Goal: Task Accomplishment & Management: Use online tool/utility

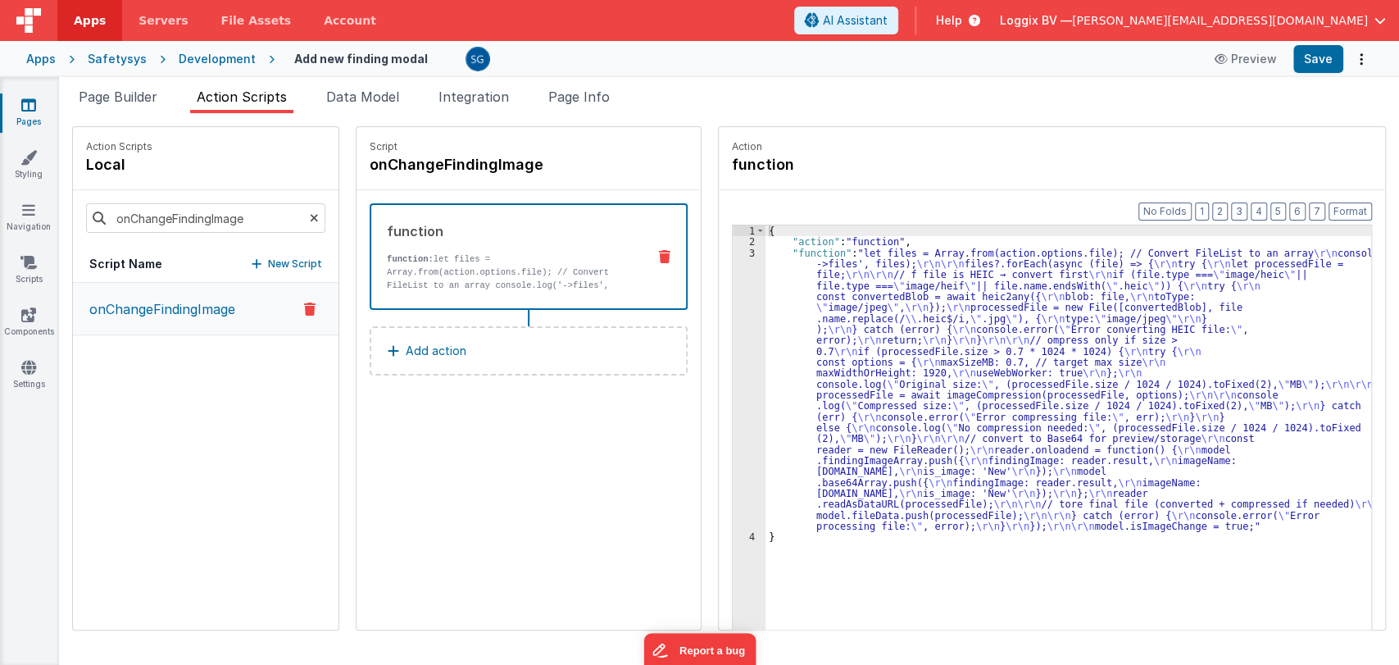
drag, startPoint x: 25, startPoint y: 120, endPoint x: 26, endPoint y: 1, distance: 118.9
click at [25, 120] on link "Pages" at bounding box center [28, 113] width 59 height 33
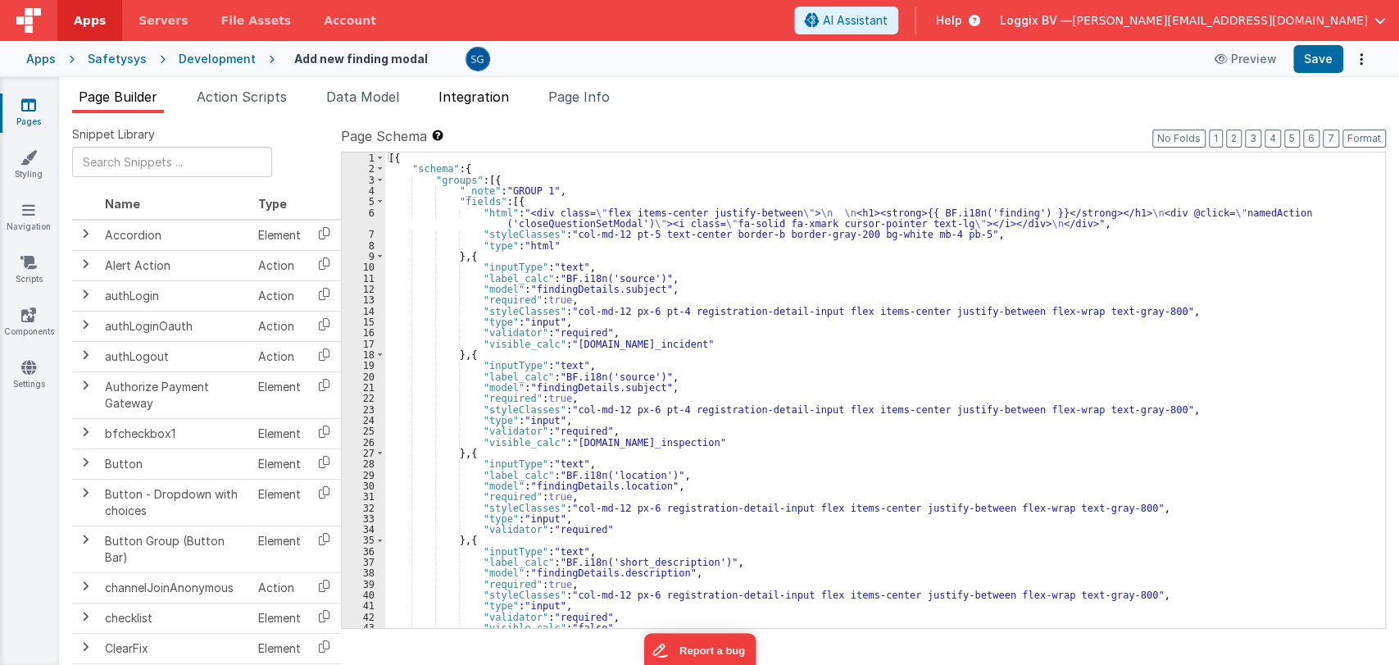
click at [498, 98] on span "Integration" at bounding box center [474, 97] width 71 height 16
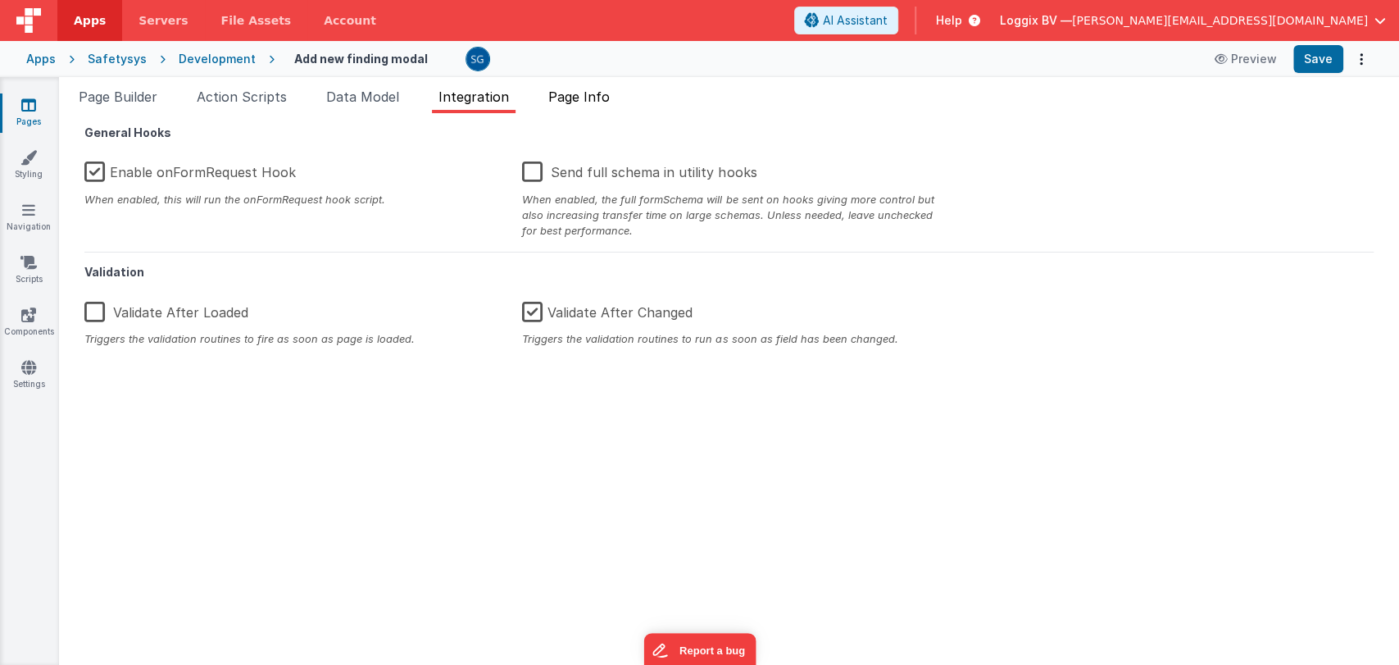
click at [590, 95] on span "Page Info" at bounding box center [578, 97] width 61 height 16
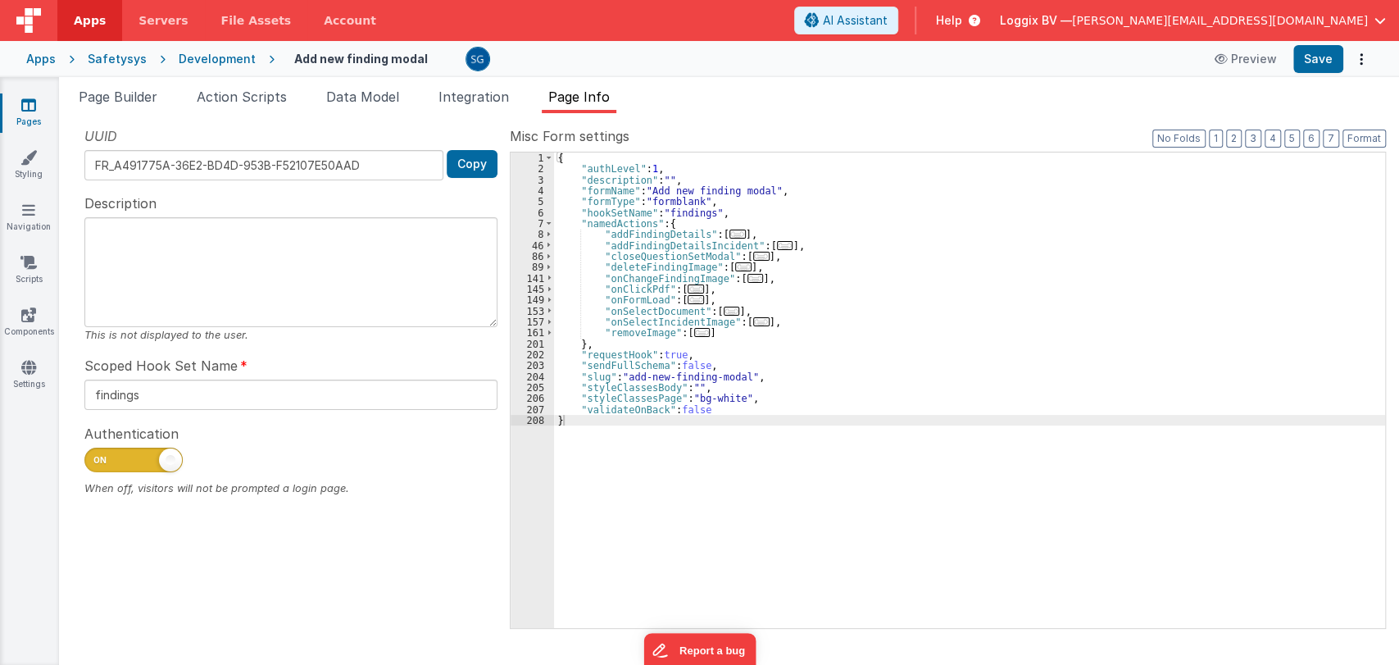
click at [102, 548] on div "UUID FR_A491775A-36E2-BD4D-953B-F52107E50AAD Copy Description This is not displ…" at bounding box center [291, 376] width 438 height 501
click at [21, 106] on icon at bounding box center [28, 105] width 15 height 16
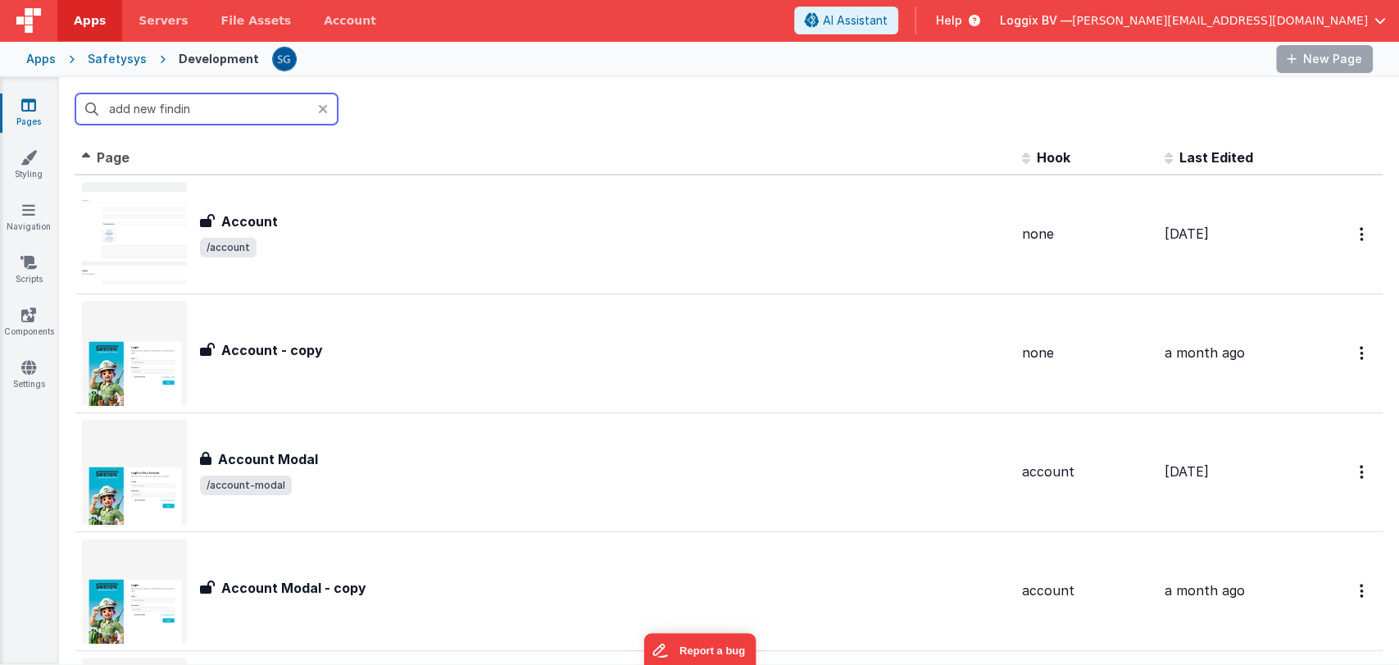
click at [186, 104] on input "add new findin" at bounding box center [206, 108] width 262 height 31
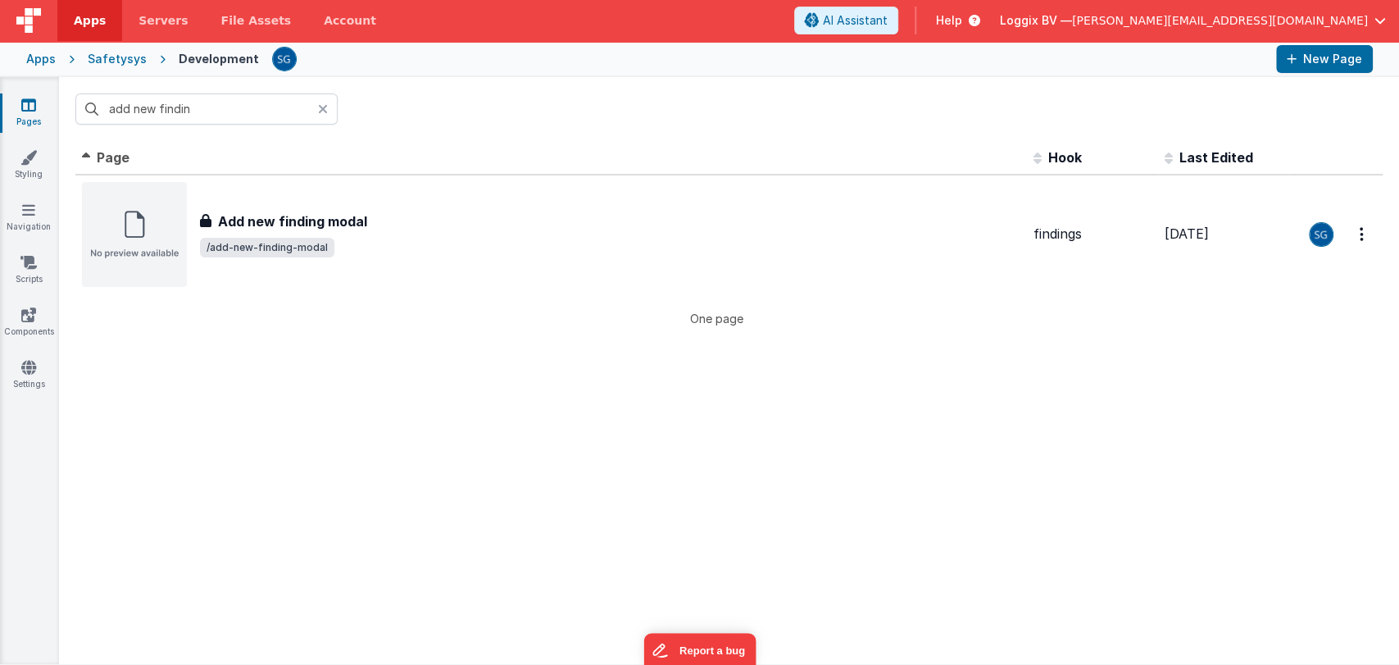
click at [321, 109] on icon at bounding box center [323, 108] width 10 height 13
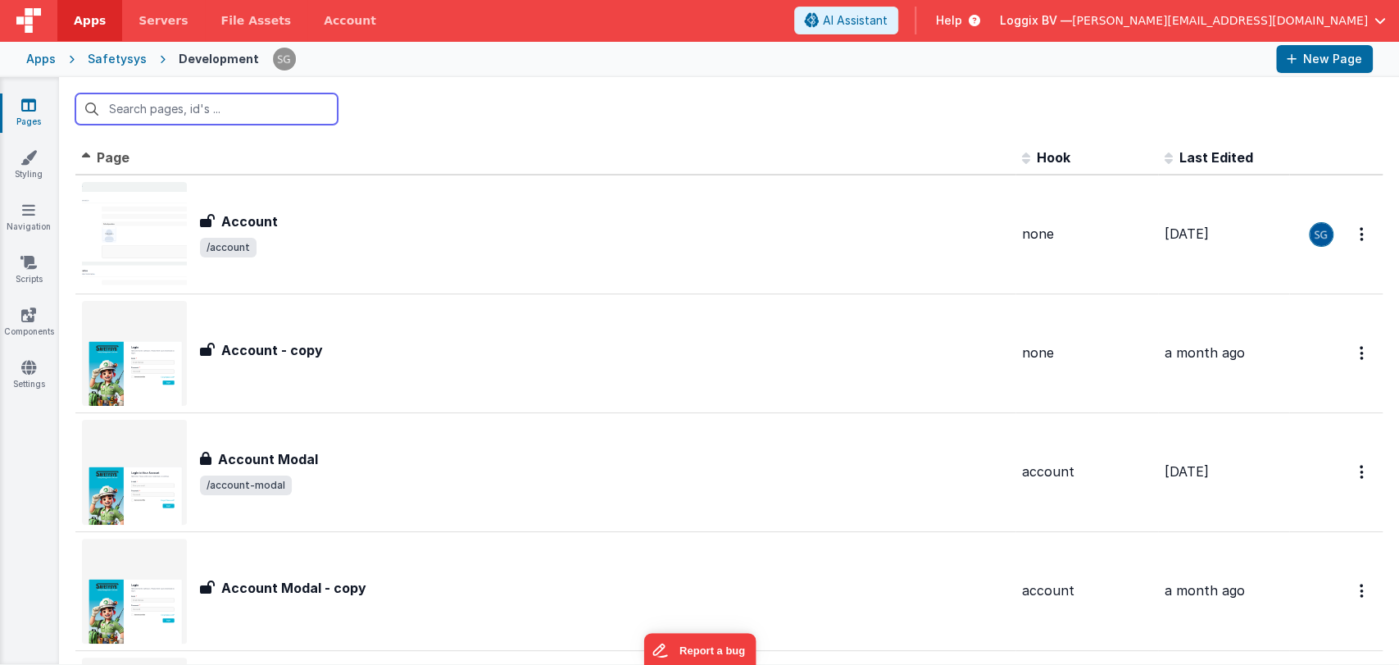
click at [273, 110] on input "text" at bounding box center [206, 108] width 262 height 31
type input "fact"
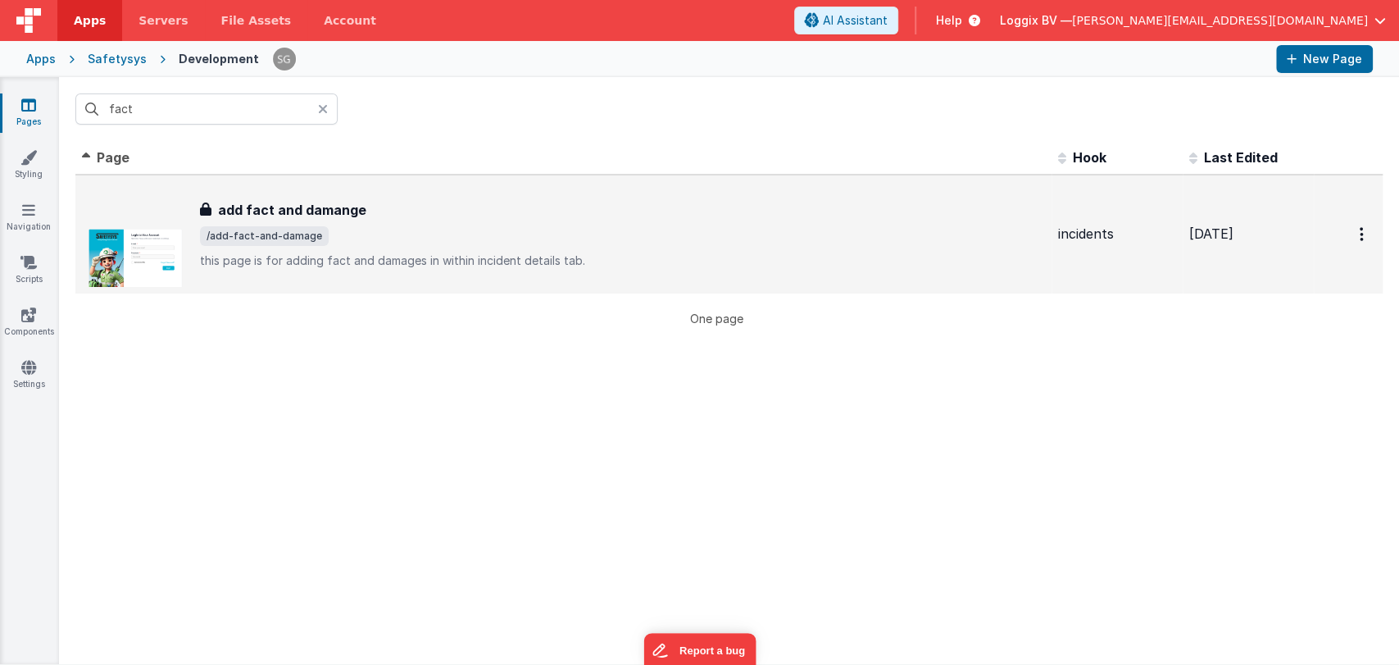
click at [292, 207] on h3 "add fact and damange" at bounding box center [292, 210] width 148 height 20
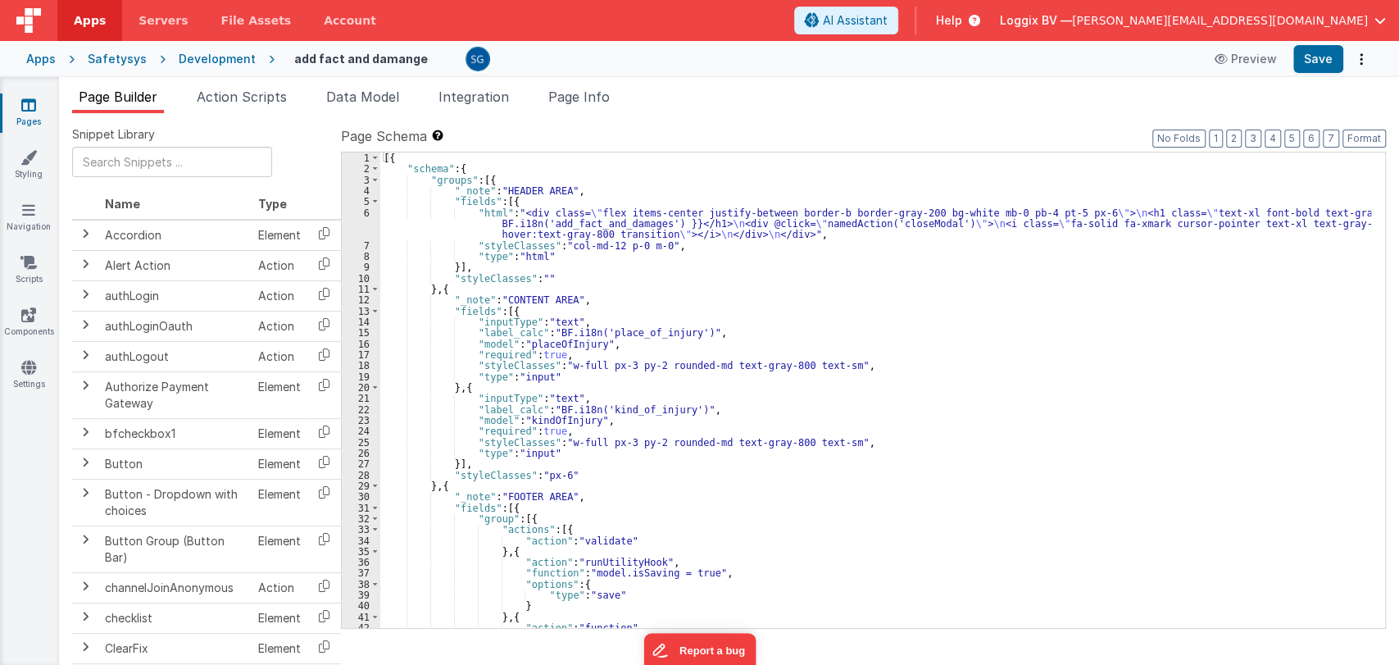
click at [598, 93] on span "Page Info" at bounding box center [578, 97] width 61 height 16
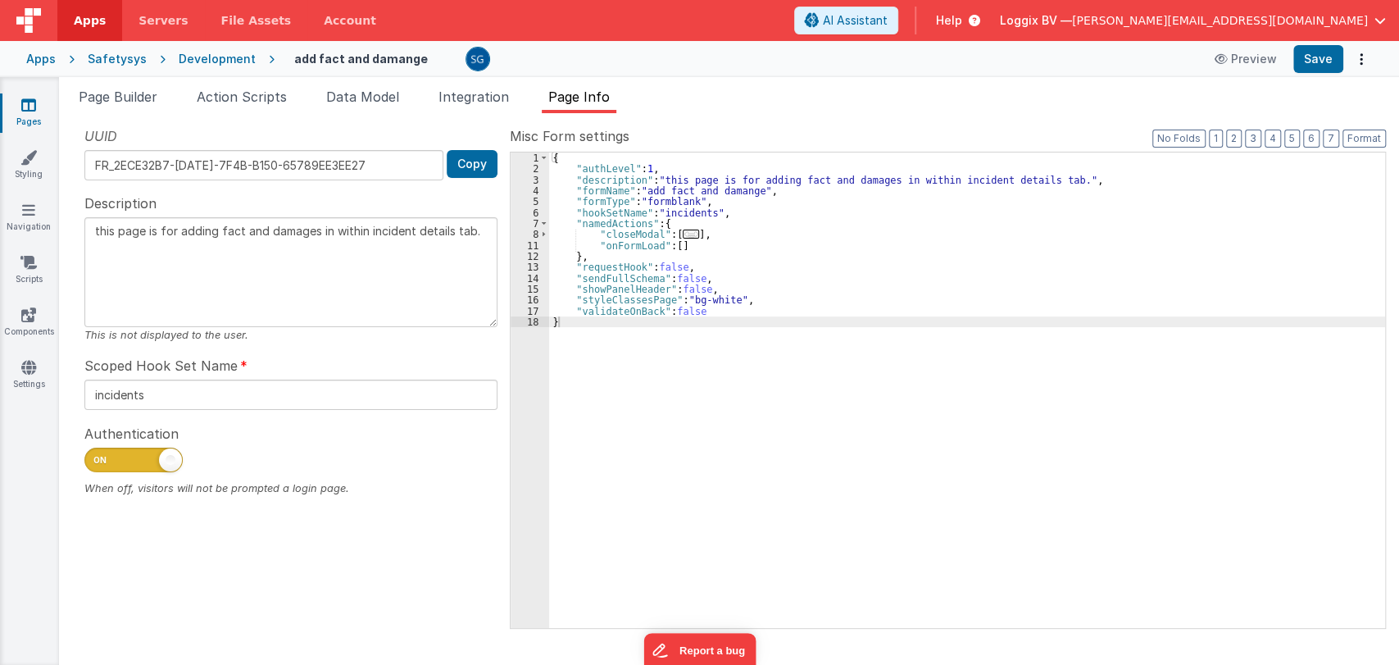
click at [598, 93] on span "Page Info" at bounding box center [578, 97] width 61 height 16
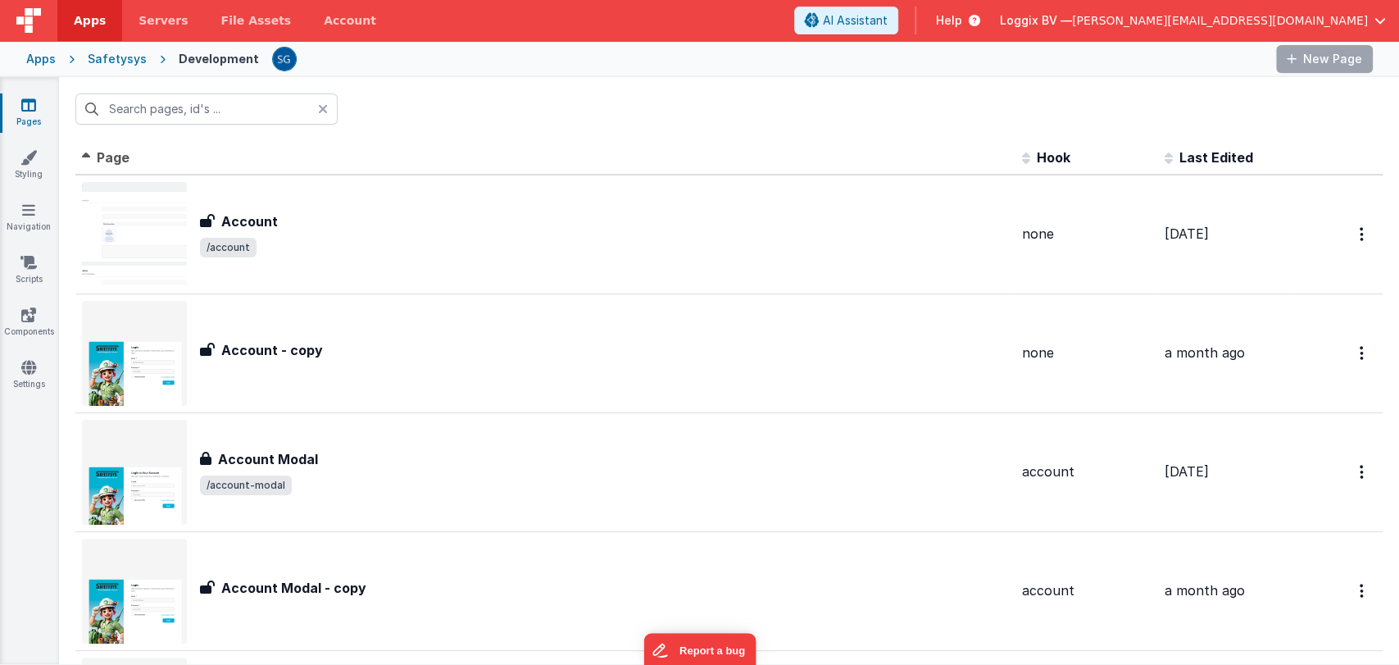
type input "fact"
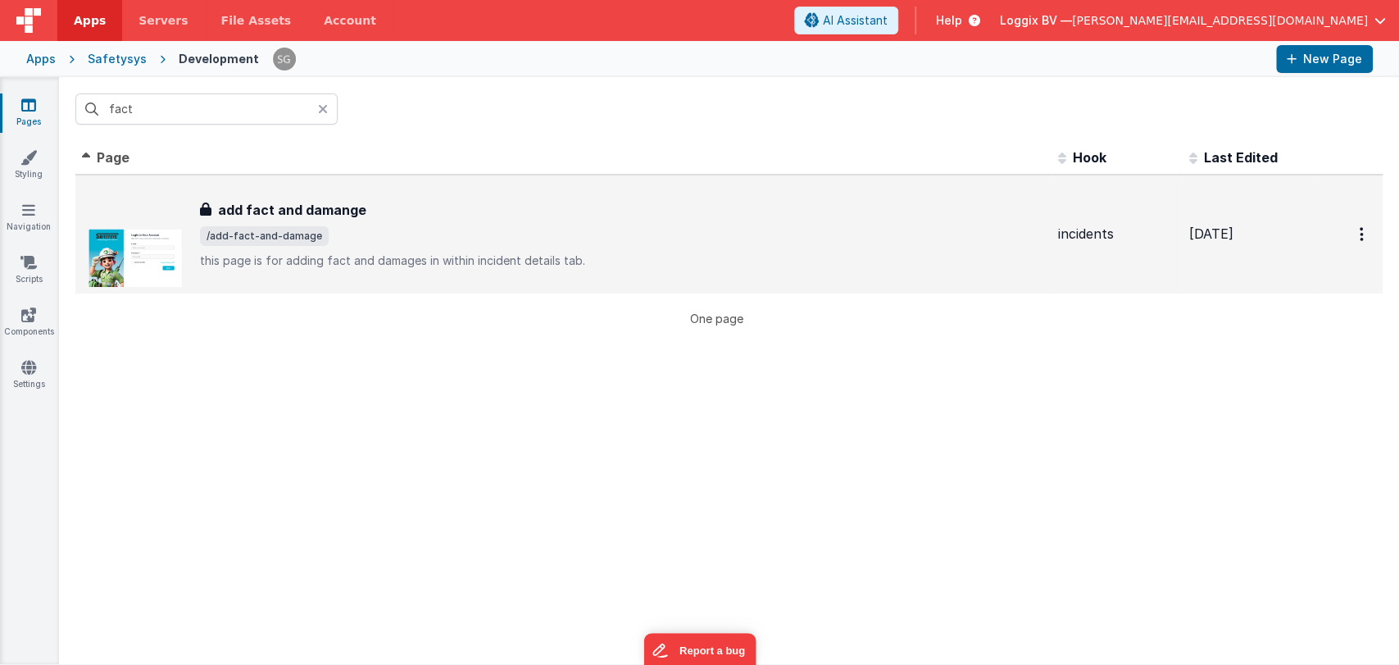
click at [331, 208] on h3 "add fact and damange" at bounding box center [292, 210] width 148 height 20
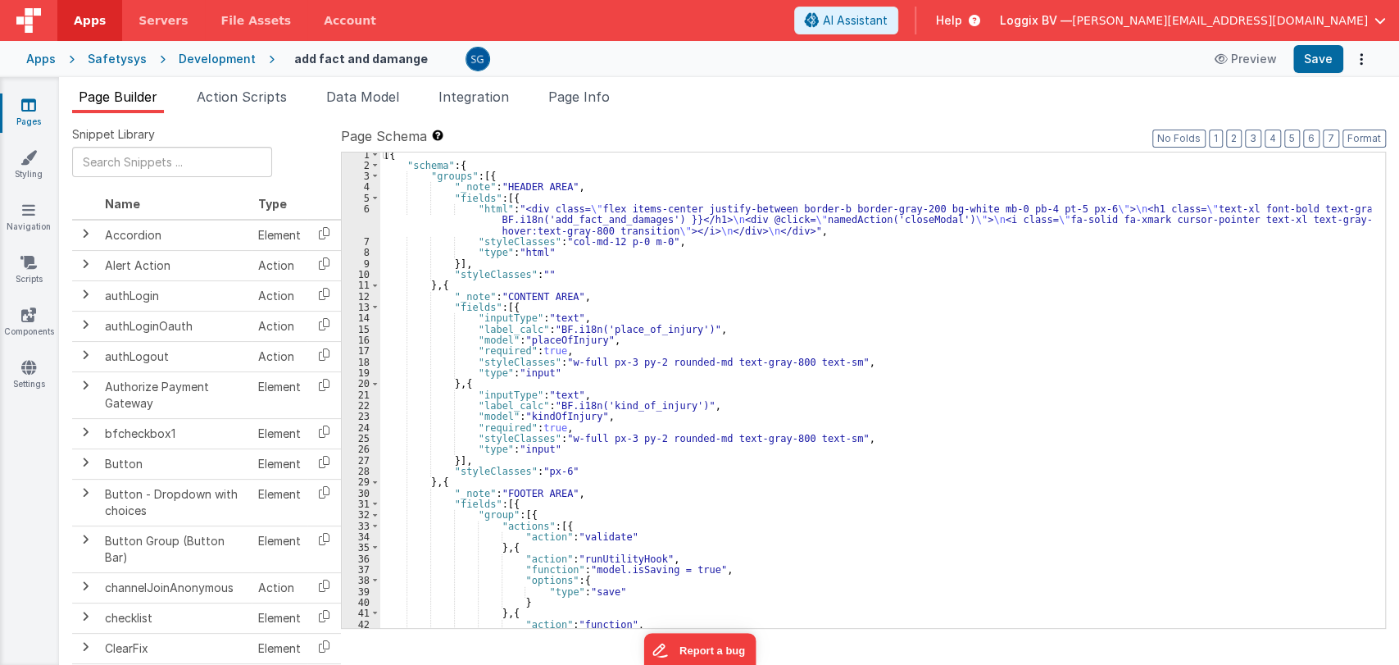
scroll to position [3, 0]
click at [485, 89] on span "Integration" at bounding box center [474, 97] width 71 height 16
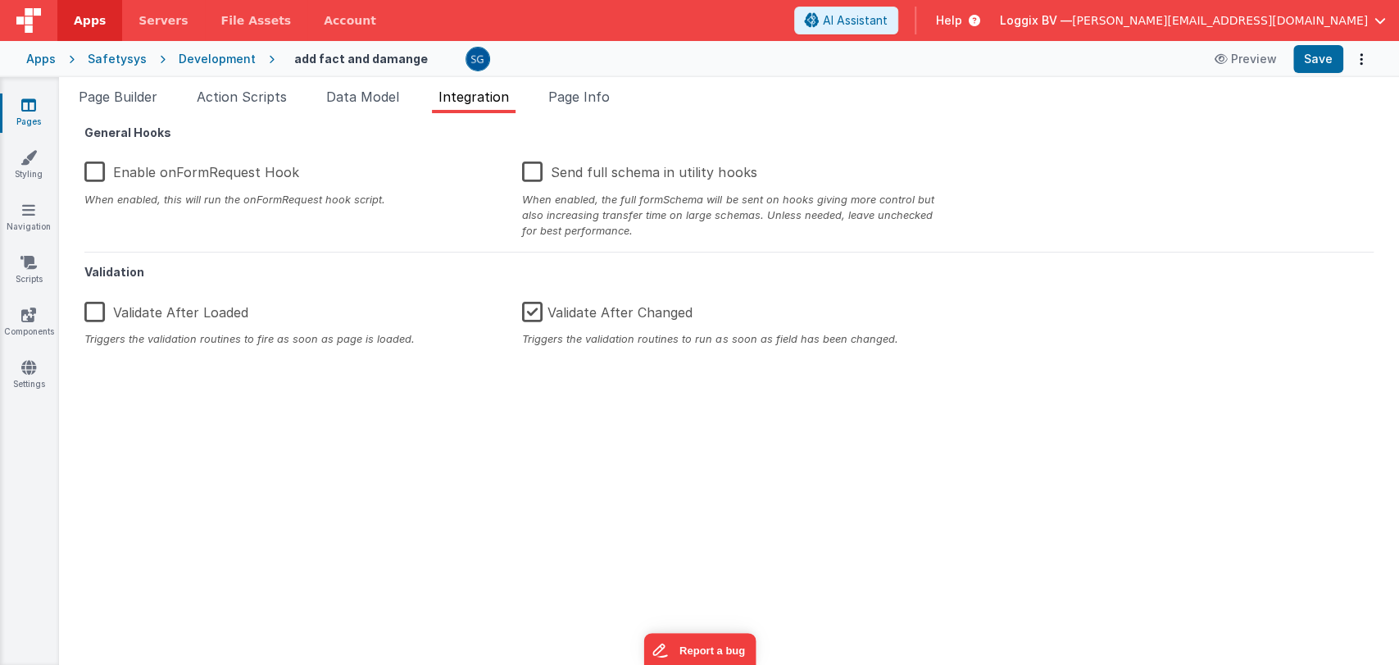
click at [89, 178] on label "Enable onFormRequest Hook" at bounding box center [191, 169] width 215 height 35
click at [0, 0] on input "Enable onFormRequest Hook" at bounding box center [0, 0] width 0 height 0
click at [1325, 57] on button "Save" at bounding box center [1319, 59] width 50 height 28
click at [607, 91] on span "Page Info" at bounding box center [578, 97] width 61 height 16
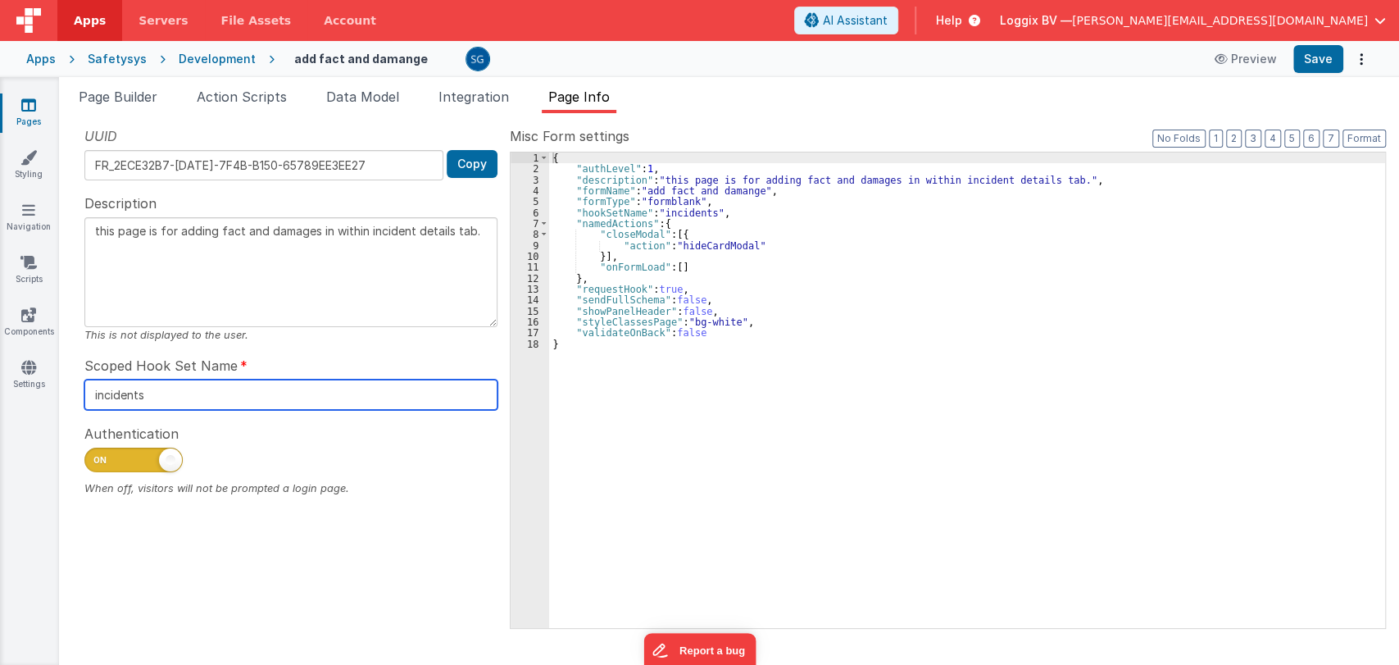
click at [185, 394] on input "incidents" at bounding box center [290, 395] width 413 height 30
type input "incident"
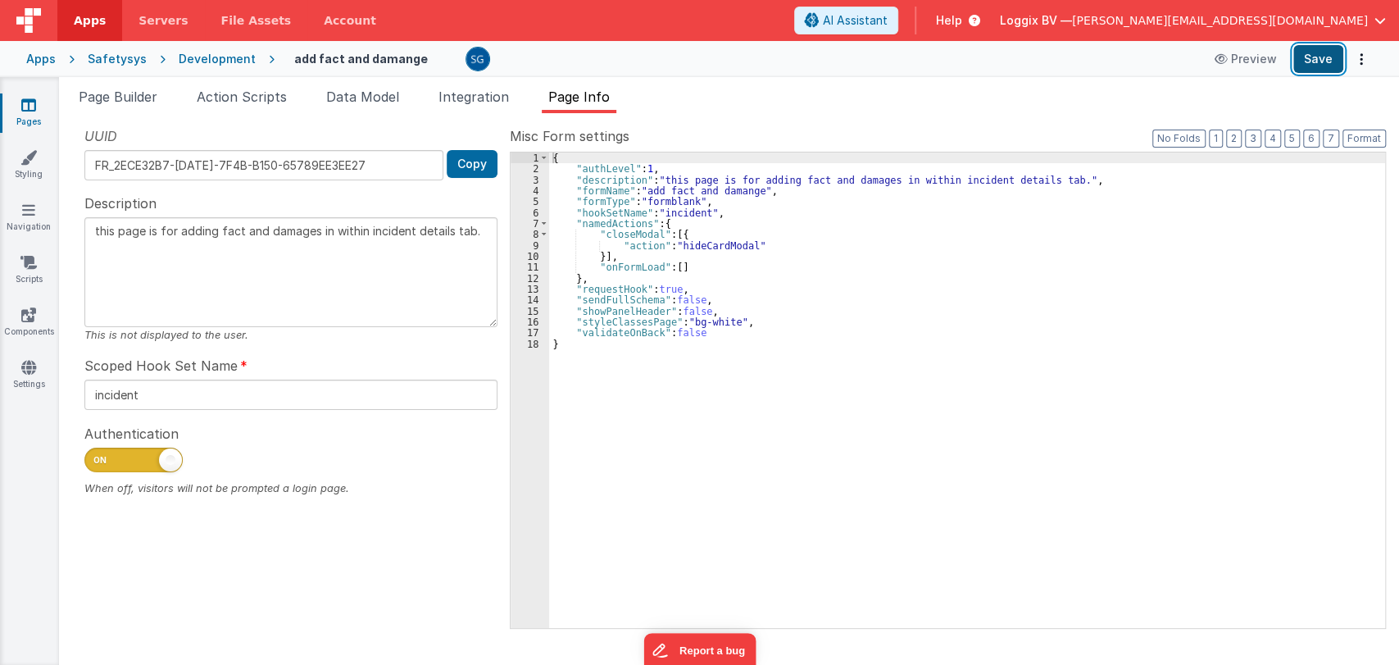
click at [1313, 67] on button "Save" at bounding box center [1319, 59] width 50 height 28
click at [125, 97] on span "Page Builder" at bounding box center [118, 97] width 79 height 16
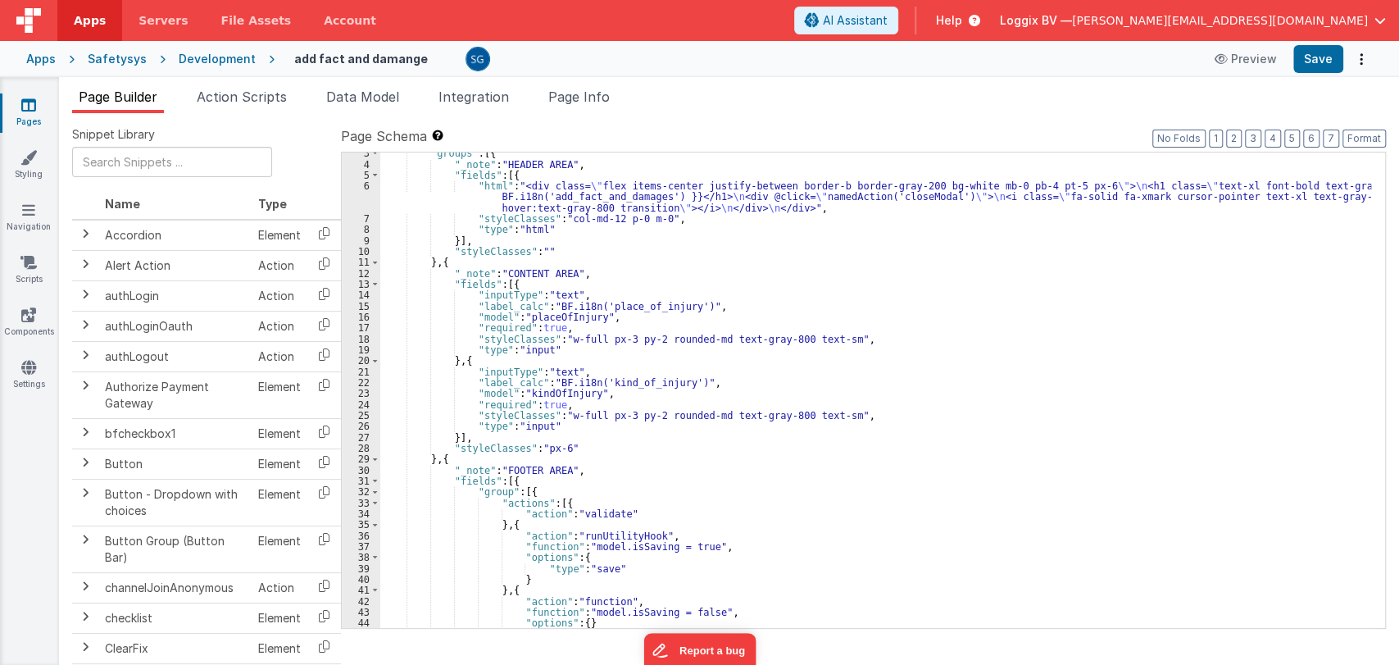
scroll to position [26, 0]
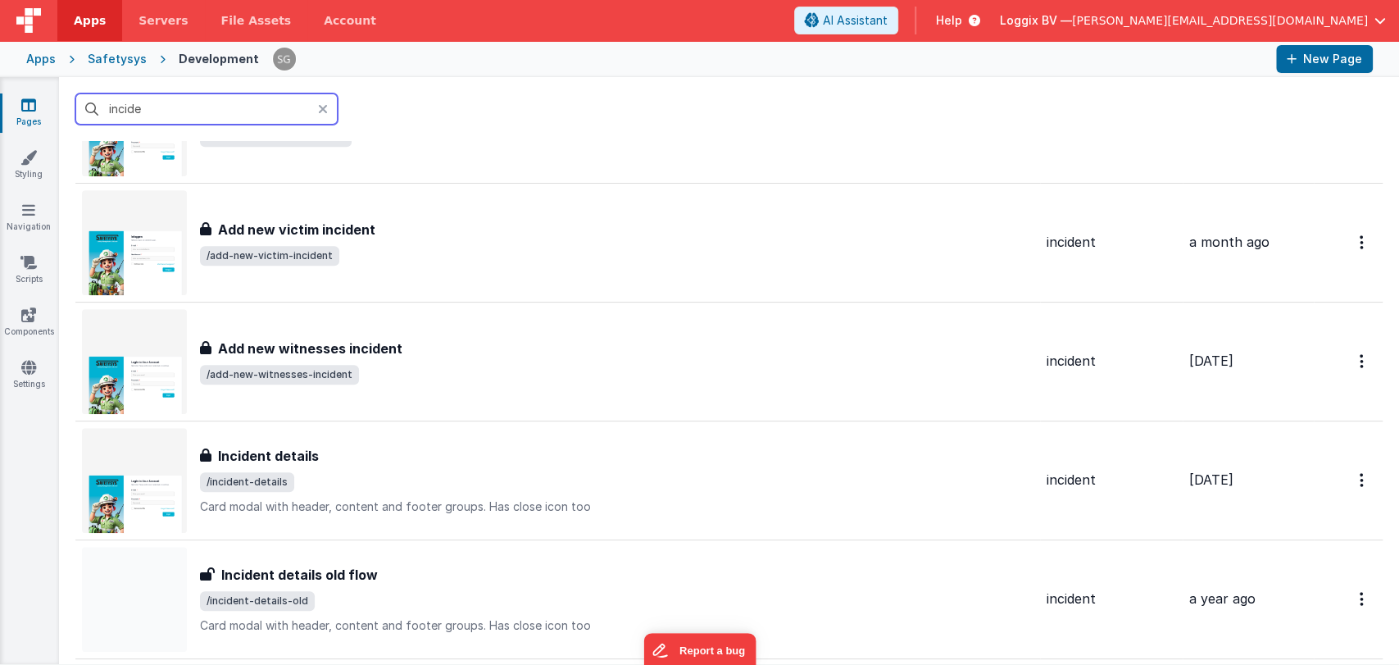
scroll to position [583, 0]
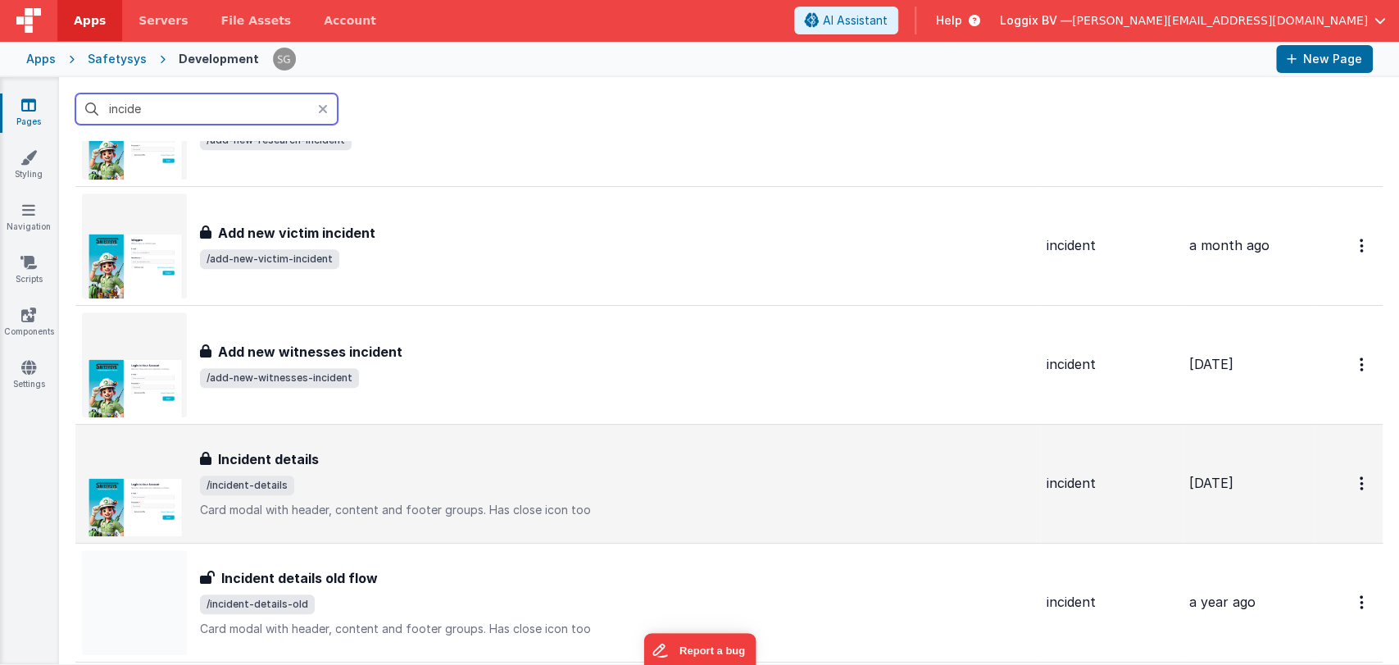
type input "incide"
click at [399, 489] on span "/incident-details" at bounding box center [617, 486] width 834 height 20
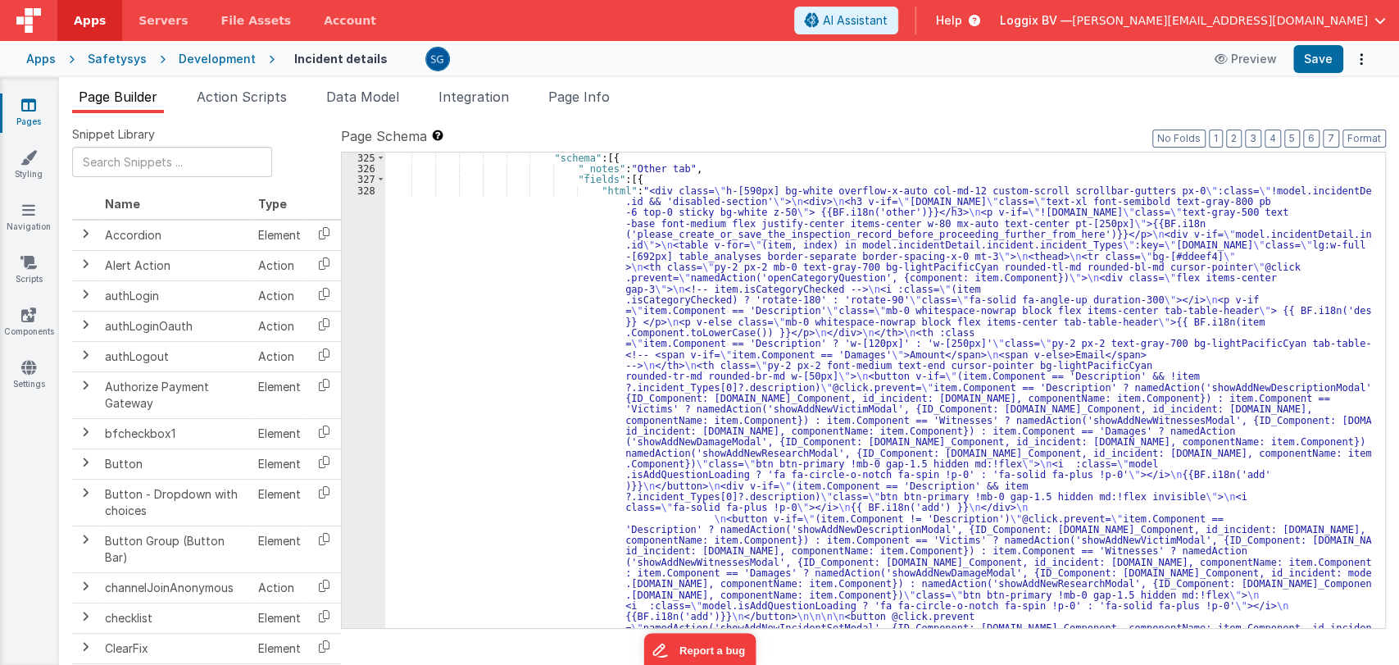
scroll to position [4219, 0]
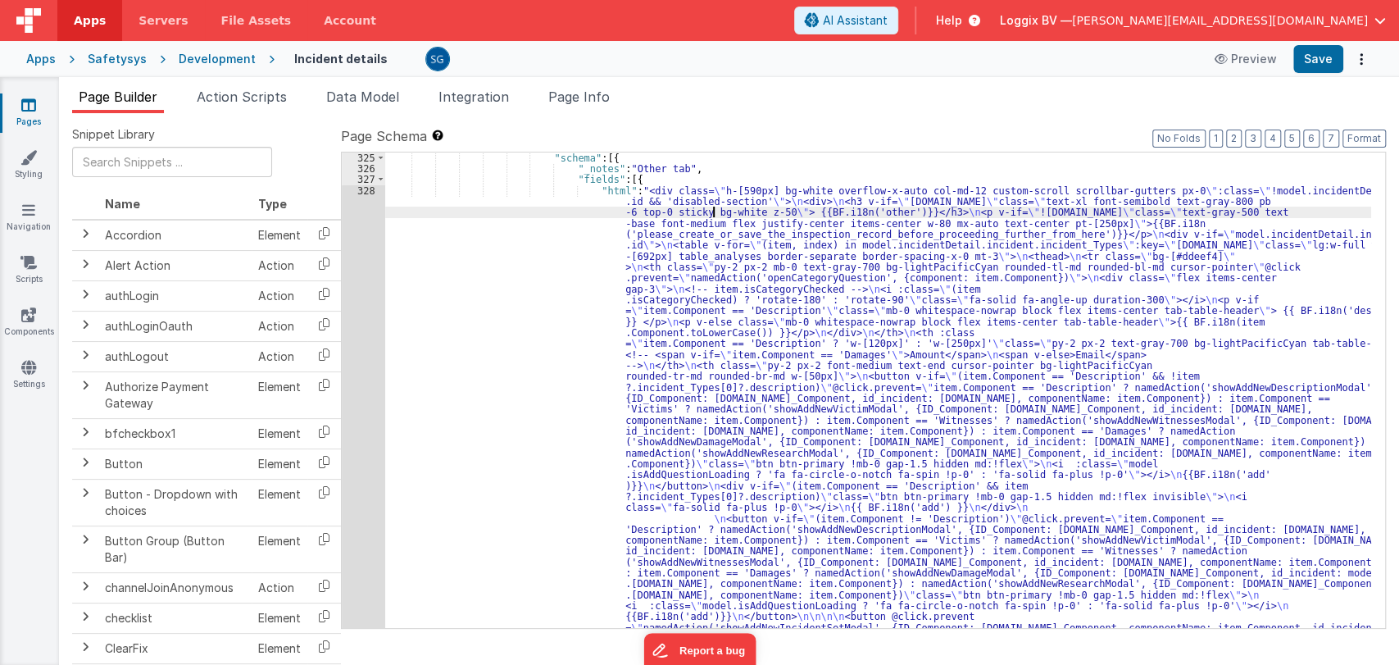
click at [237, 94] on span "Action Scripts" at bounding box center [242, 97] width 90 height 16
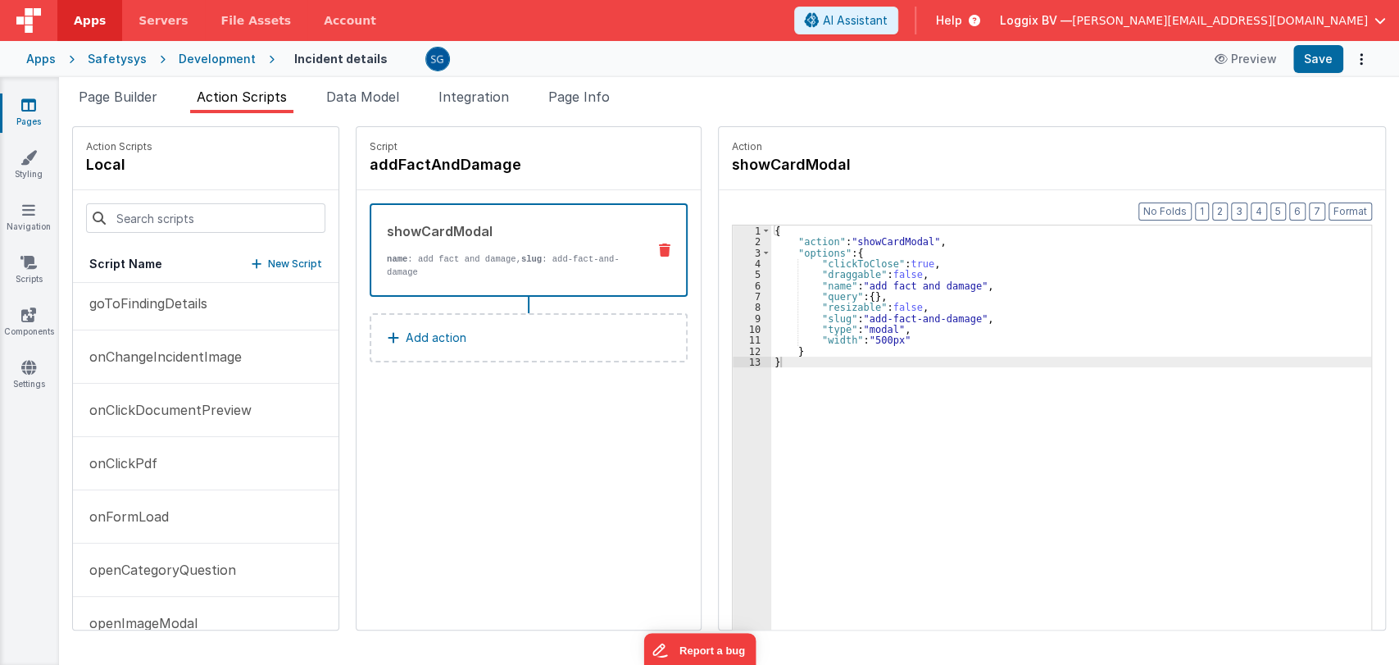
scroll to position [708, 0]
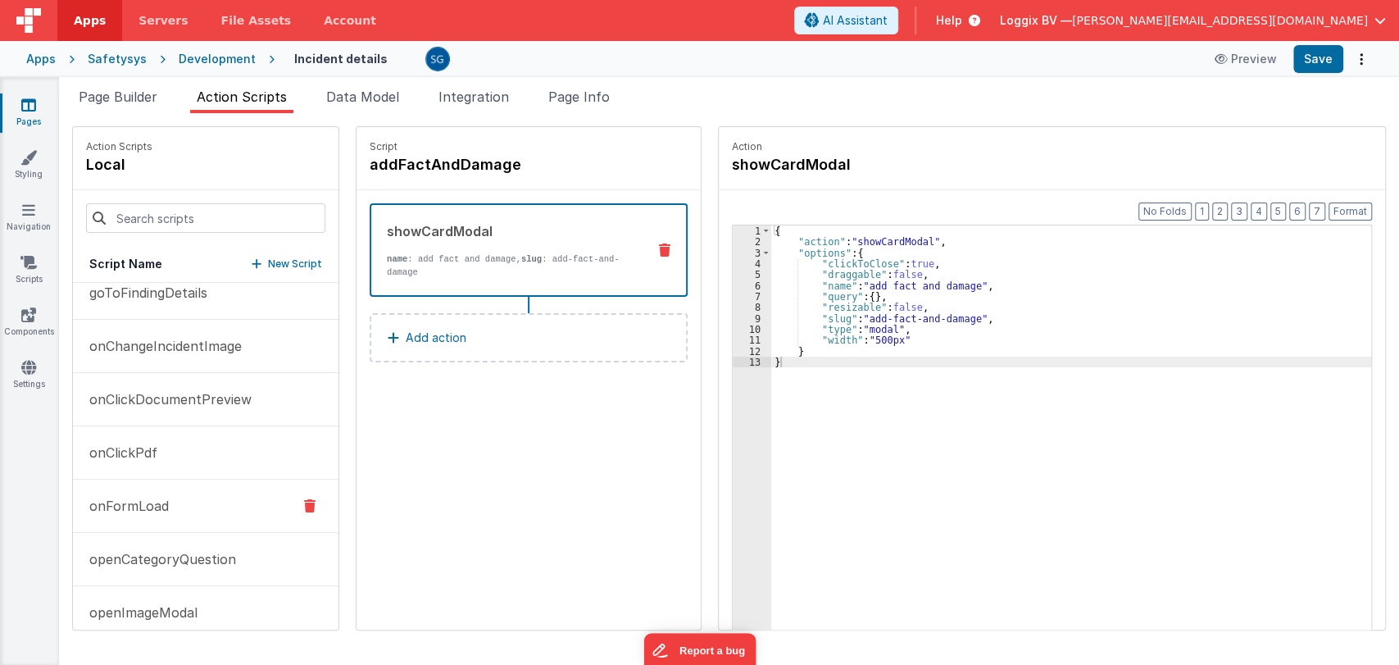
click at [130, 508] on button "onFormLoad" at bounding box center [206, 506] width 266 height 53
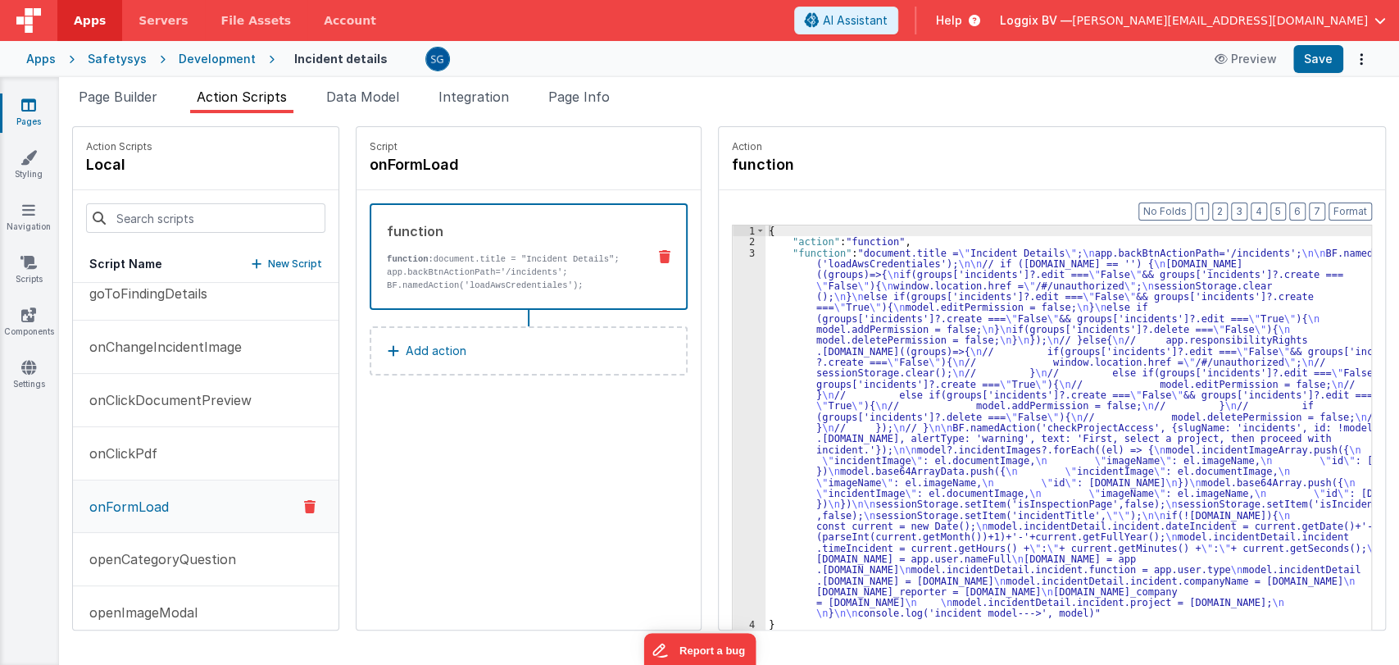
scroll to position [728, 0]
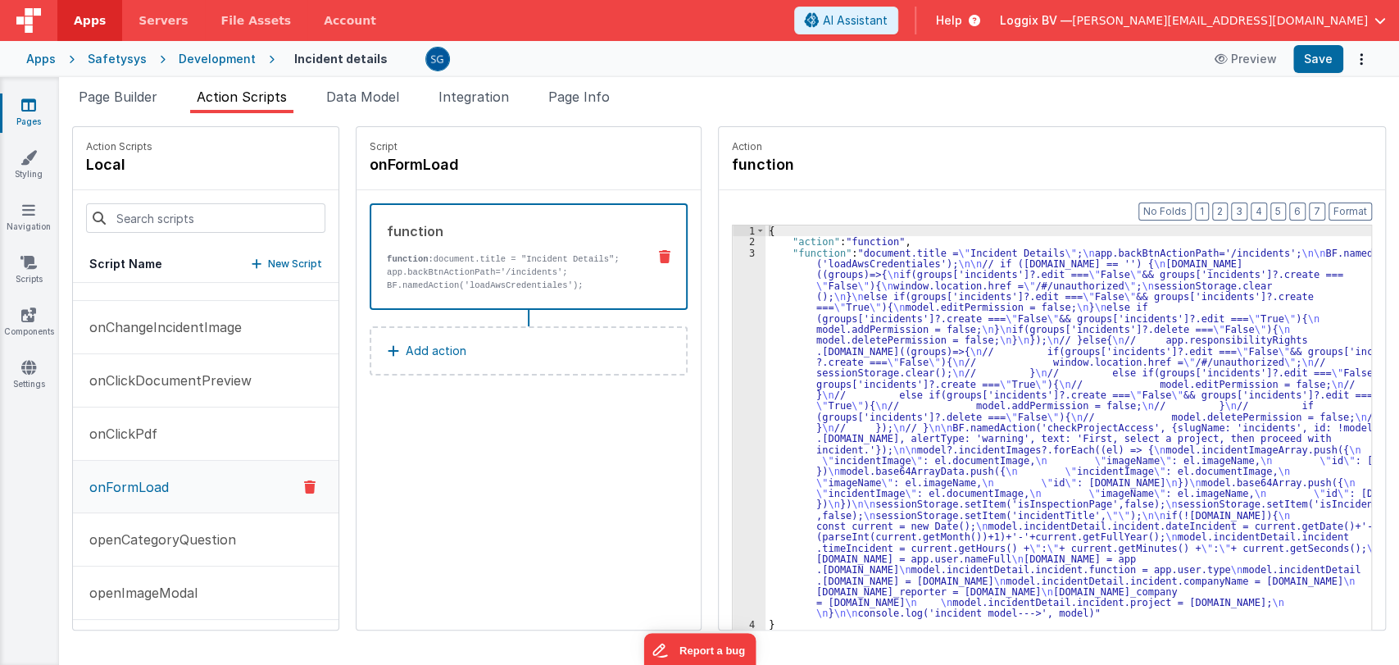
click at [896, 298] on div "{ "action" : "function" , "function" : "document.title = \" Incident Details \"…" at bounding box center [1071, 463] width 610 height 477
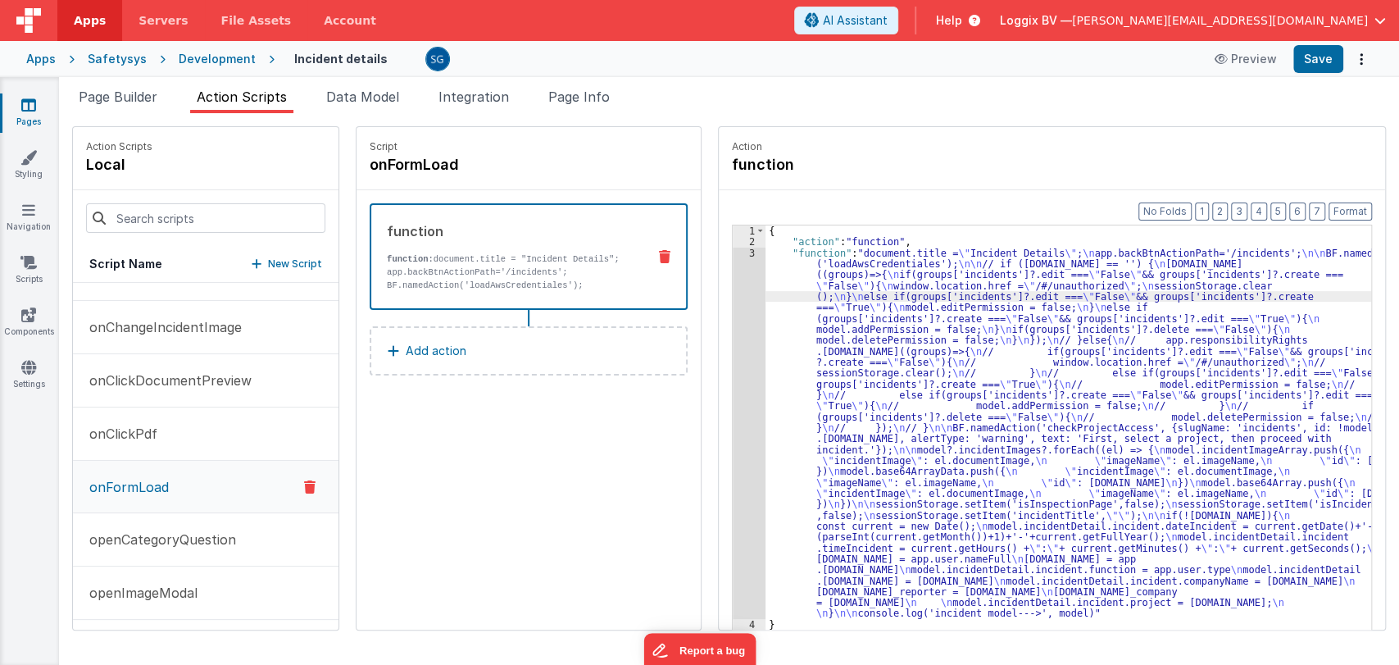
click at [748, 253] on div "3" at bounding box center [749, 433] width 33 height 371
click at [748, 253] on div at bounding box center [699, 332] width 1399 height 665
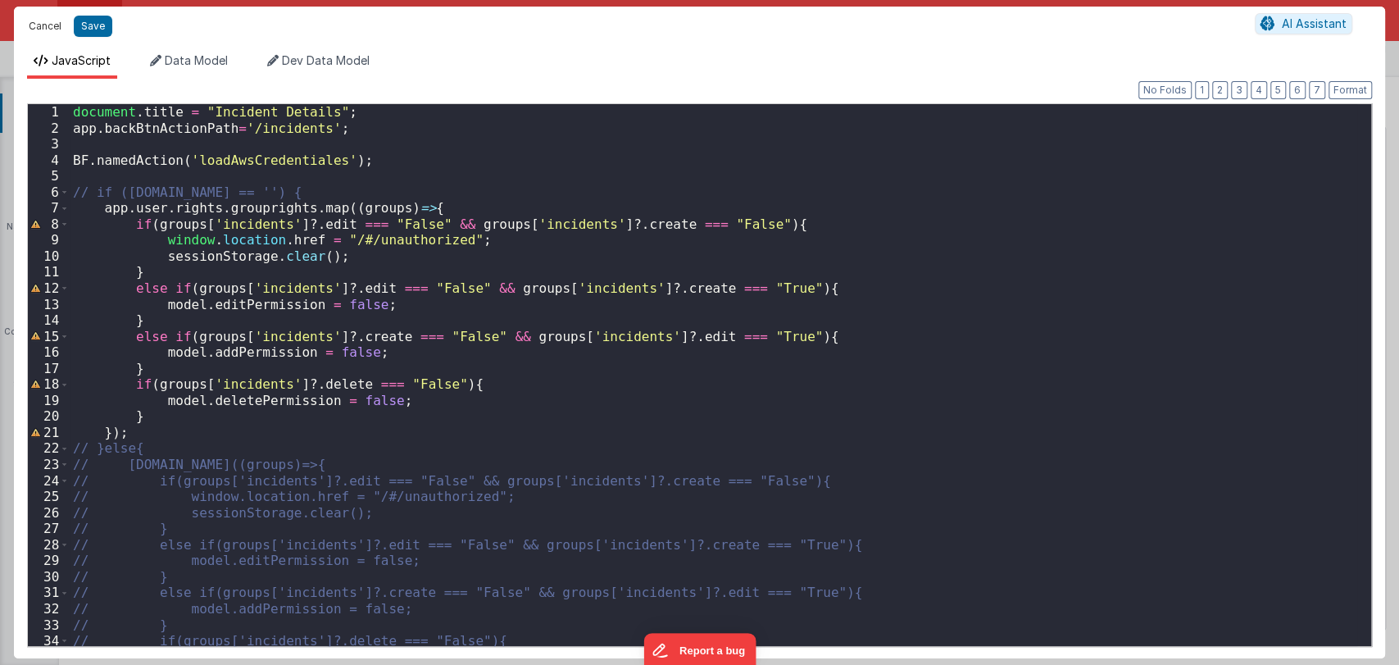
click at [46, 29] on button "Cancel" at bounding box center [44, 26] width 49 height 23
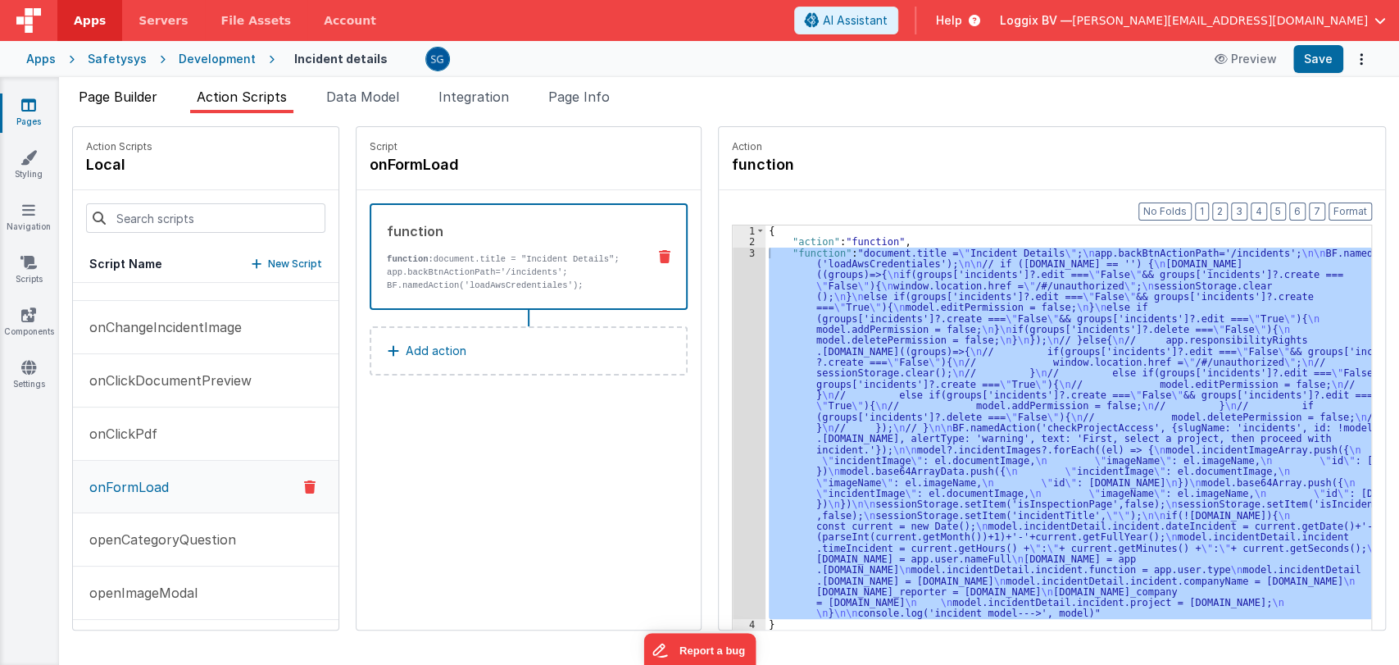
click at [125, 98] on span "Page Builder" at bounding box center [118, 97] width 79 height 16
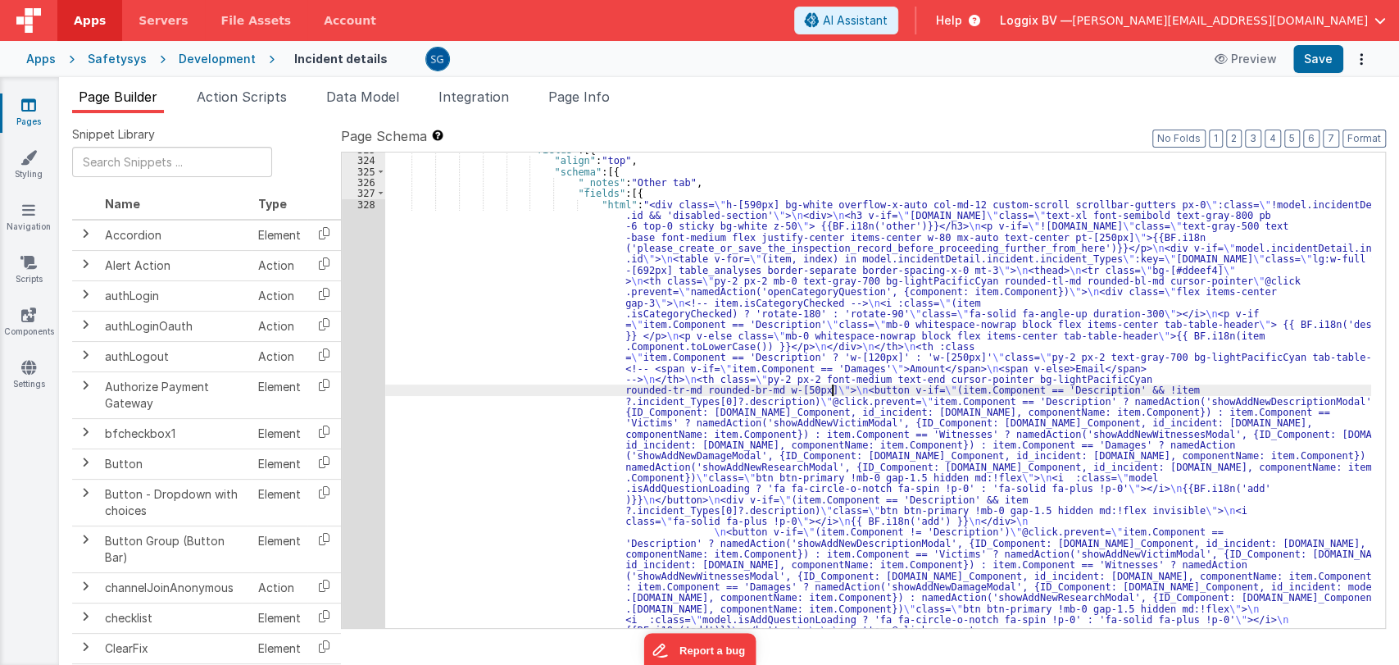
scroll to position [4205, 0]
click at [369, 203] on div at bounding box center [699, 332] width 1399 height 665
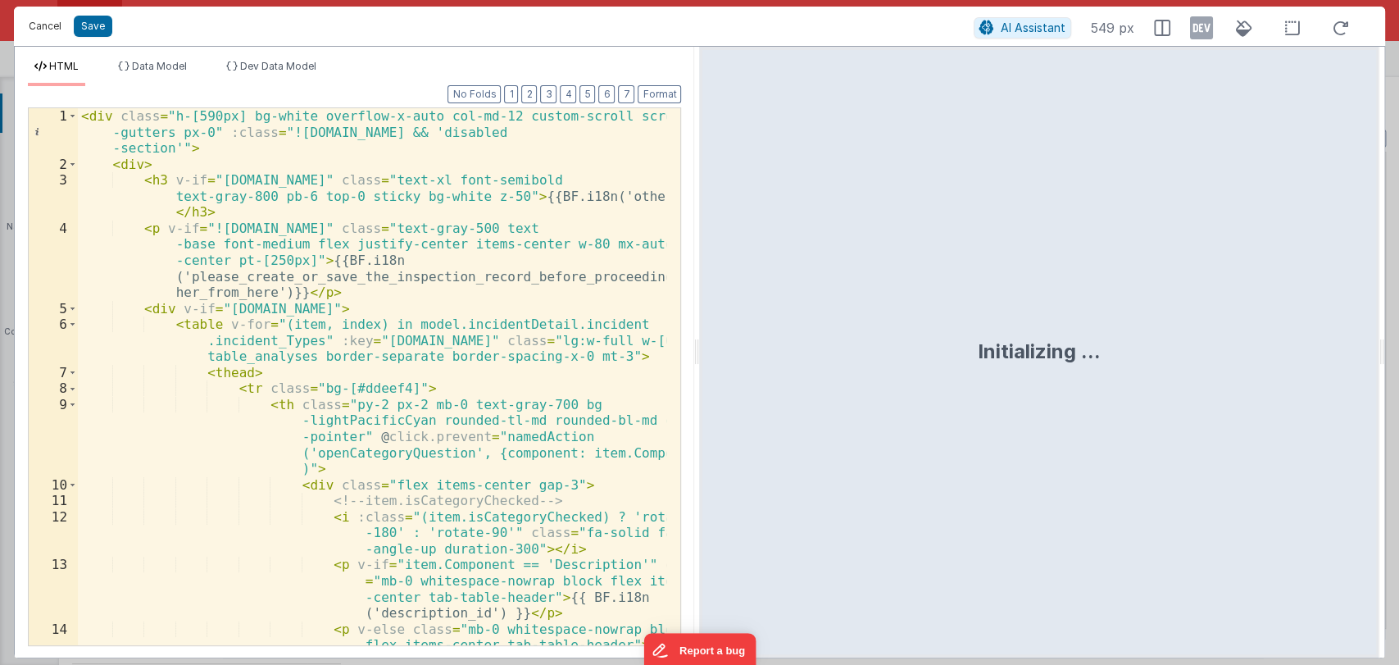
click at [36, 29] on button "Cancel" at bounding box center [44, 26] width 49 height 23
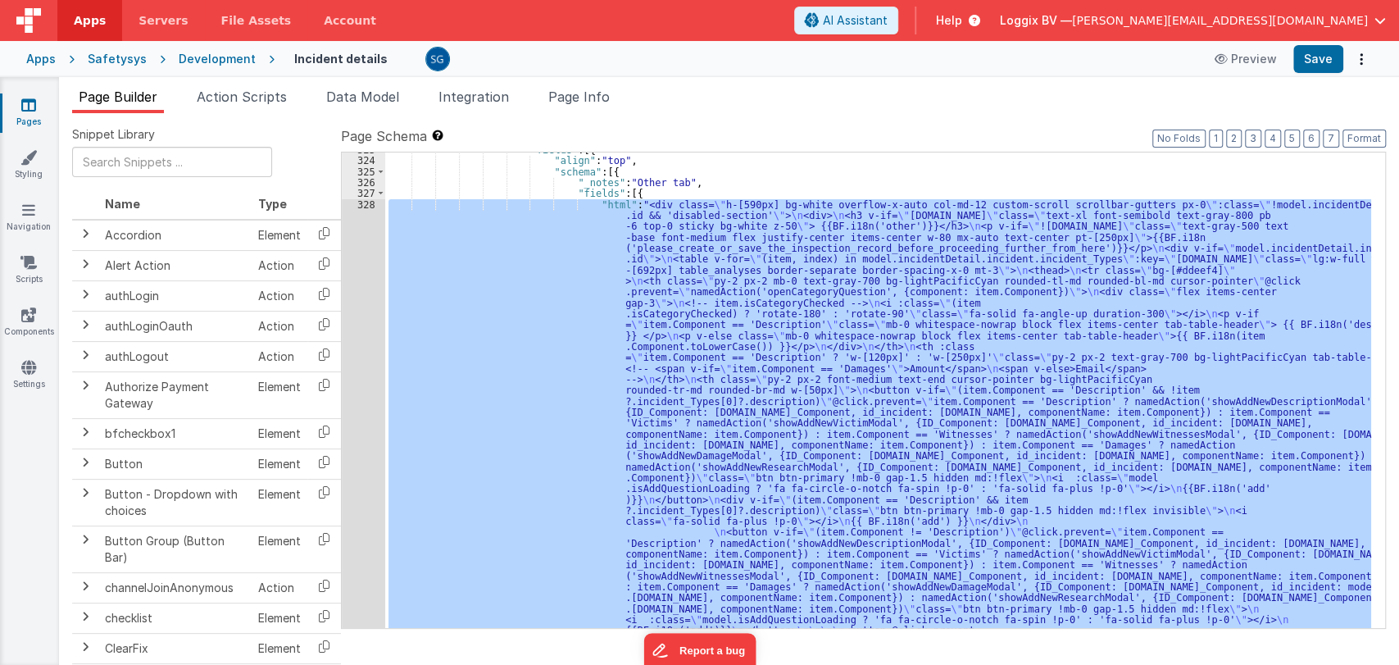
click at [671, 214] on div ""fields" : [{ "align" : "top" , "schema" : [{ "_notes" : "Other tab" , "fields"…" at bounding box center [878, 390] width 986 height 476
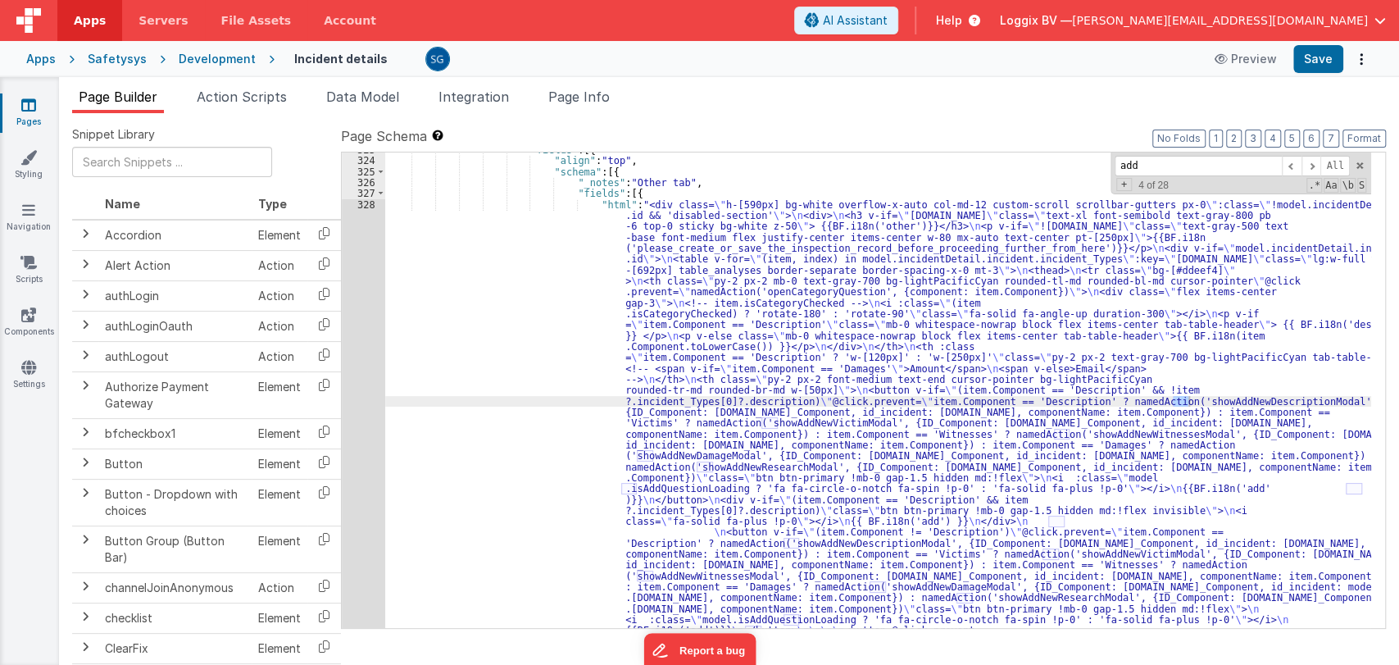
type input "add"
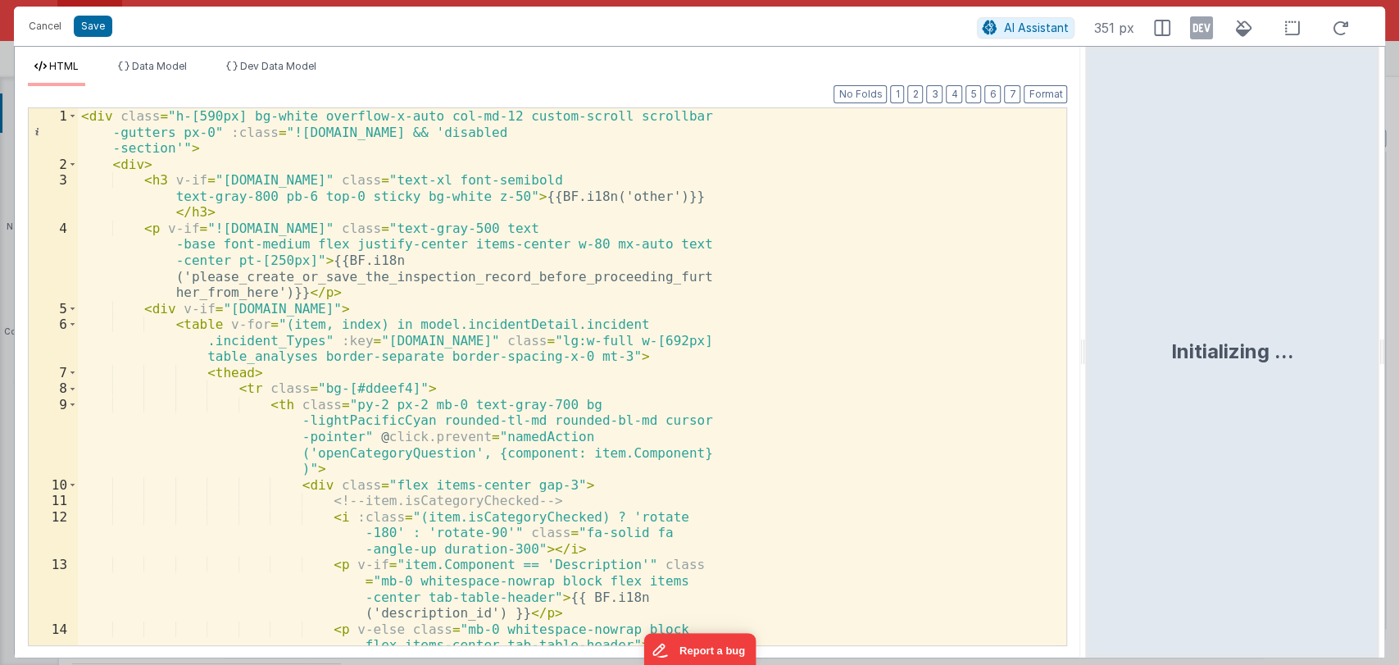
drag, startPoint x: 698, startPoint y: 353, endPoint x: 1088, endPoint y: 338, distance: 389.7
click at [1088, 338] on html "Cancel Save AI Assistant 351 px HTML Data Model Dev Data Model Format 7 6 5 4 3…" at bounding box center [699, 332] width 1399 height 665
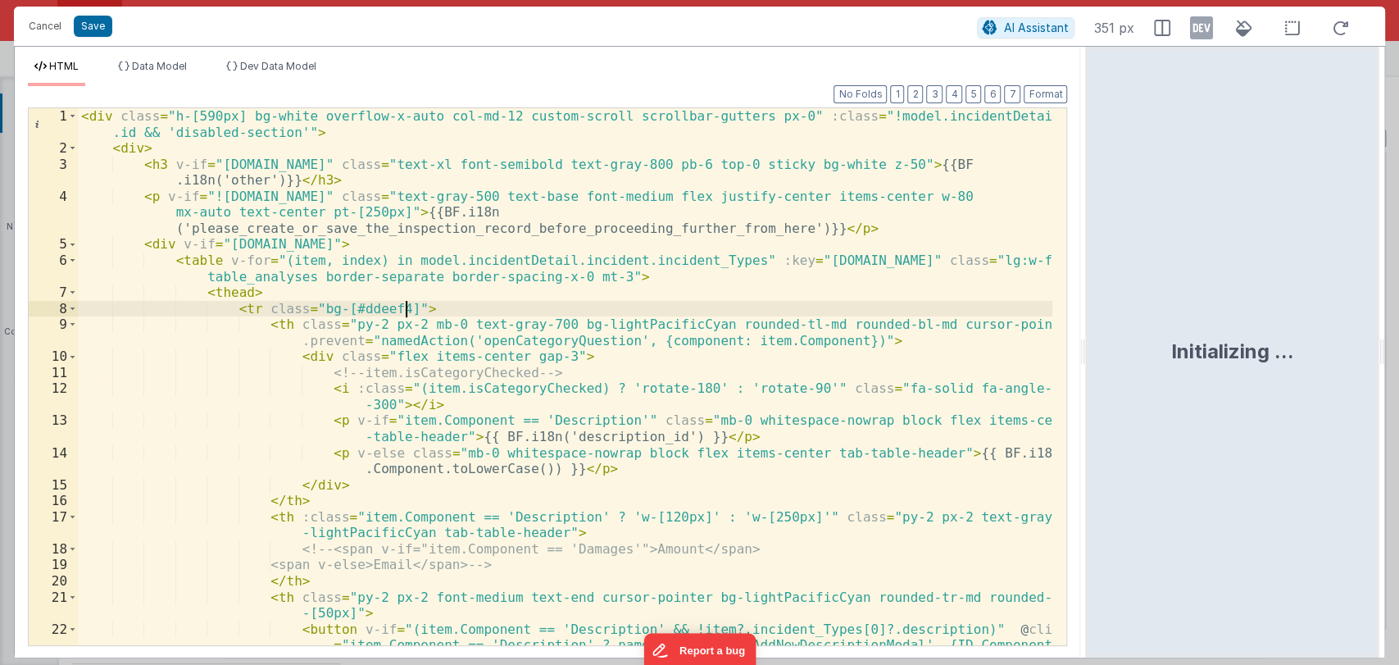
click at [623, 303] on div "< div class = "h-[590px] bg-white overflow-x-auto col-md-12 custom-scroll scrol…" at bounding box center [566, 480] width 976 height 745
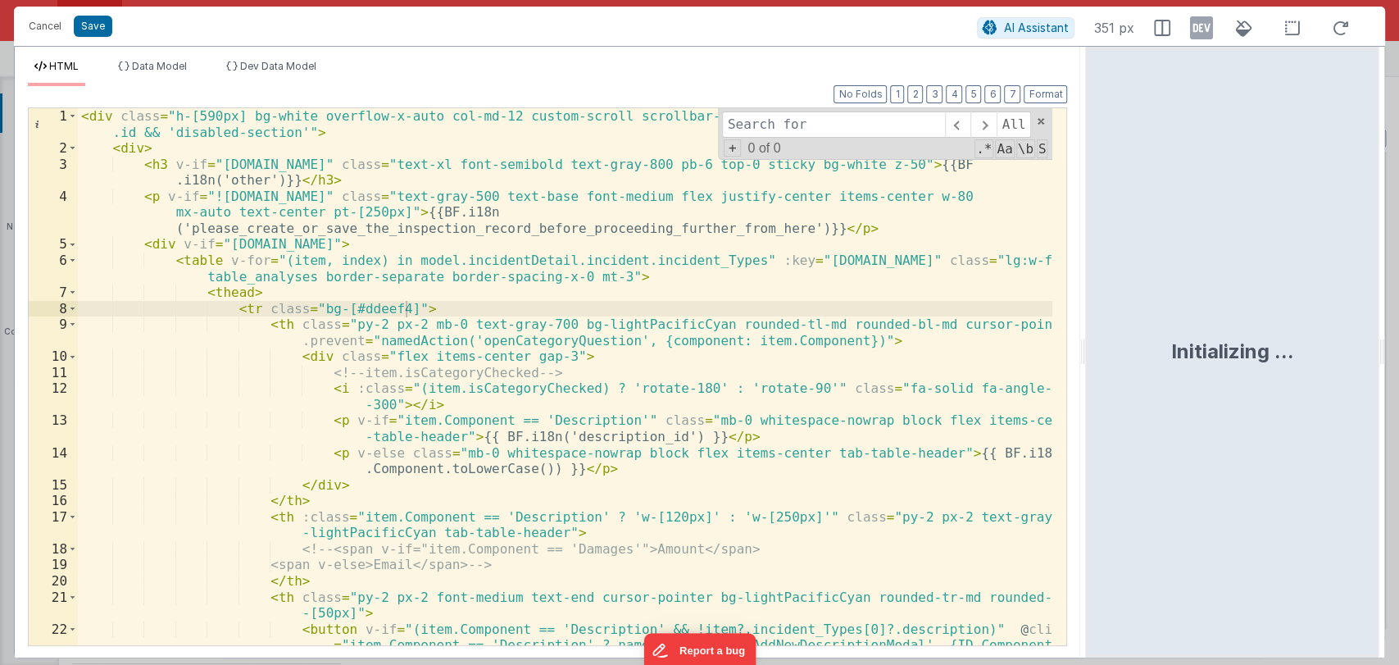
type input "s"
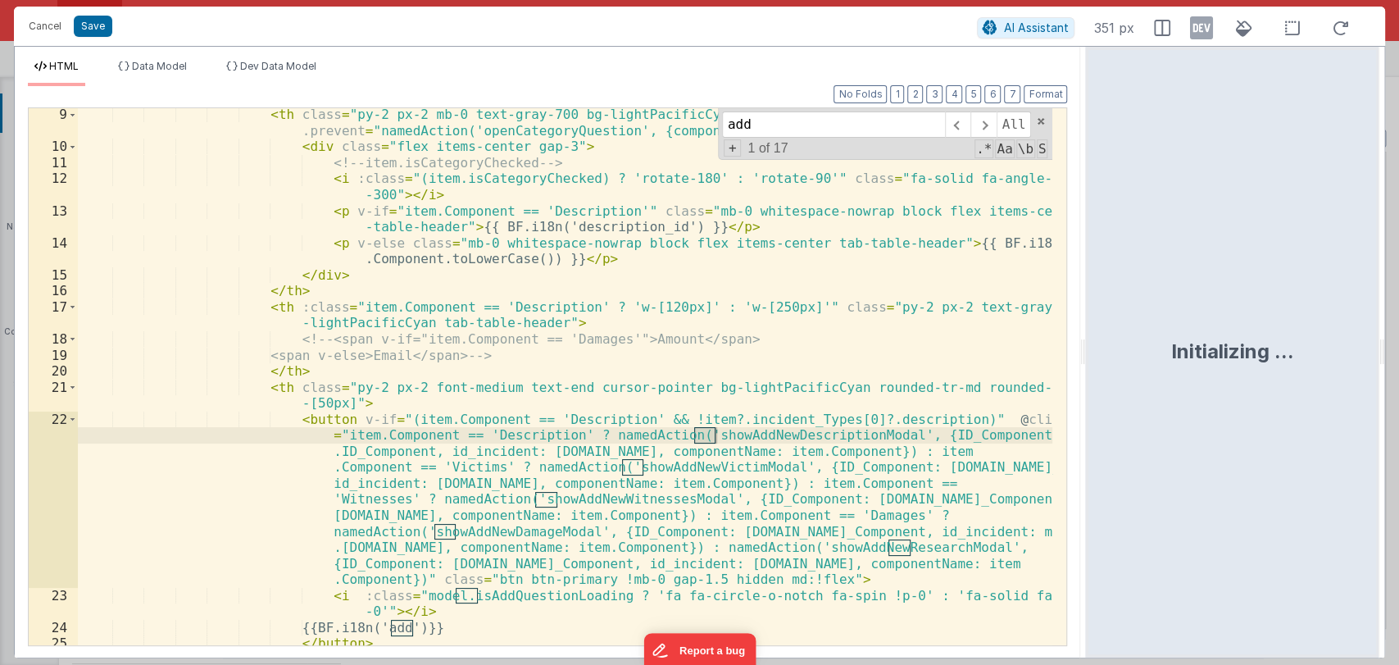
scroll to position [210, 0]
type input "add"
click at [777, 431] on div "< th class = "py-2 px-2 mb-0 text-gray-700 bg-lightPacificCyan rounded-tl-md ro…" at bounding box center [566, 407] width 976 height 601
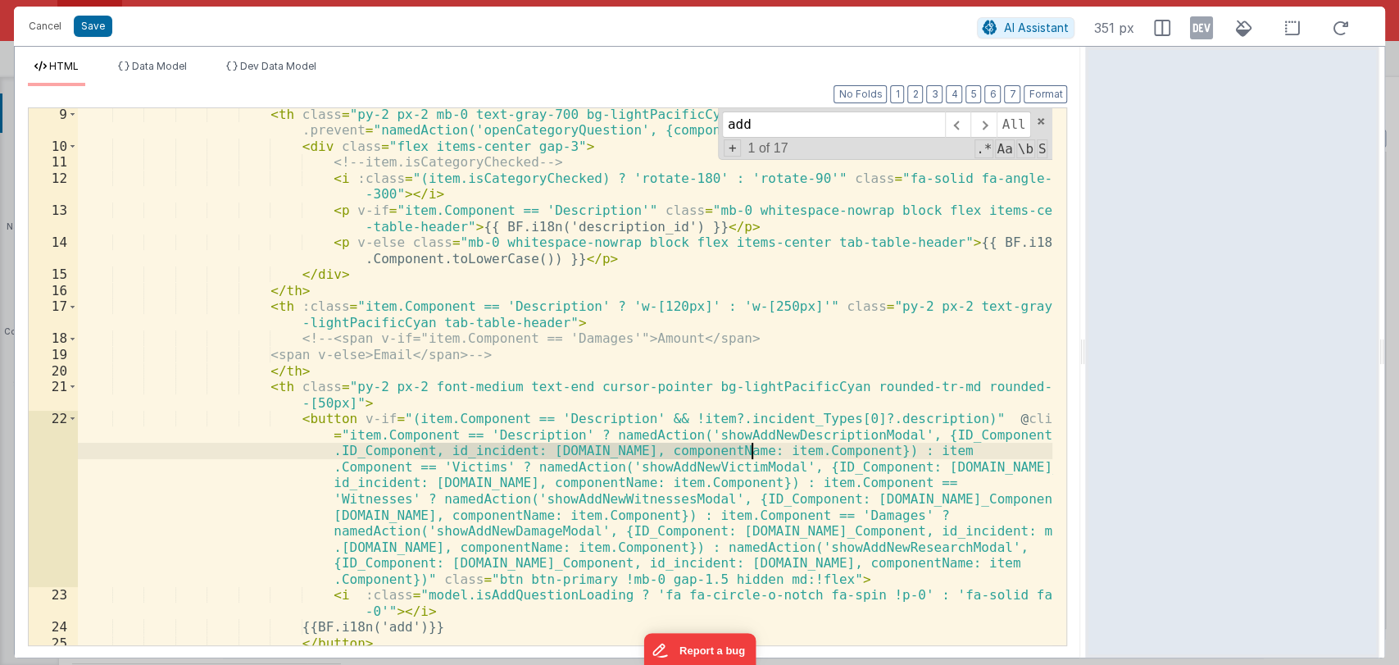
drag, startPoint x: 421, startPoint y: 448, endPoint x: 753, endPoint y: 452, distance: 331.2
click at [753, 452] on div "< th class = "py-2 px-2 mb-0 text-gray-700 bg-lightPacificCyan rounded-tl-md ro…" at bounding box center [566, 407] width 976 height 601
click at [756, 453] on div "< th class = "py-2 px-2 mb-0 text-gray-700 bg-lightPacificCyan rounded-tl-md ro…" at bounding box center [566, 407] width 976 height 601
click at [782, 436] on div "< th class = "py-2 px-2 mb-0 text-gray-700 bg-lightPacificCyan rounded-tl-md ro…" at bounding box center [566, 407] width 976 height 601
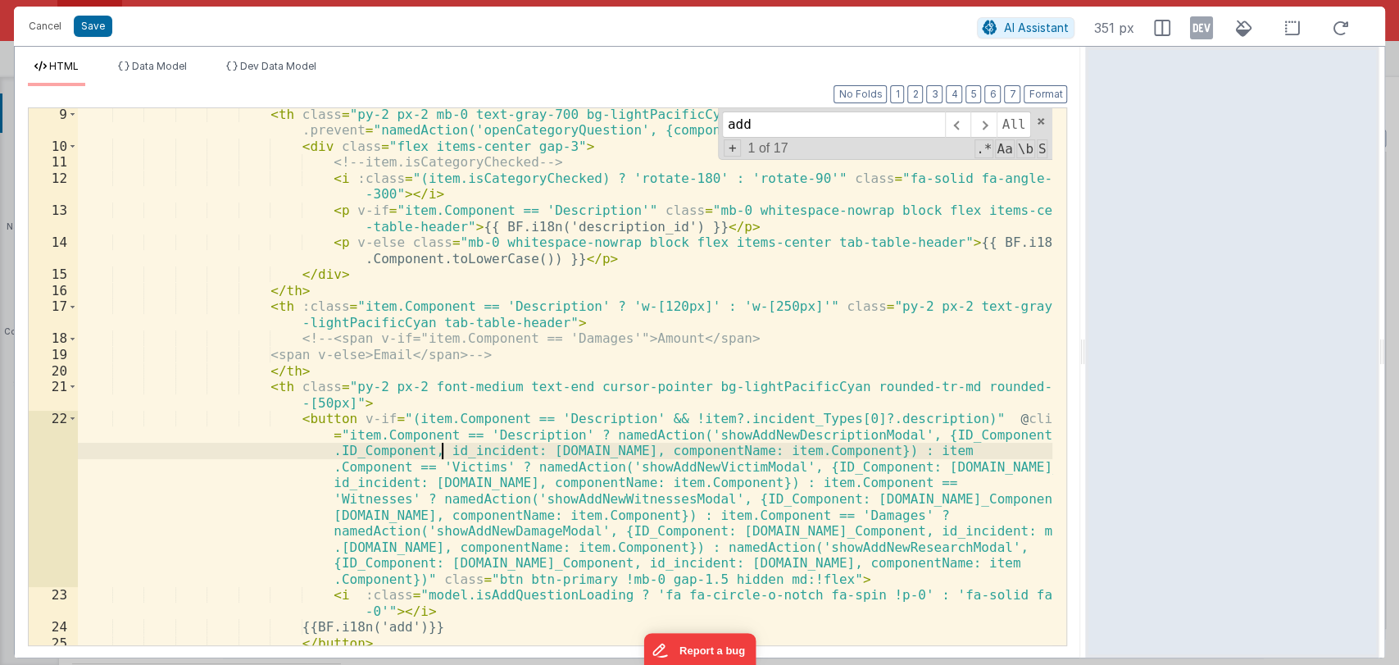
click at [444, 450] on div "< th class = "py-2 px-2 mb-0 text-gray-700 bg-lightPacificCyan rounded-tl-md ro…" at bounding box center [566, 407] width 976 height 601
click at [766, 432] on div "< th class = "py-2 px-2 mb-0 text-gray-700 bg-lightPacificCyan rounded-tl-md ro…" at bounding box center [566, 407] width 976 height 601
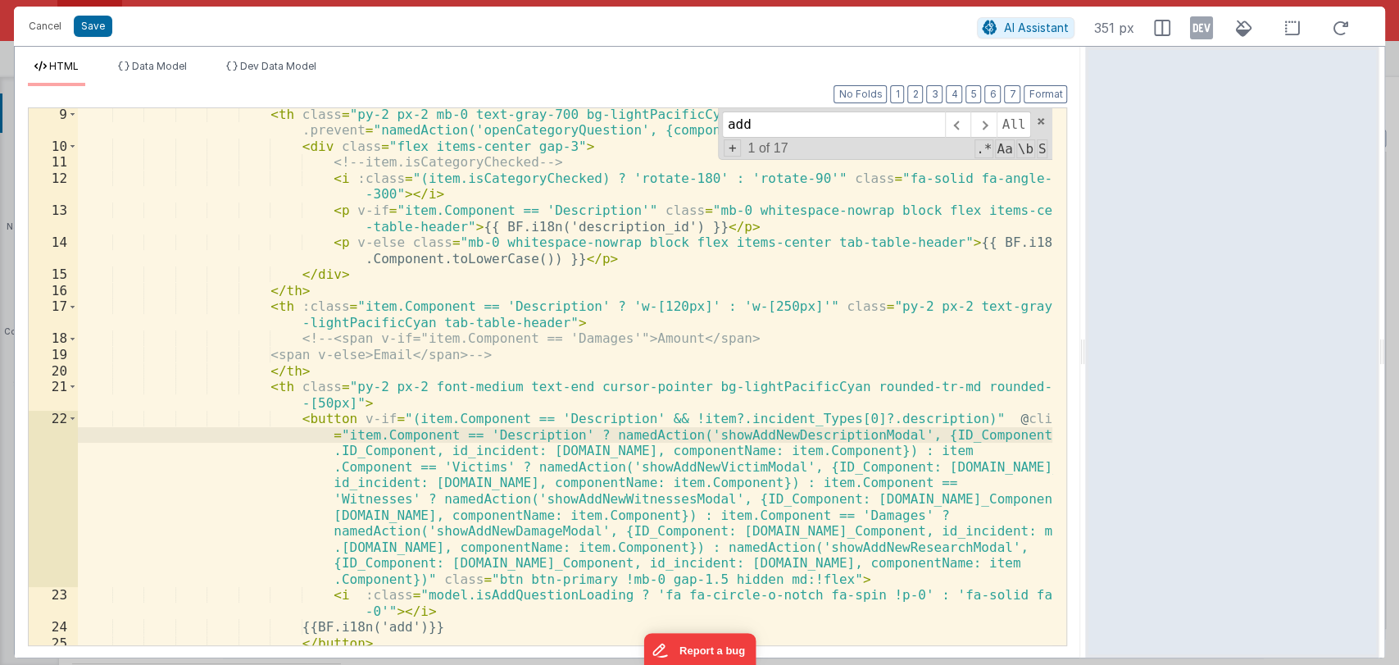
click at [766, 432] on div "< th class = "py-2 px-2 mb-0 text-gray-700 bg-lightPacificCyan rounded-tl-md ro…" at bounding box center [566, 407] width 976 height 601
click at [1043, 121] on span at bounding box center [1040, 121] width 11 height 11
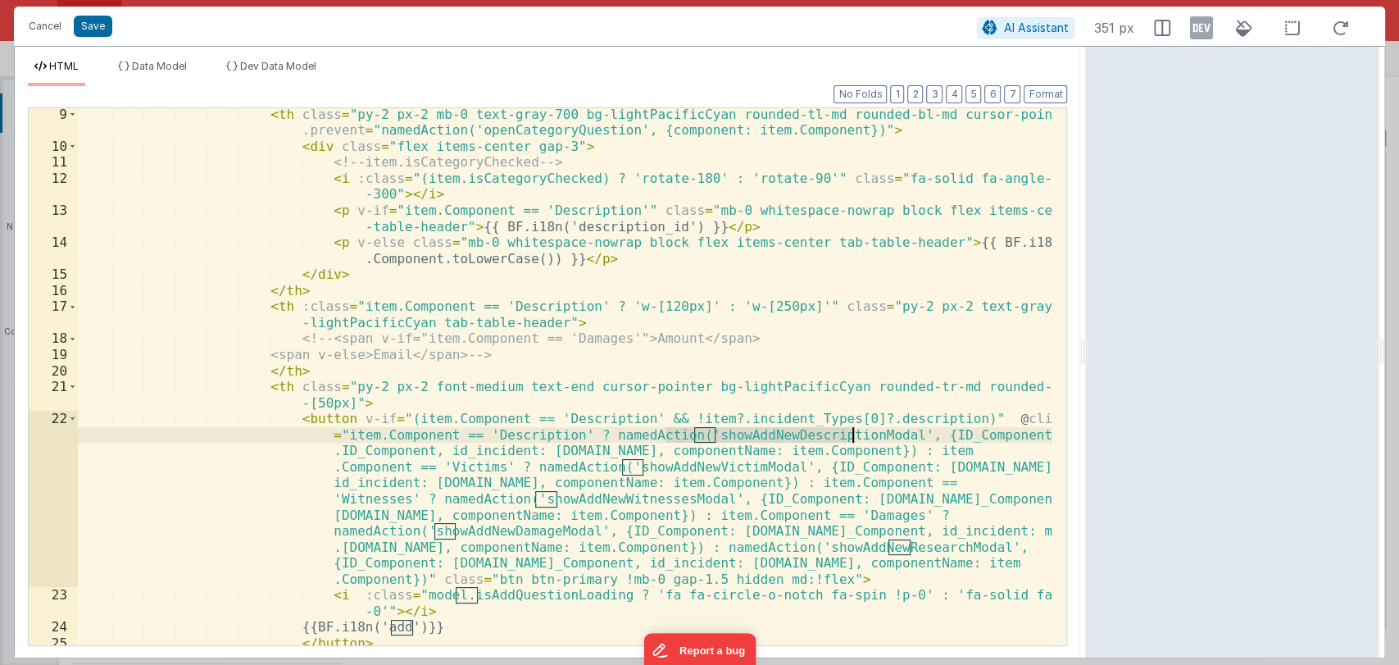
click at [738, 441] on div "< th class = "py-2 px-2 mb-0 text-gray-700 bg-lightPacificCyan rounded-tl-md ro…" at bounding box center [565, 376] width 975 height 537
click at [738, 441] on div "< th class = "py-2 px-2 mb-0 text-gray-700 bg-lightPacificCyan rounded-tl-md ro…" at bounding box center [566, 407] width 976 height 601
click at [753, 435] on div "< th class = "py-2 px-2 mb-0 text-gray-700 bg-lightPacificCyan rounded-tl-md ro…" at bounding box center [565, 376] width 975 height 537
click at [753, 435] on div "< th class = "py-2 px-2 mb-0 text-gray-700 bg-lightPacificCyan rounded-tl-md ro…" at bounding box center [566, 407] width 976 height 601
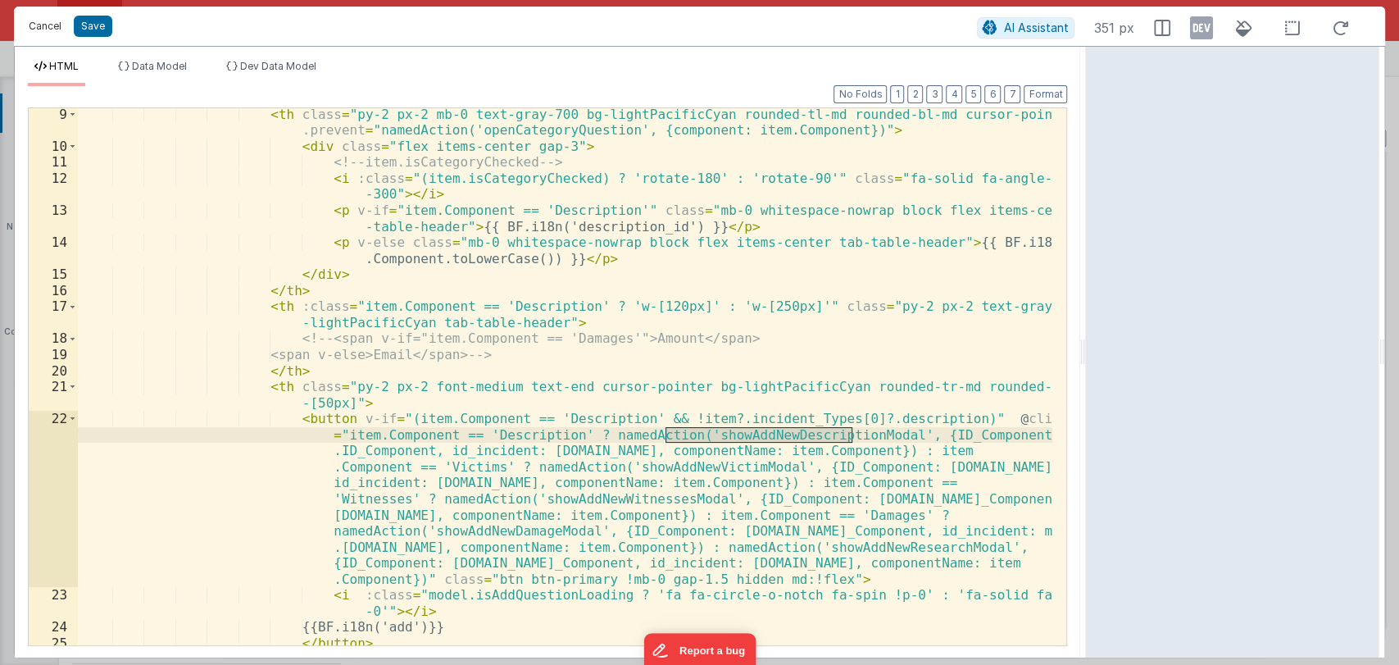
click at [42, 34] on button "Cancel" at bounding box center [44, 26] width 49 height 23
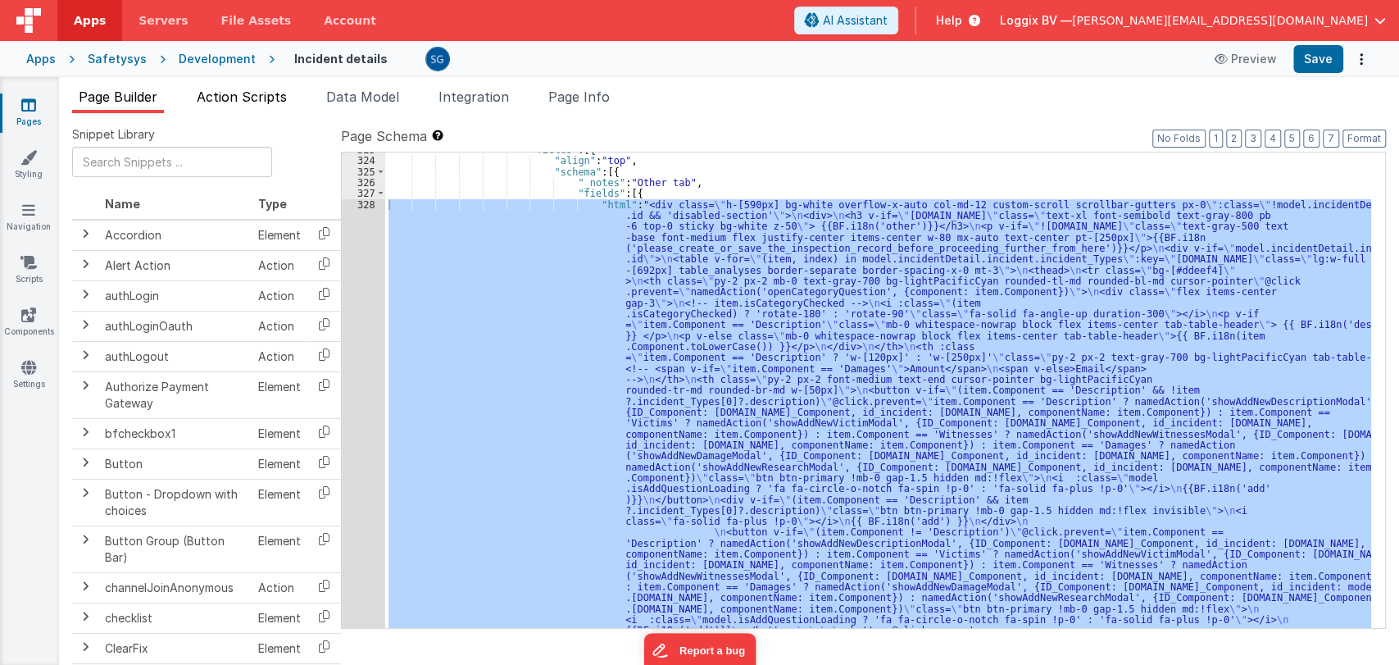
click at [262, 100] on span "Action Scripts" at bounding box center [242, 97] width 90 height 16
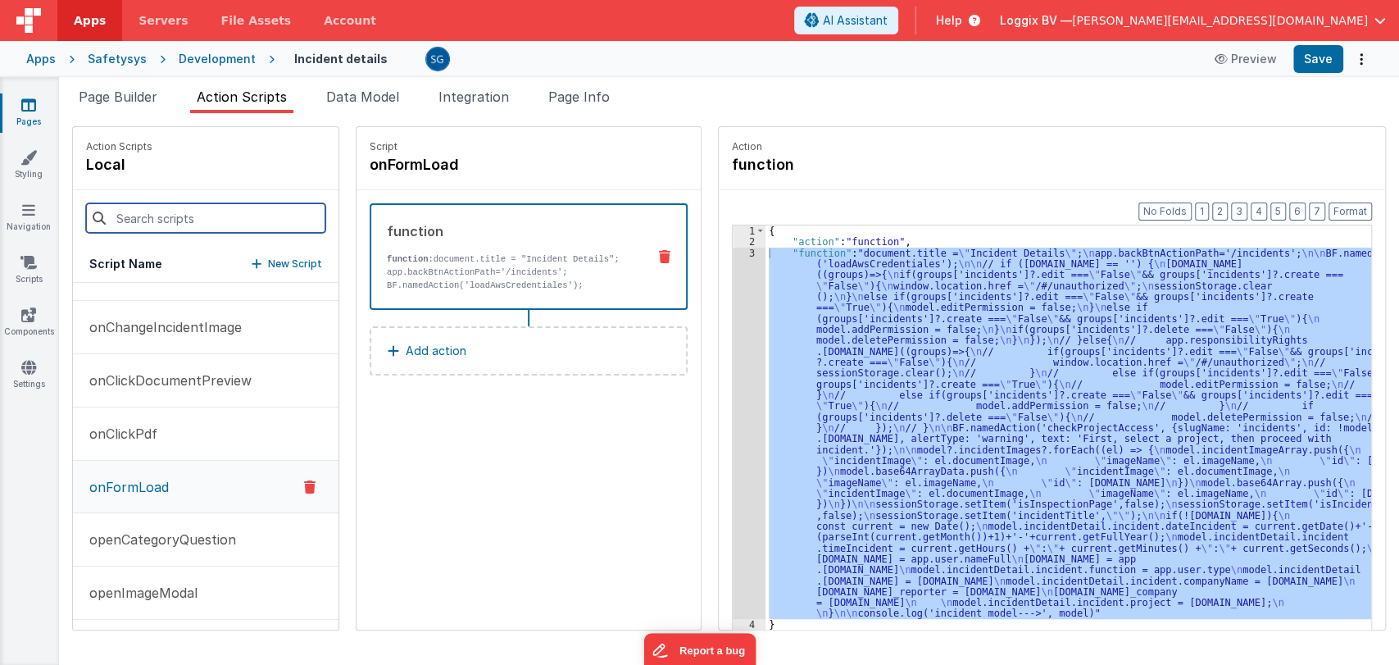
click at [155, 221] on input at bounding box center [205, 218] width 239 height 30
paste input "showAddNewDescriptionModal"
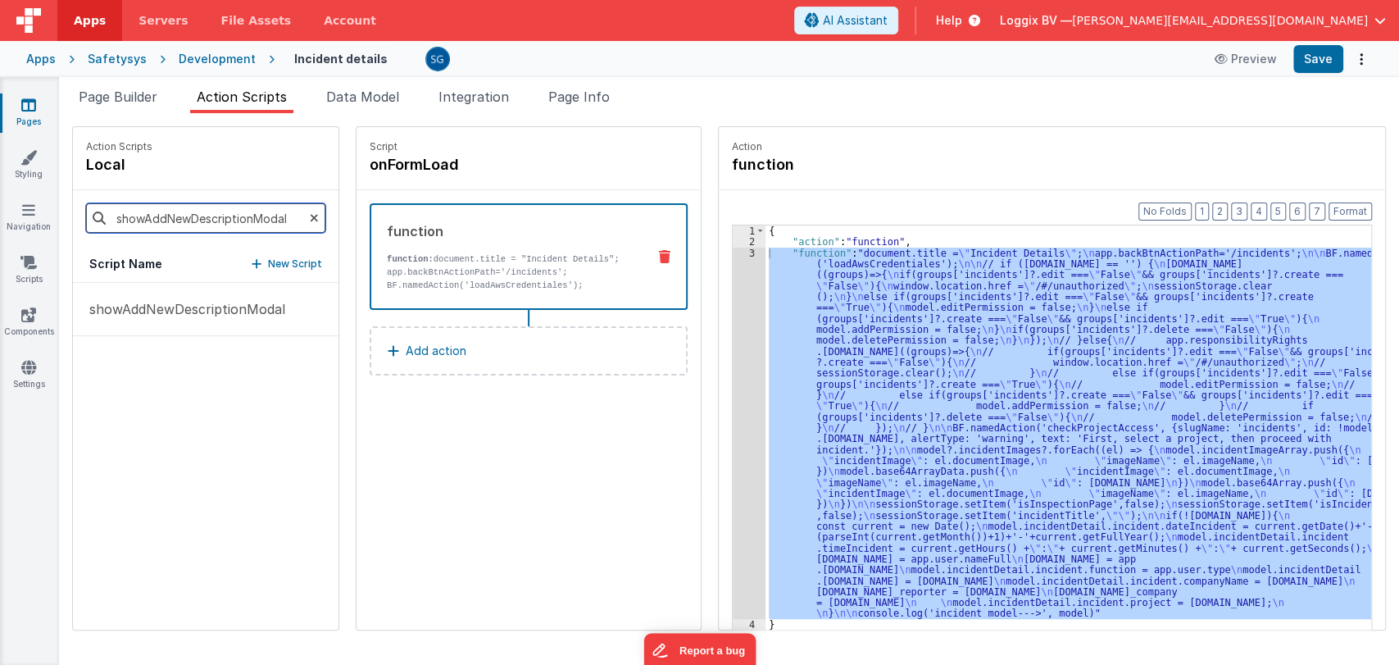
scroll to position [0, 0]
type input "showAddNewDescriptionModal"
click at [138, 305] on p "showAddNewDescriptionModal" at bounding box center [183, 309] width 206 height 20
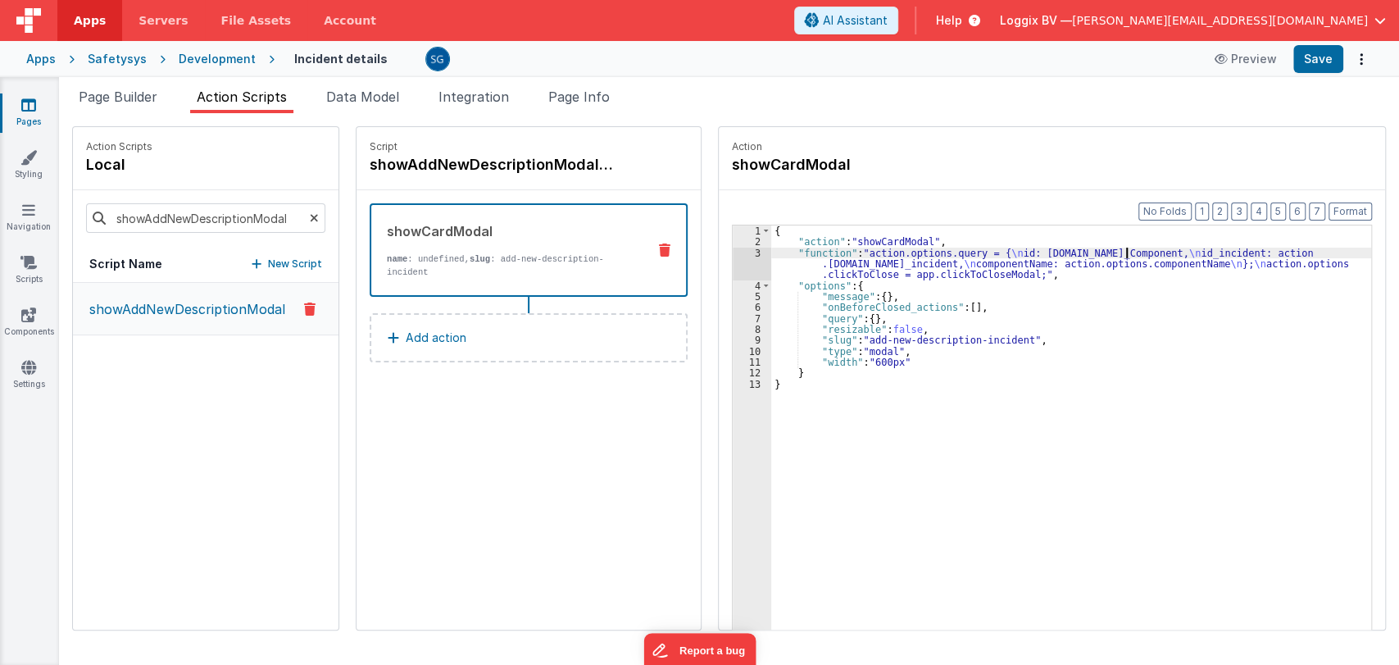
click at [1122, 254] on div "{ "action" : "showCardModal" , "function" : "action.options.query = { \n id: [D…" at bounding box center [1073, 463] width 604 height 477
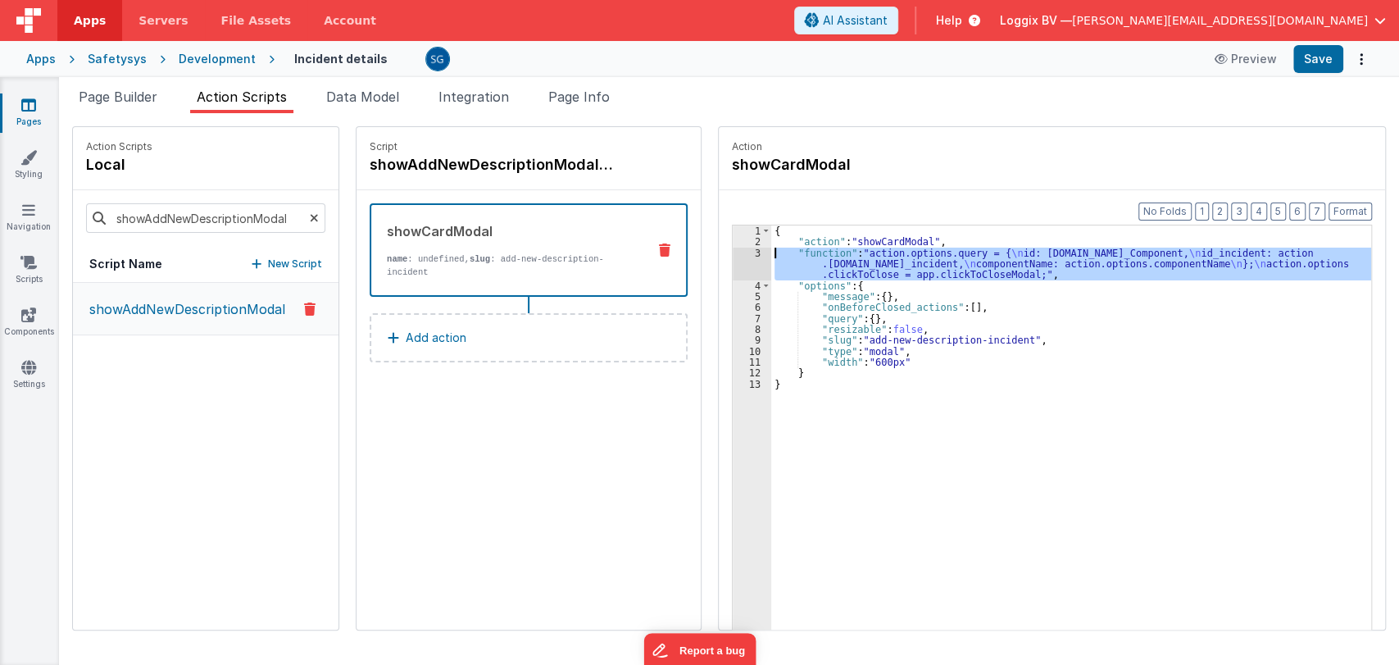
click at [750, 253] on div "3" at bounding box center [752, 264] width 39 height 33
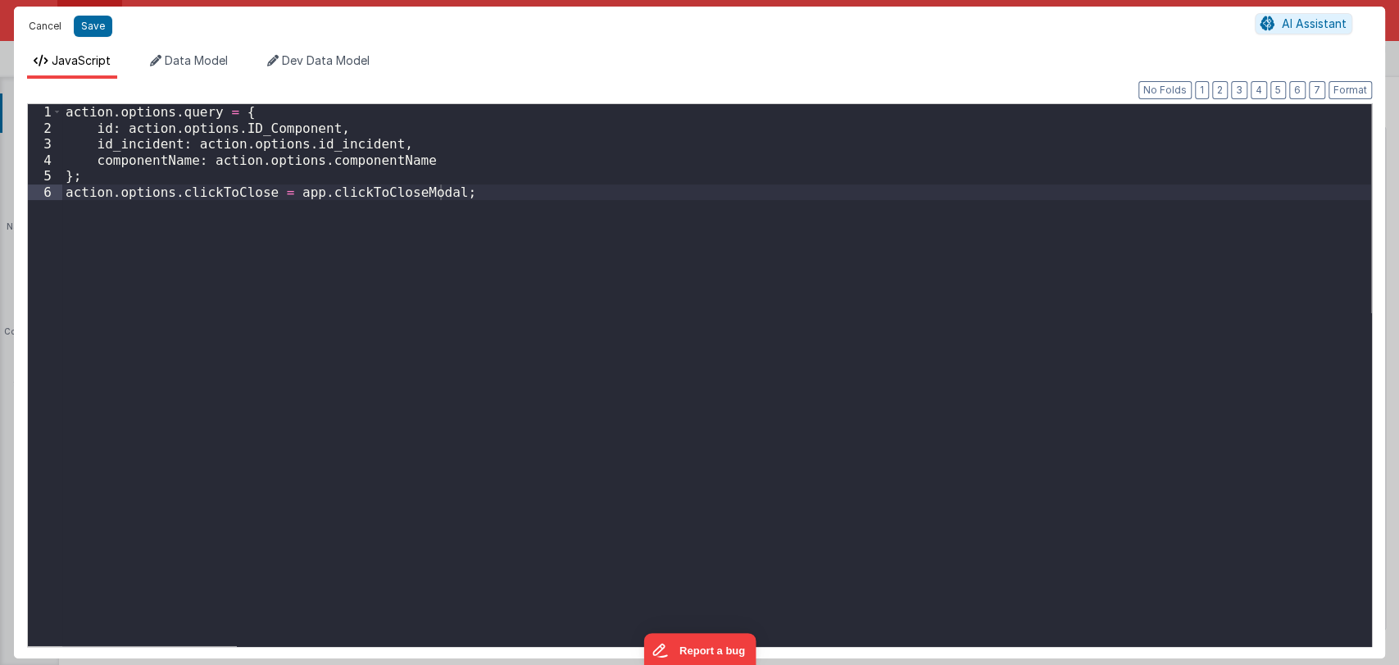
click at [39, 27] on button "Cancel" at bounding box center [44, 26] width 49 height 23
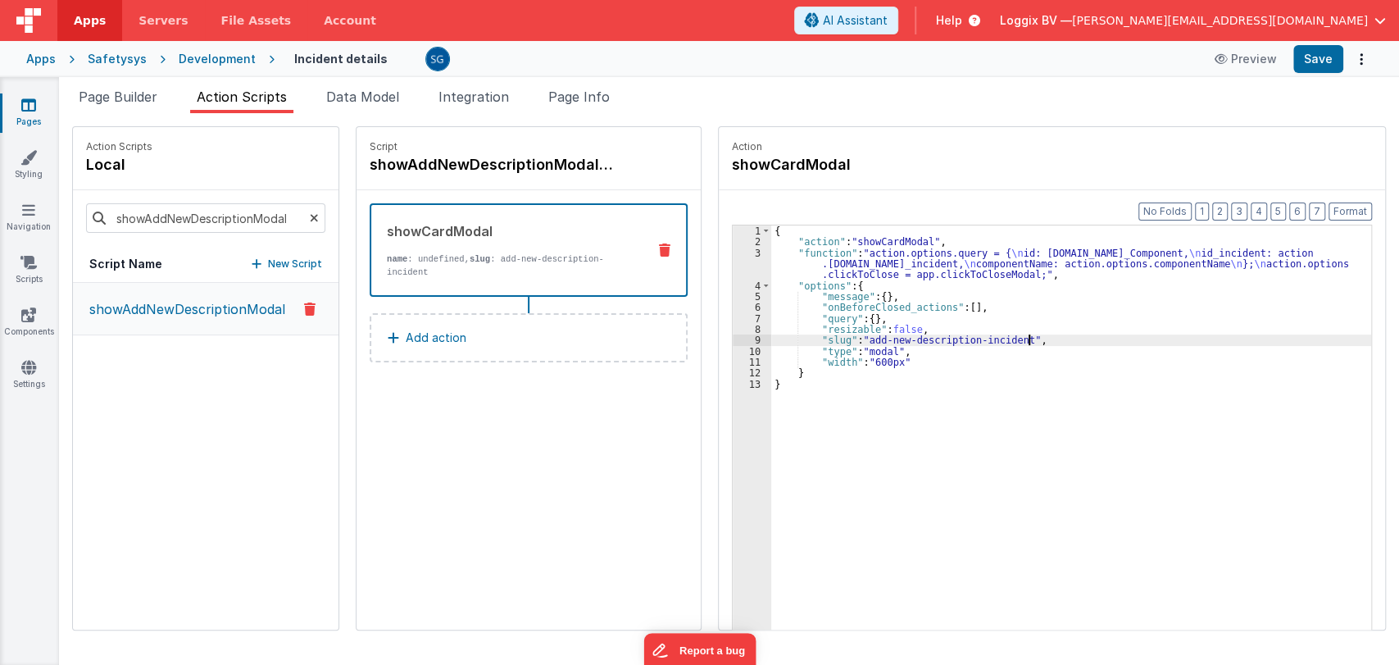
click at [1044, 336] on div "{ "action" : "showCardModal" , "function" : "action.options.query = { \n id: [D…" at bounding box center [1073, 463] width 604 height 477
click at [799, 528] on div "{ "action" : "showCardModal" , "function" : "action.options.query = { \n id: [D…" at bounding box center [1073, 463] width 604 height 477
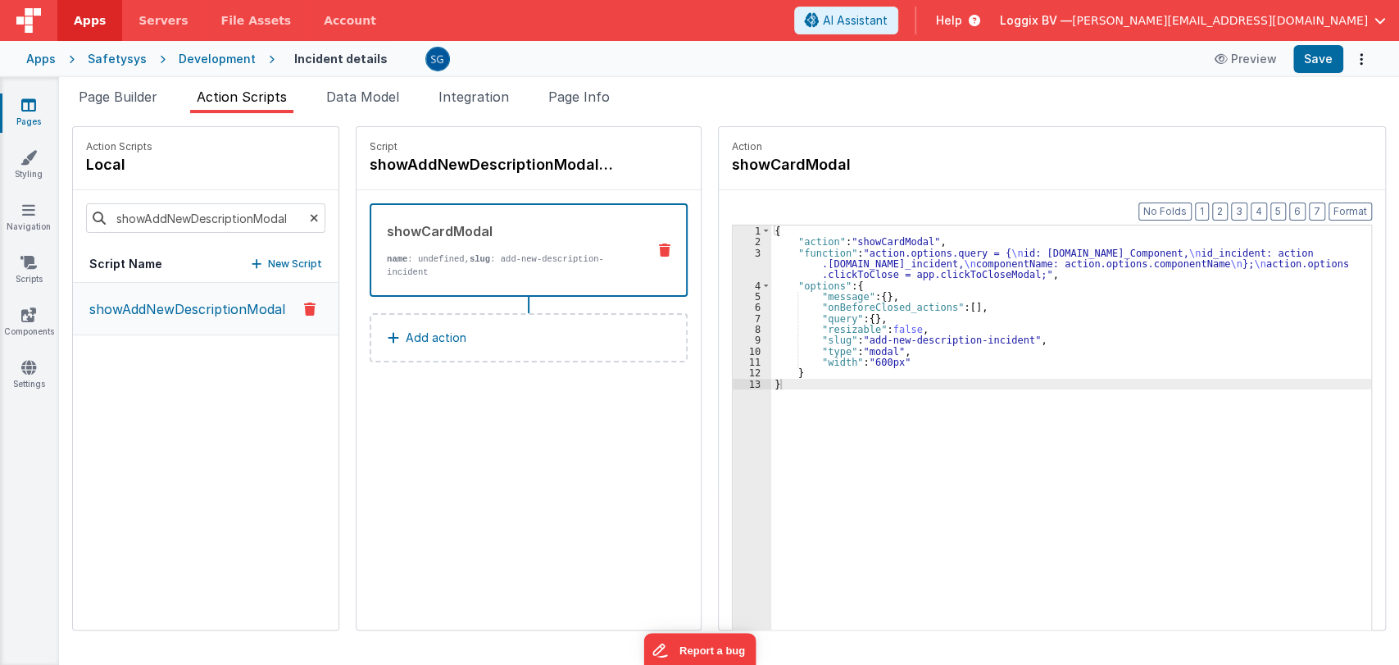
click at [30, 104] on icon at bounding box center [28, 105] width 15 height 16
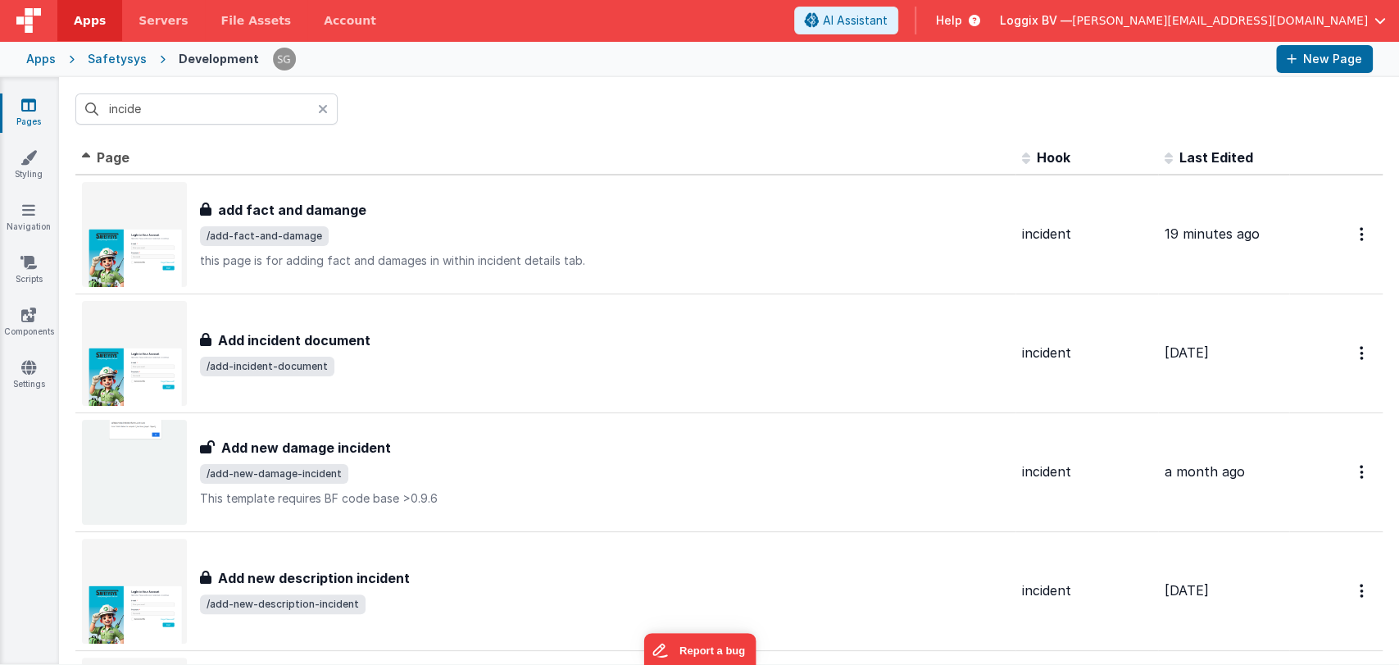
click at [325, 107] on icon at bounding box center [323, 108] width 10 height 13
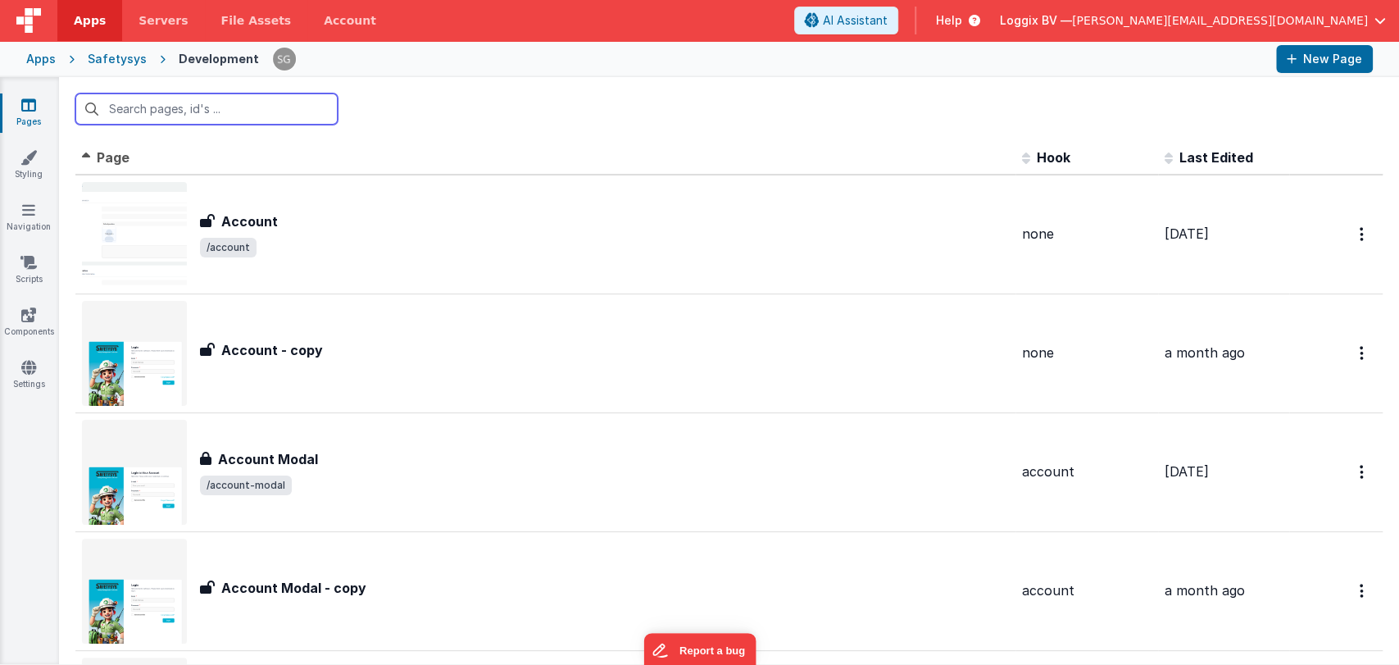
click at [276, 107] on input "text" at bounding box center [206, 108] width 262 height 31
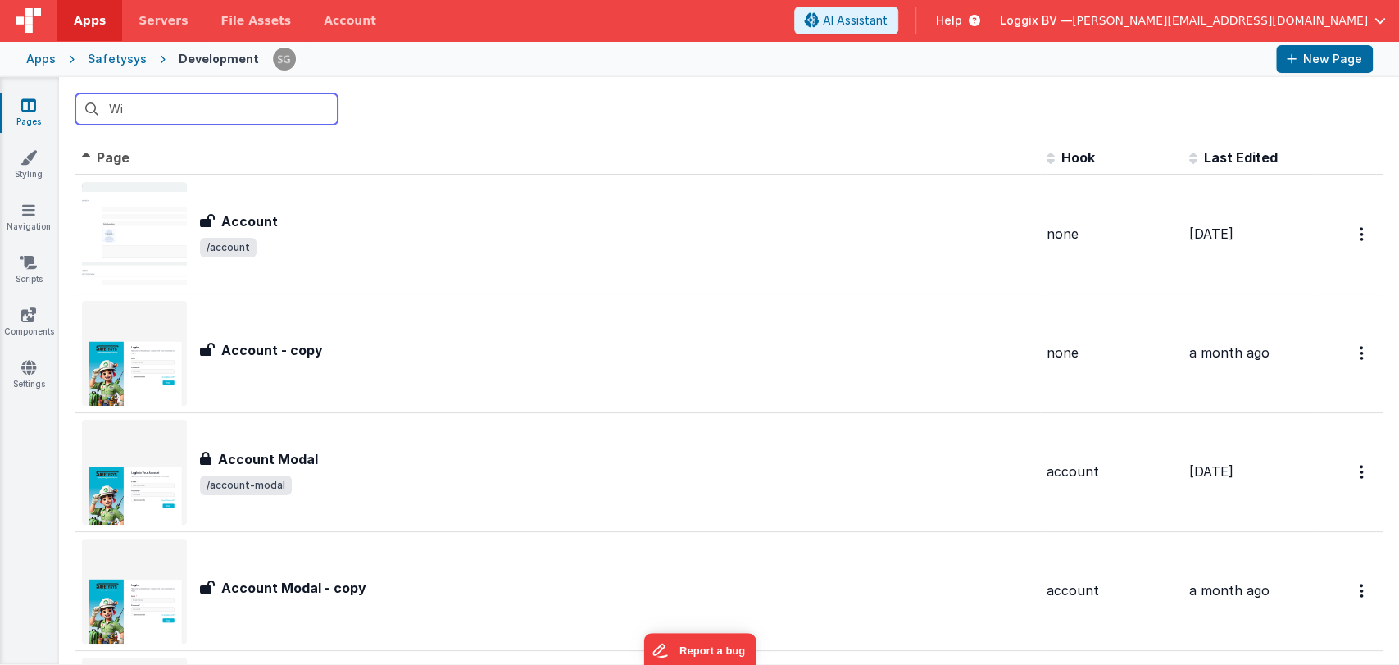
click at [216, 107] on input "Wi" at bounding box center [206, 108] width 262 height 31
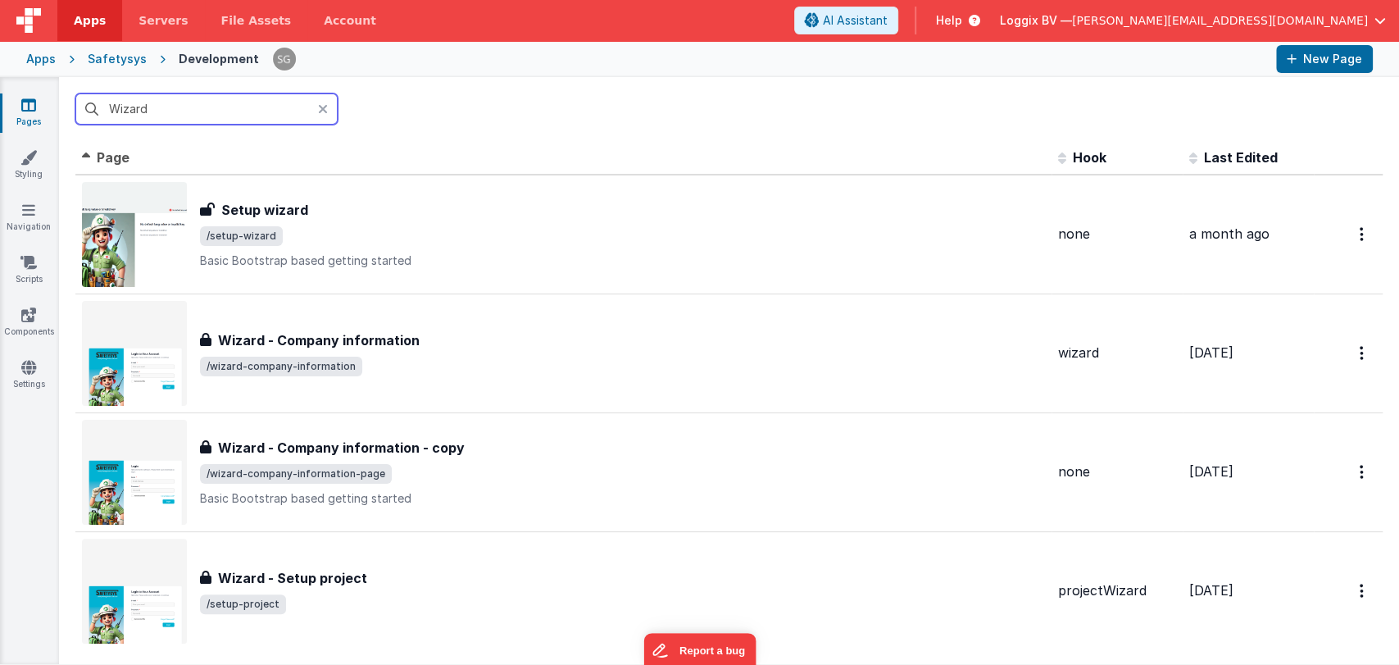
type input "Wizard"
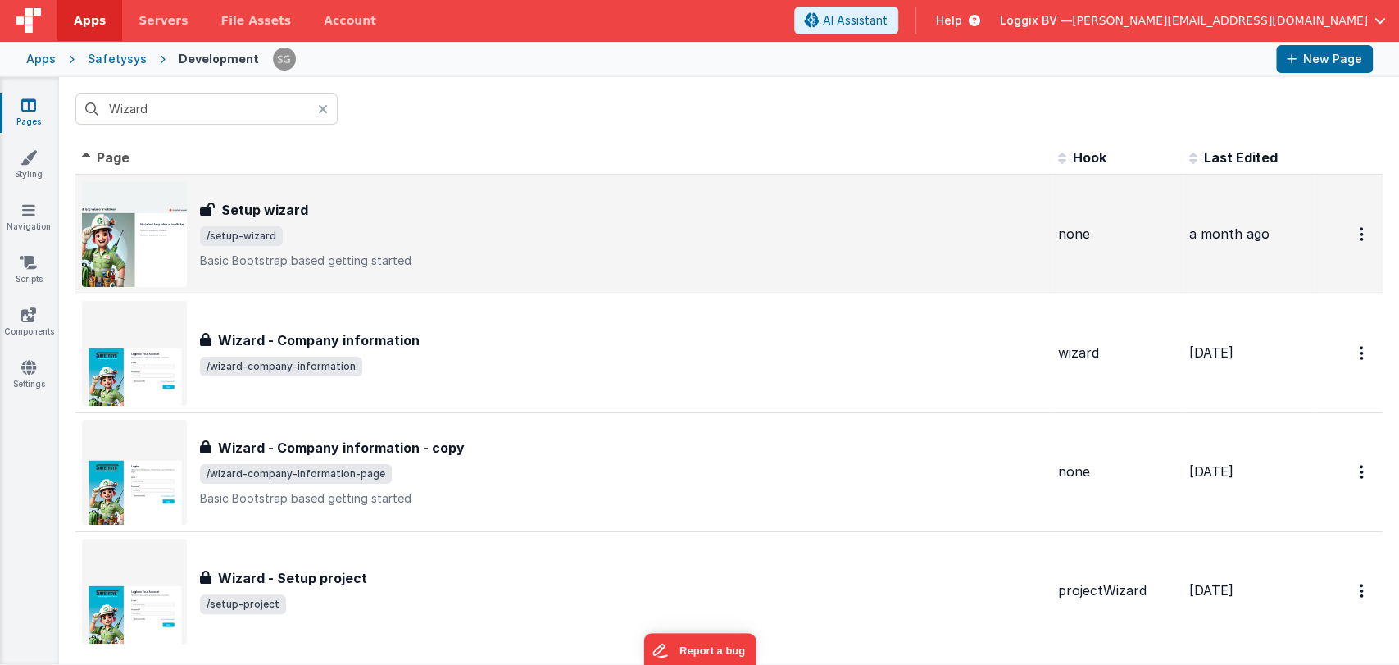
click at [375, 207] on div "Setup wizard" at bounding box center [622, 210] width 845 height 20
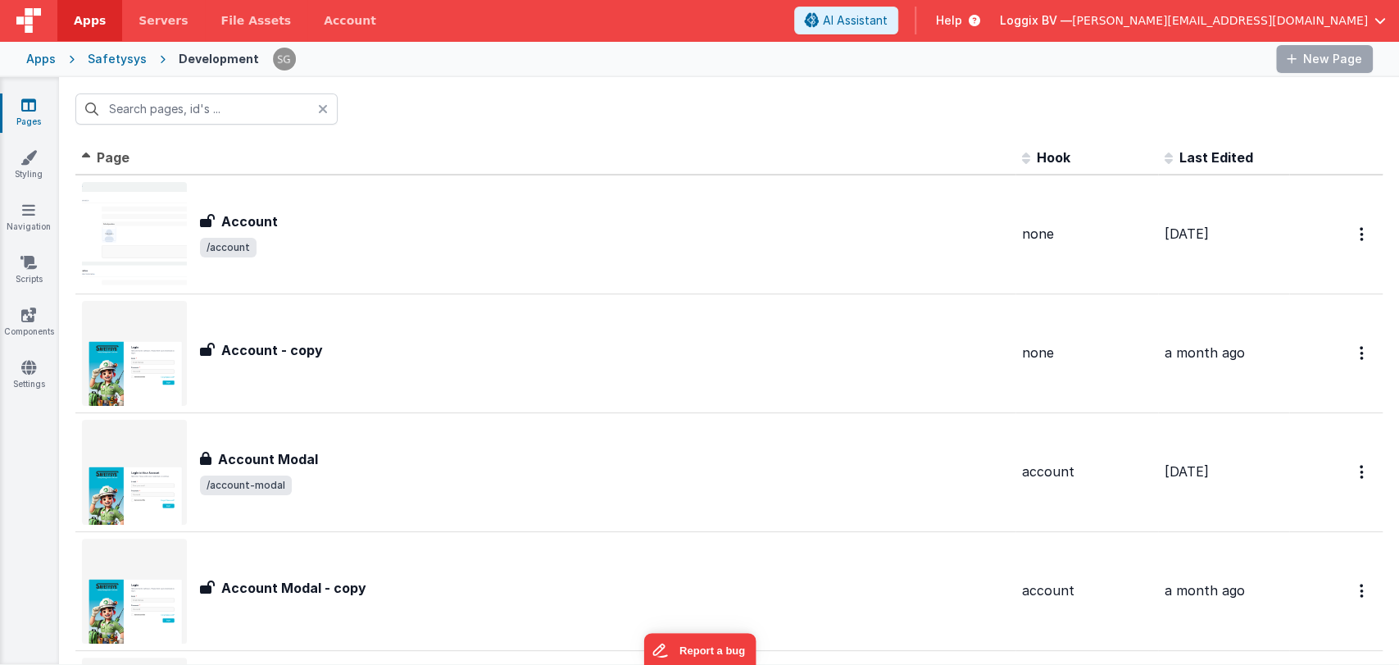
type input "Wizard"
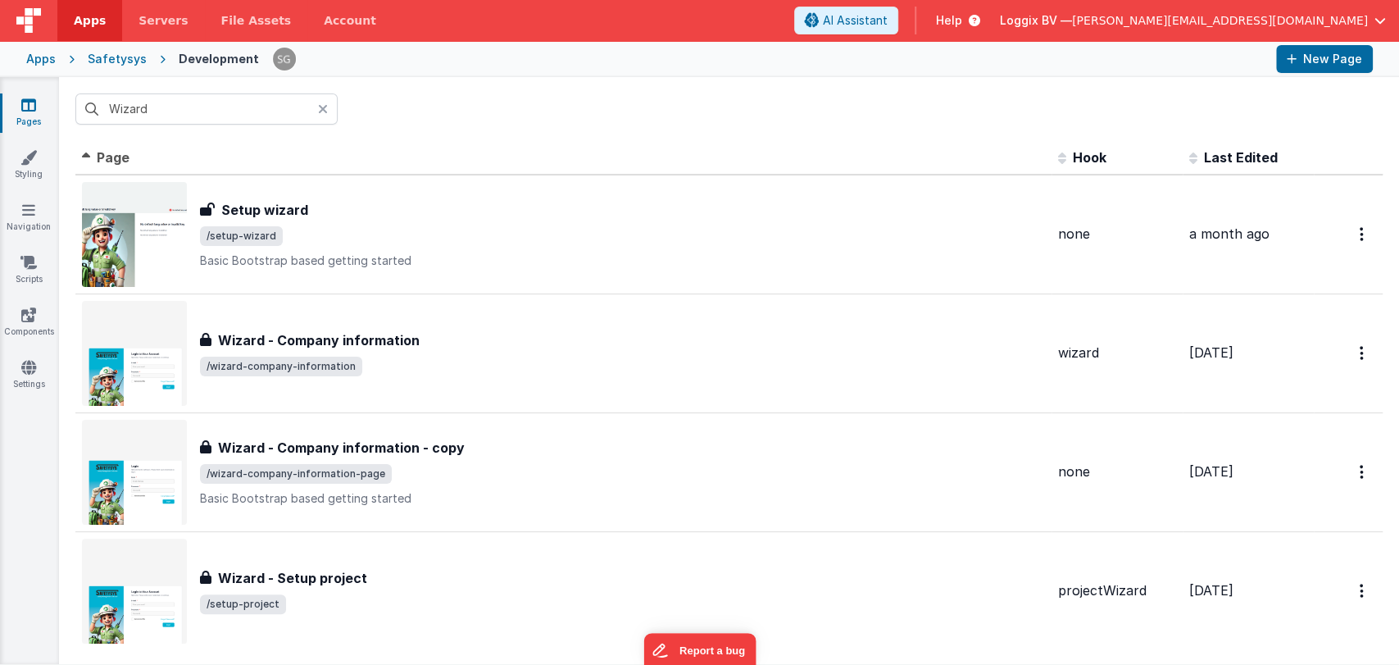
click at [420, 126] on div "Wizard" at bounding box center [729, 109] width 1340 height 64
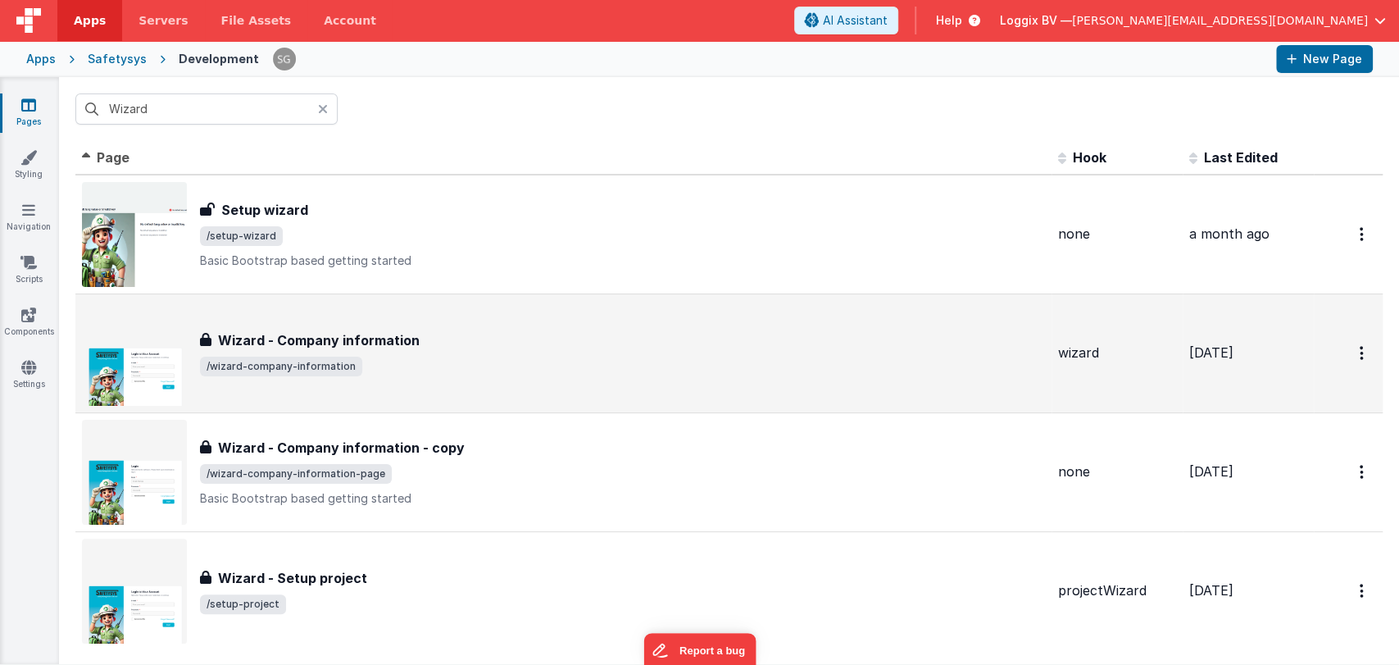
click at [368, 353] on div "Wizard - Company information Wizard - Company information /wizard-company-infor…" at bounding box center [622, 353] width 845 height 46
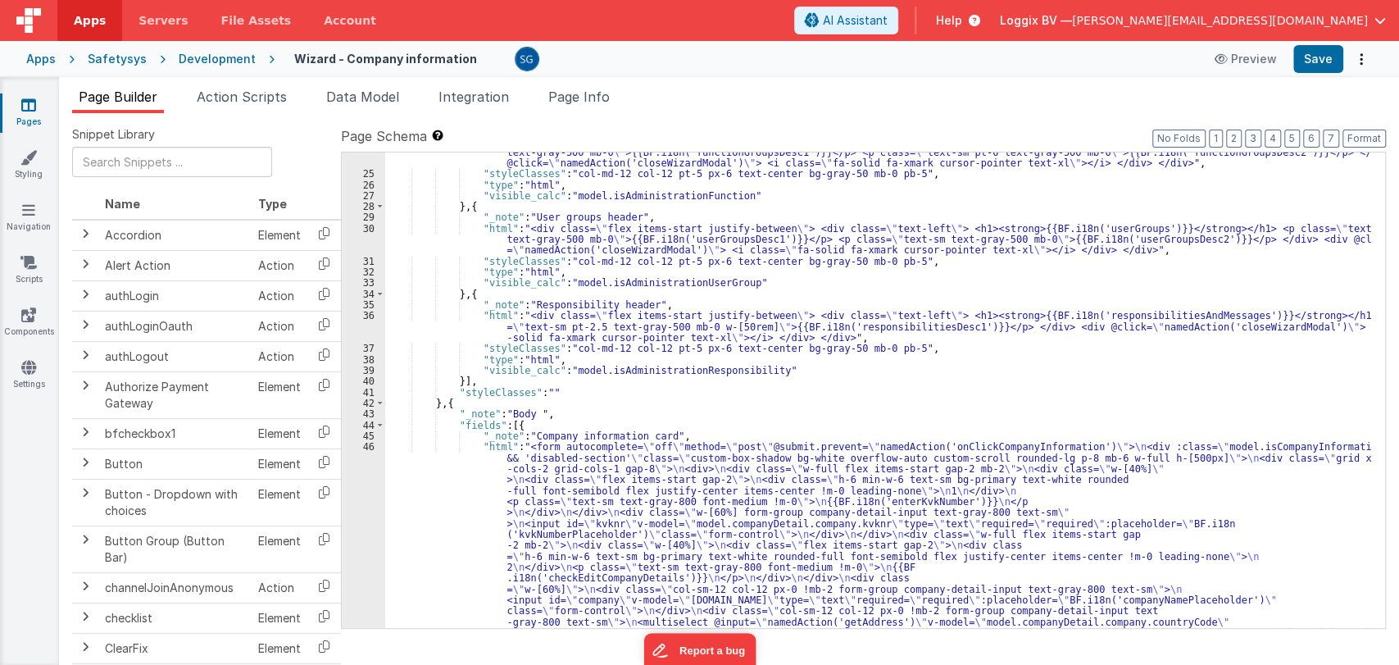
scroll to position [334, 0]
click at [380, 426] on span at bounding box center [379, 425] width 9 height 11
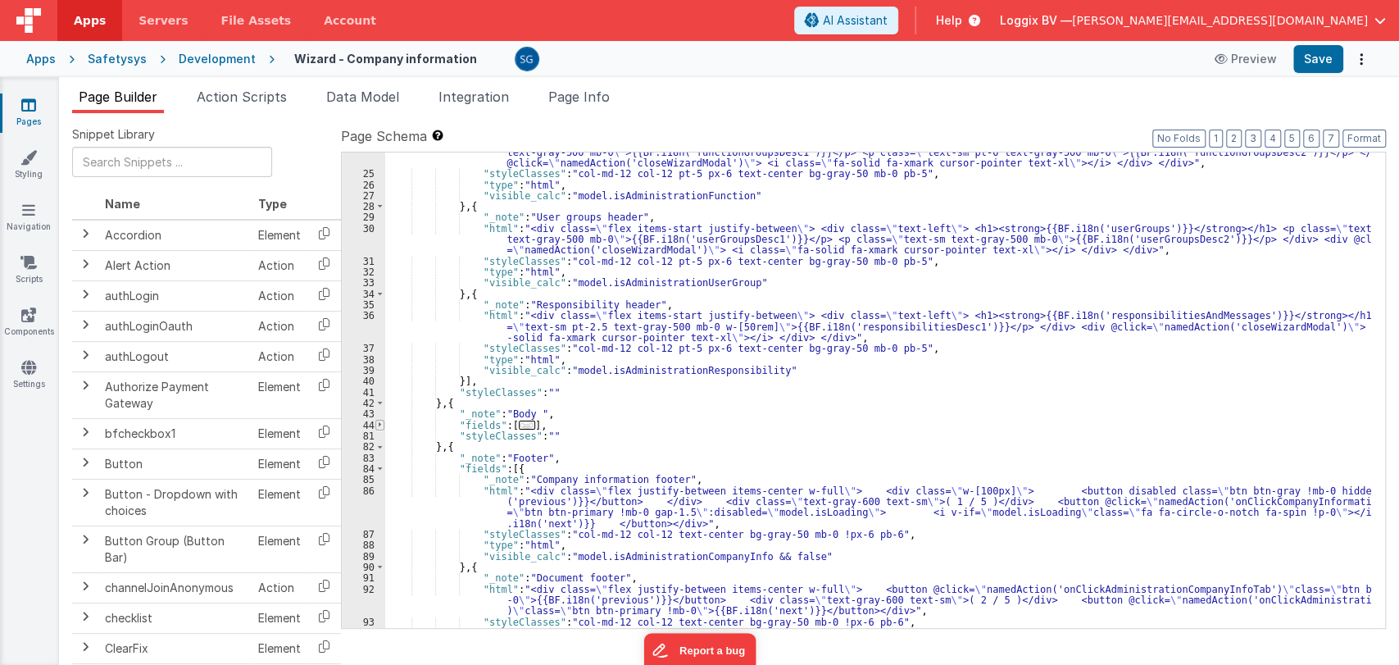
click at [380, 426] on span at bounding box center [379, 425] width 9 height 11
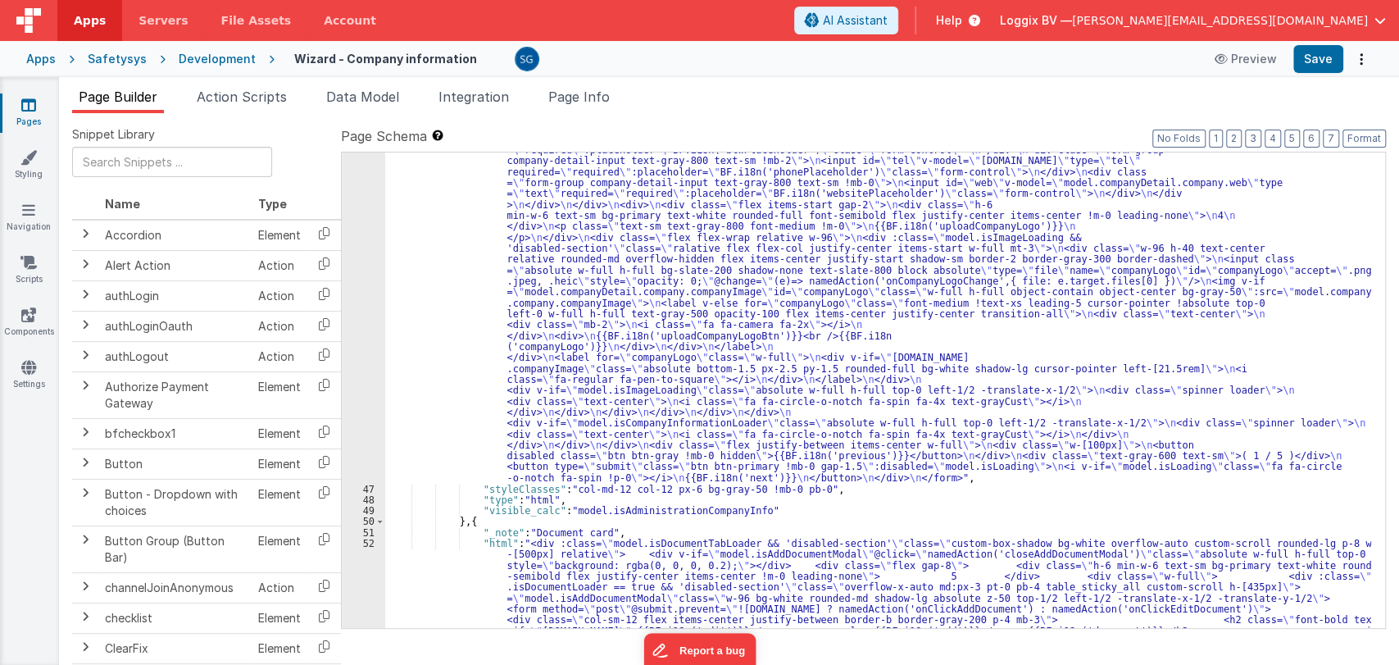
scroll to position [1046, 0]
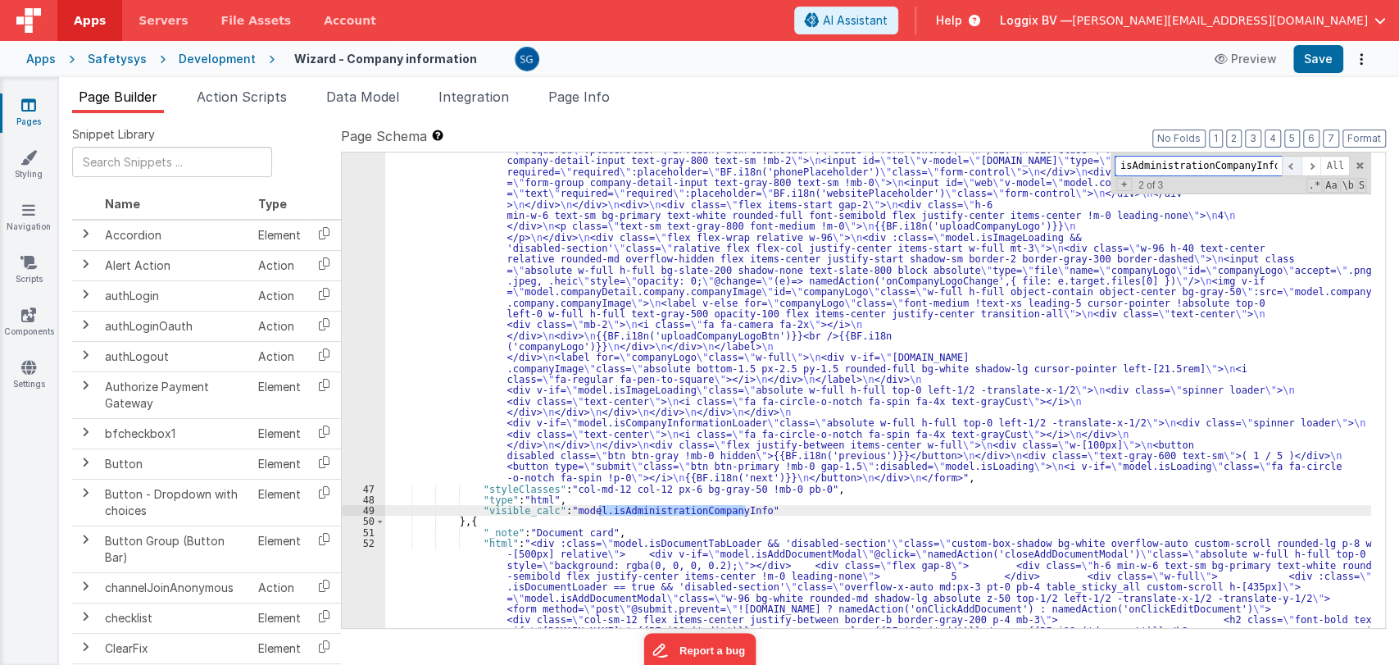
click at [1287, 166] on span at bounding box center [1292, 166] width 20 height 20
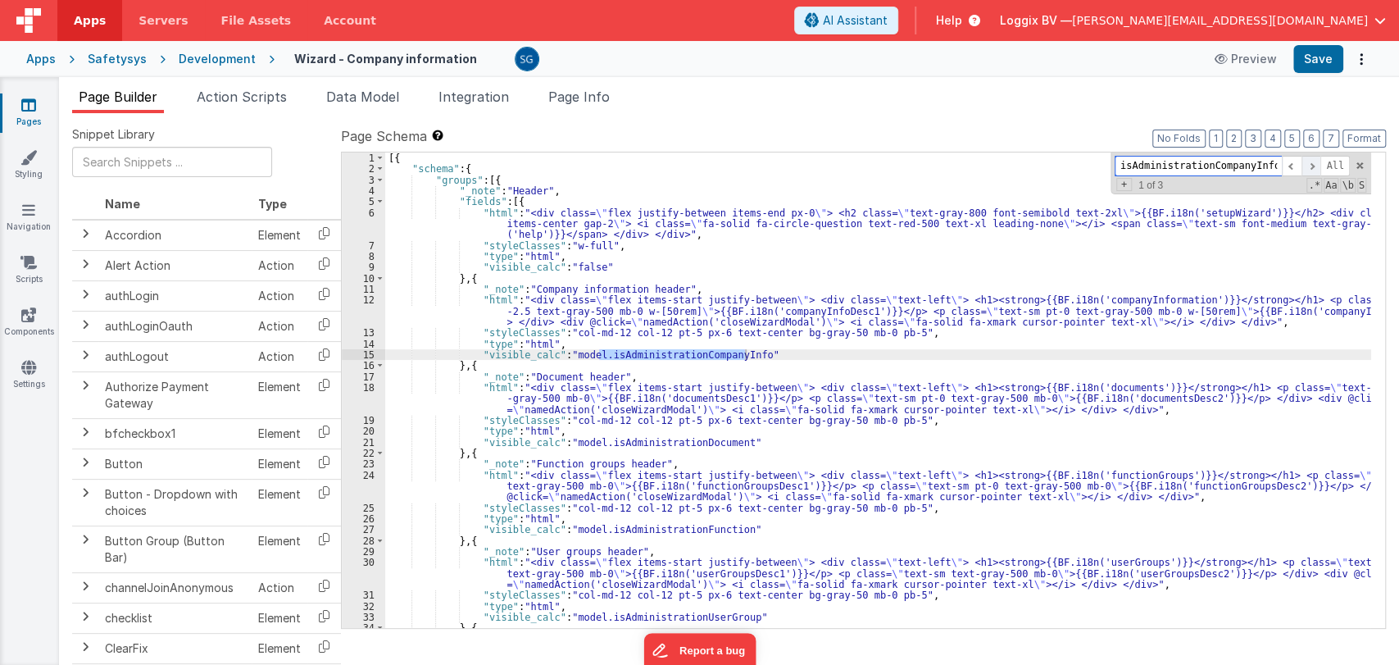
click at [1314, 166] on span at bounding box center [1312, 166] width 20 height 20
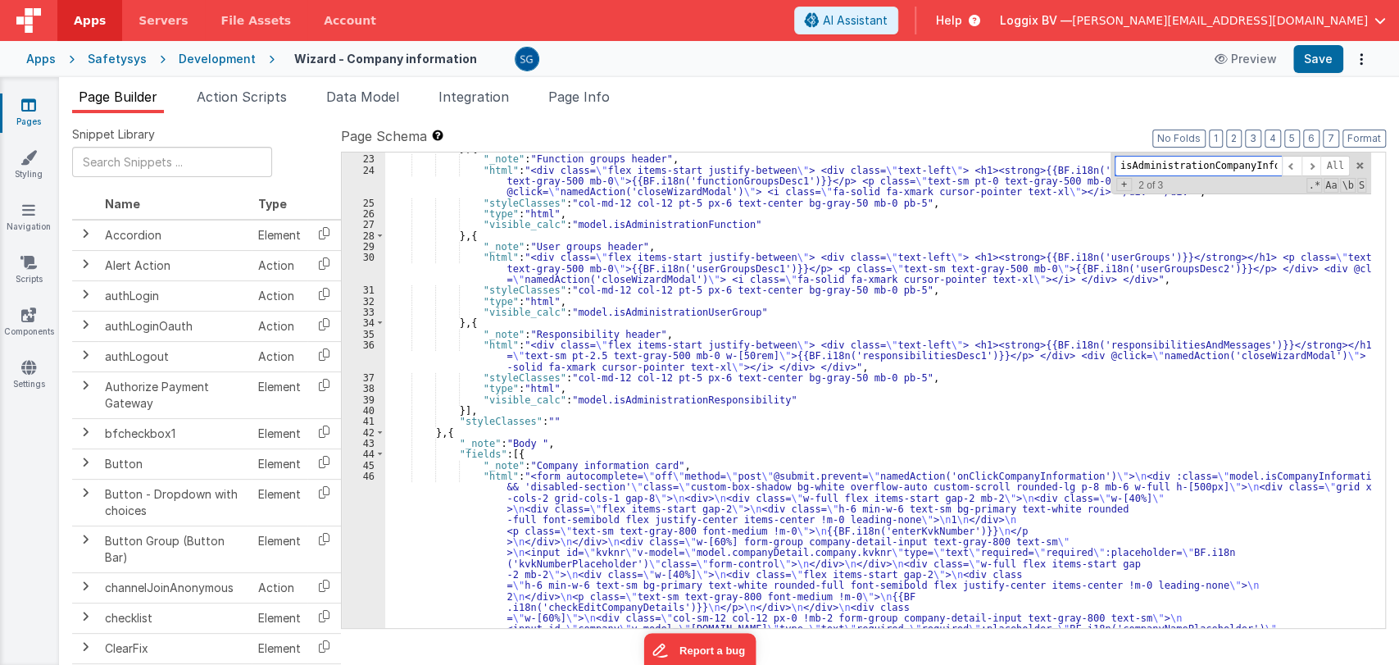
scroll to position [304, 0]
click at [1363, 164] on span at bounding box center [1359, 165] width 11 height 11
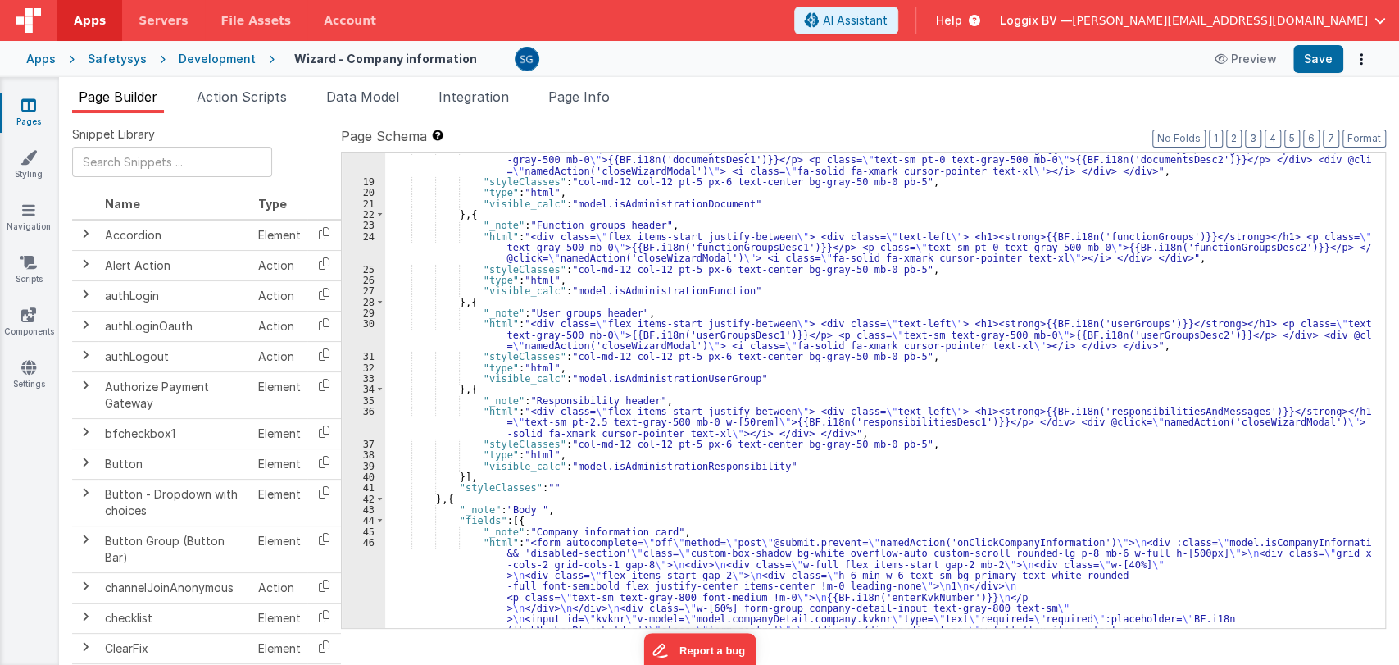
scroll to position [239, 0]
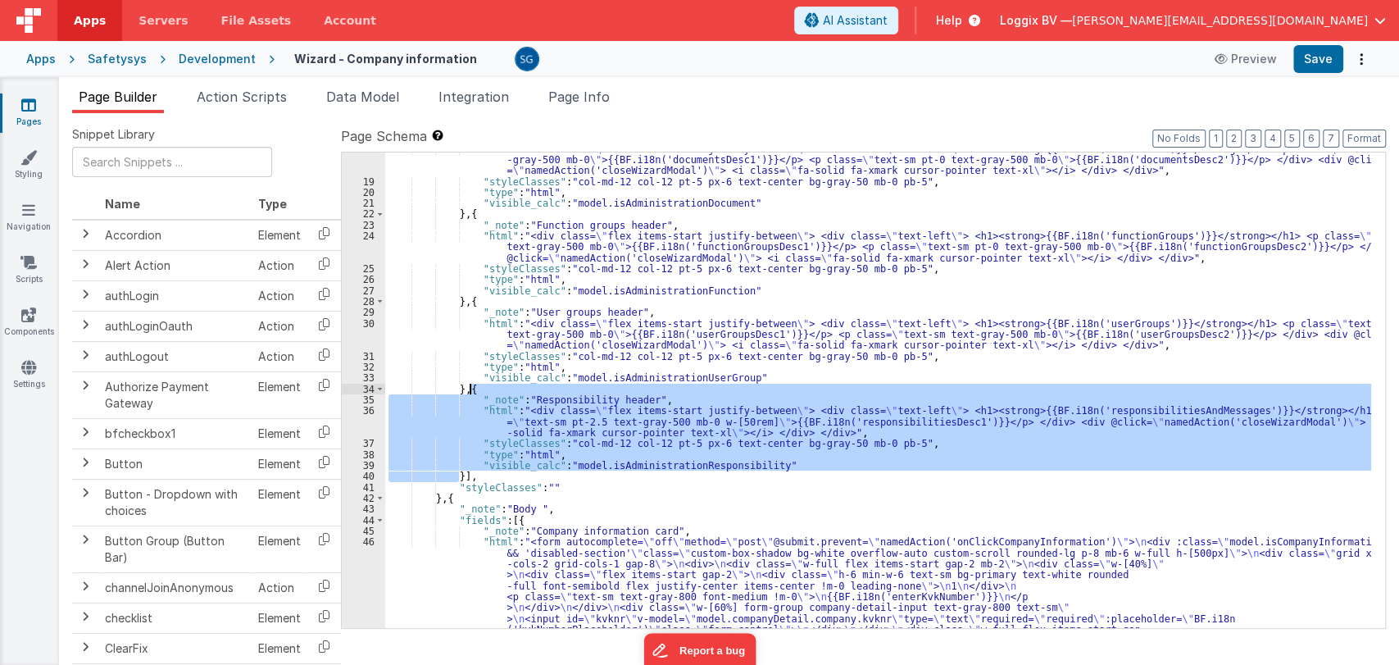
drag, startPoint x: 457, startPoint y: 474, endPoint x: 471, endPoint y: 391, distance: 83.8
click at [457, 474] on div ""html" : "<div class= \" flex items-start justify-between \" > <div class= \" t…" at bounding box center [878, 390] width 986 height 476
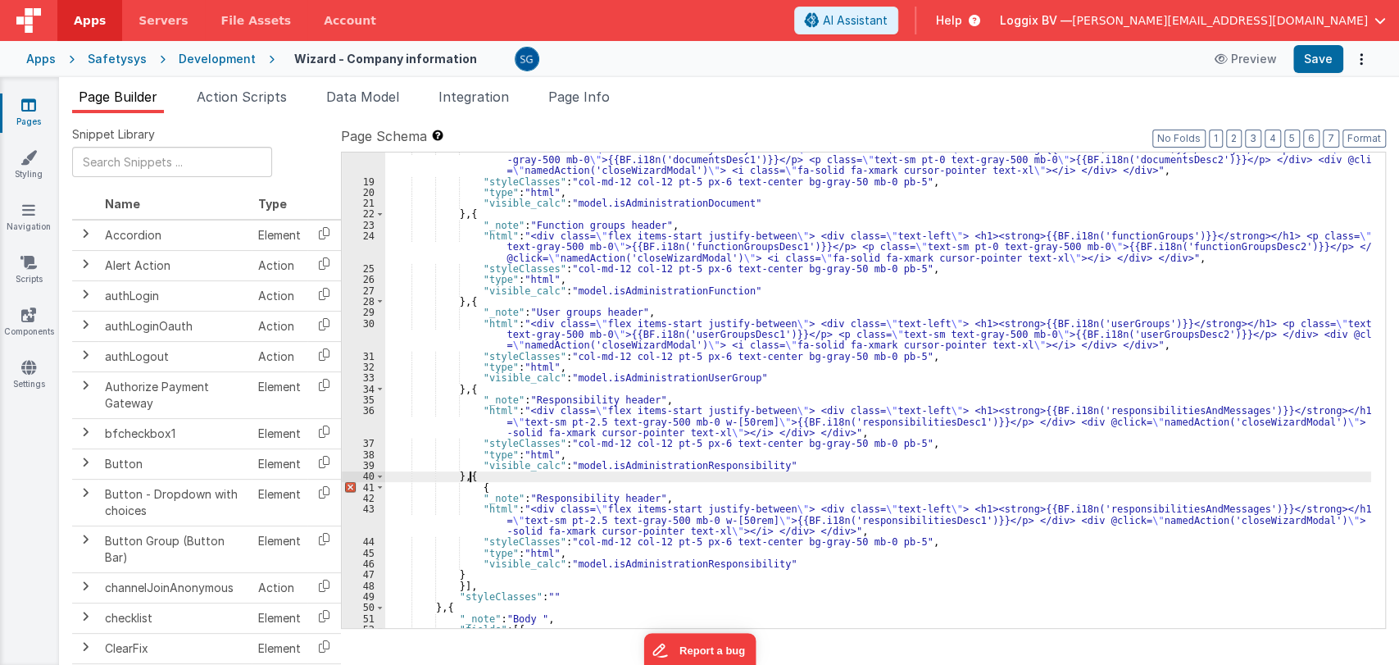
click at [482, 474] on div ""html" : "<div class= \" flex items-start justify-between \" > <div class= \" t…" at bounding box center [878, 402] width 986 height 519
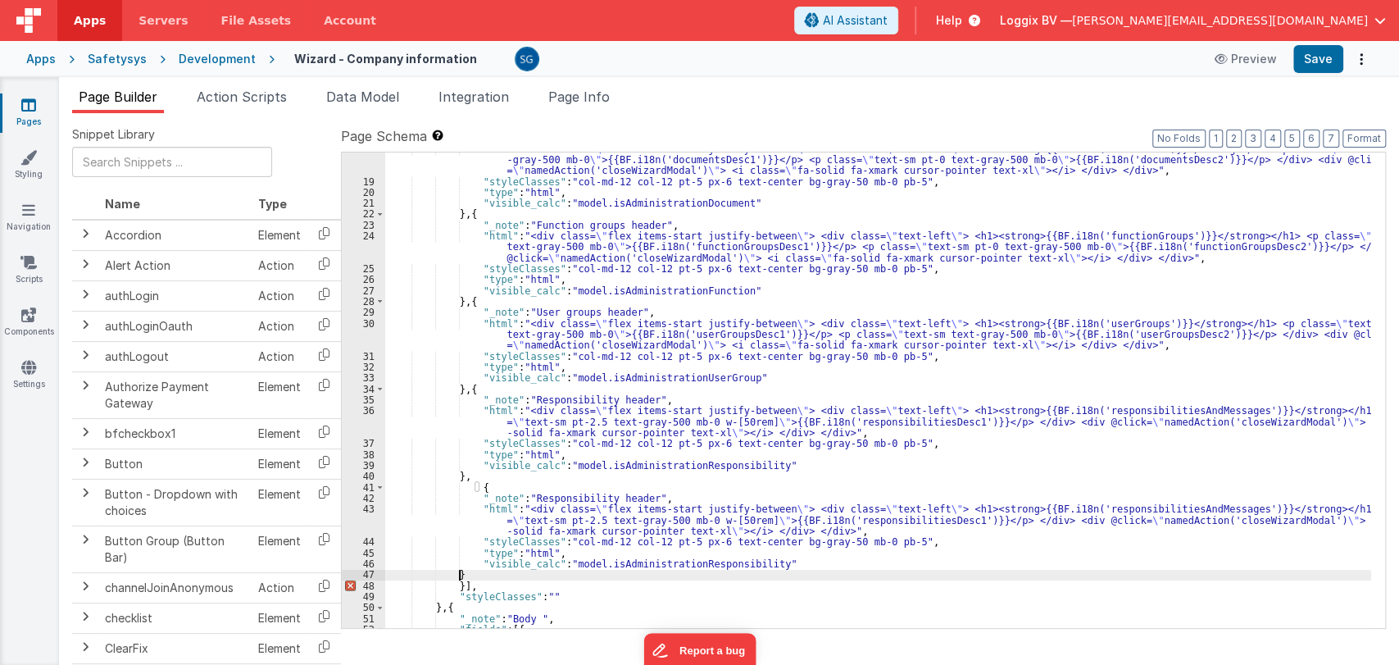
click at [464, 576] on div ""html" : "<div class= \" flex items-start justify-between \" > <div class= \" t…" at bounding box center [878, 402] width 986 height 519
click at [567, 494] on div ""html" : "<div class= \" flex items-start justify-between \" > <div class= \" t…" at bounding box center [878, 402] width 986 height 519
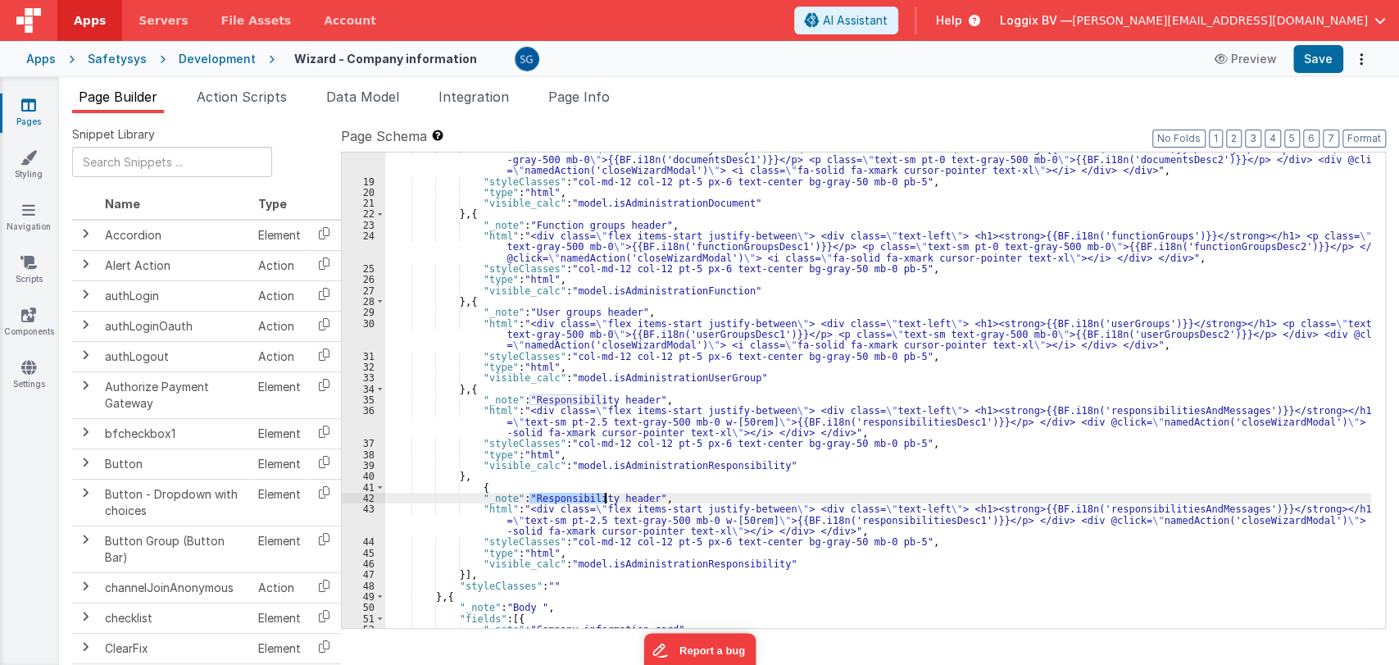
click at [567, 494] on div ""html" : "<div class= \" flex items-start justify-between \" > <div class= \" t…" at bounding box center [878, 402] width 986 height 519
click at [567, 513] on div ""html" : "<div class= \" flex items-start justify-between \" > <div class= \" t…" at bounding box center [878, 402] width 986 height 519
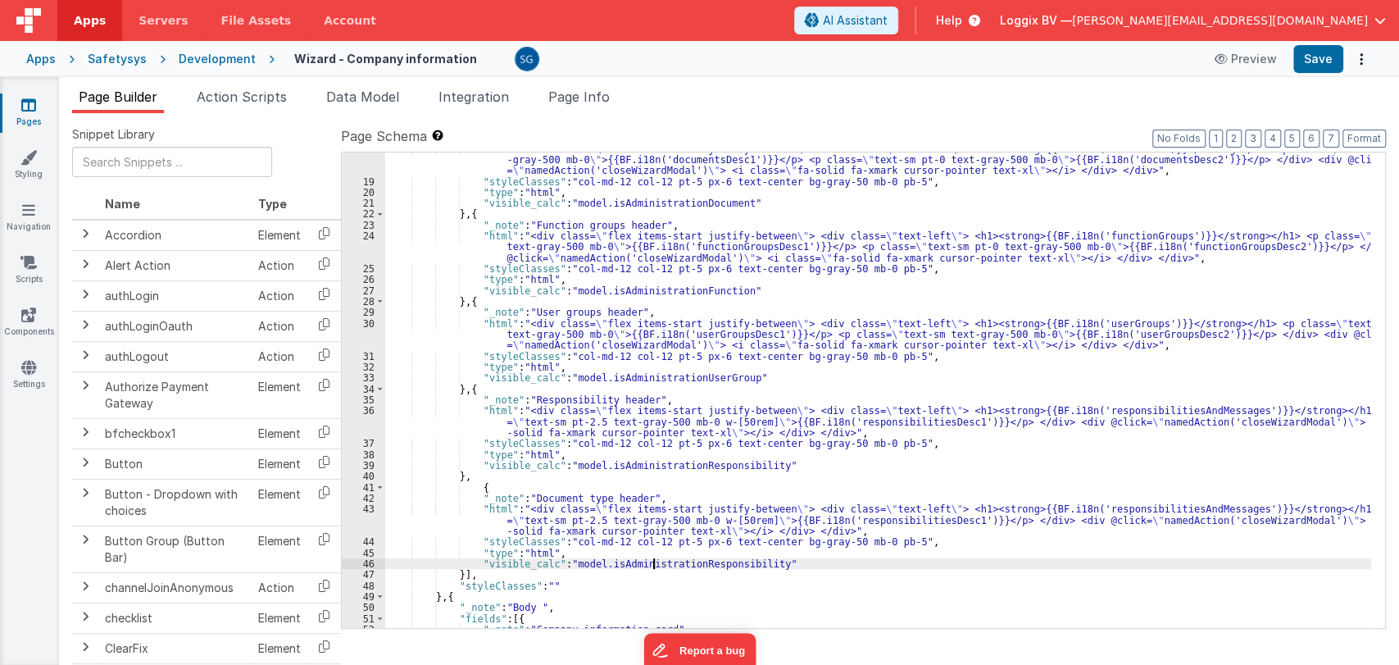
click at [653, 559] on div ""html" : "<div class= \" flex items-start justify-between \" > <div class= \" t…" at bounding box center [878, 402] width 986 height 519
click at [760, 562] on div ""html" : "<div class= \" flex items-start justify-between \" > <div class= \" t…" at bounding box center [878, 402] width 986 height 519
click at [715, 564] on div ""html" : "<div class= \" flex items-start justify-between \" > <div class= \" t…" at bounding box center [878, 402] width 986 height 519
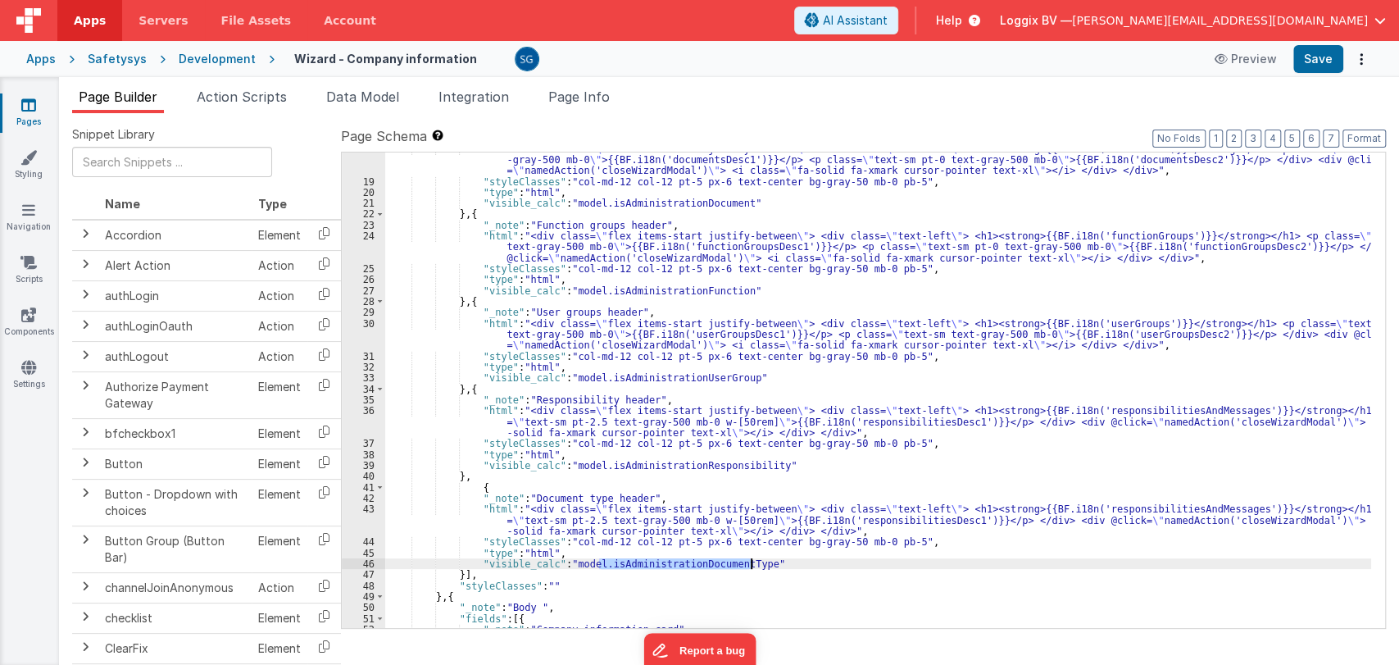
click at [715, 564] on div ""html" : "<div class= \" flex items-start justify-between \" > <div class= \" t…" at bounding box center [878, 402] width 986 height 519
click at [347, 92] on span "Data Model" at bounding box center [362, 97] width 73 height 16
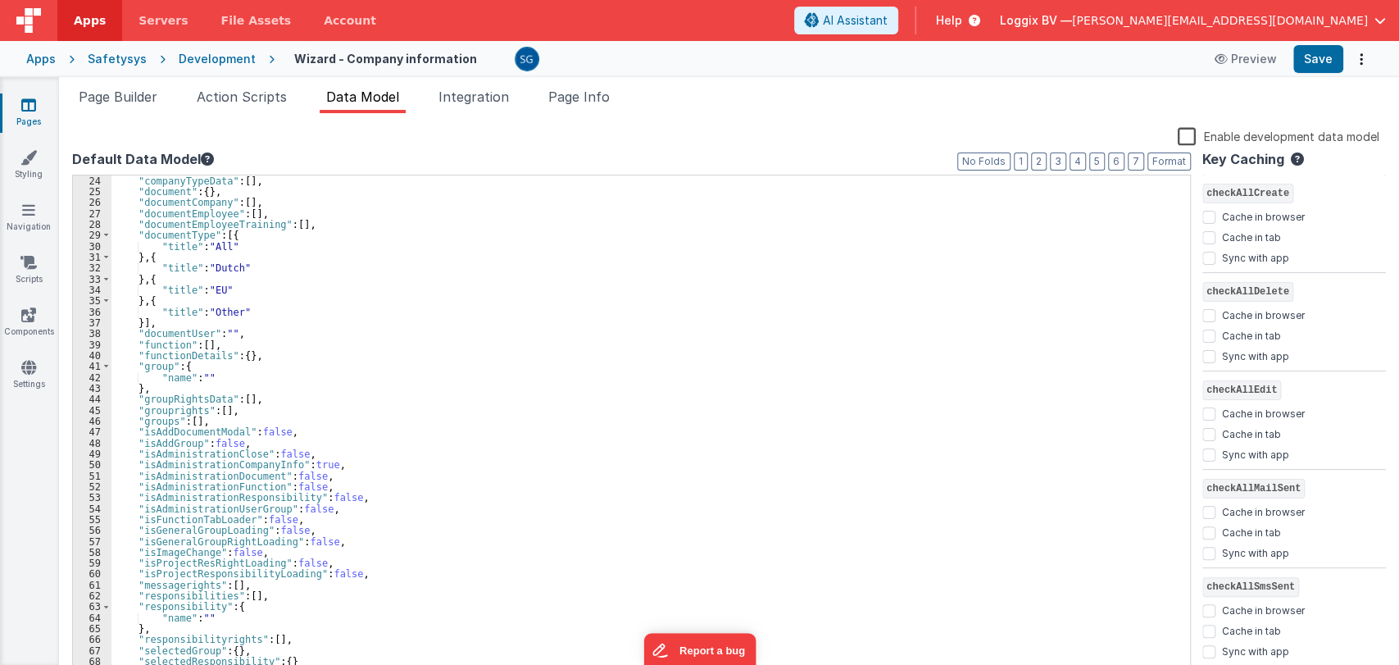
scroll to position [251, 0]
click at [356, 509] on div ""companyTypeData" : [ ] , "document" : { } , "documentCompany" : [ ] , "documen…" at bounding box center [643, 437] width 1065 height 525
paste textarea
click at [333, 519] on div ""companyTypeData" : [ ] , "document" : { } , "documentCompany" : [ ] , "documen…" at bounding box center [643, 437] width 1065 height 525
click at [1312, 67] on button "Save" at bounding box center [1319, 59] width 50 height 28
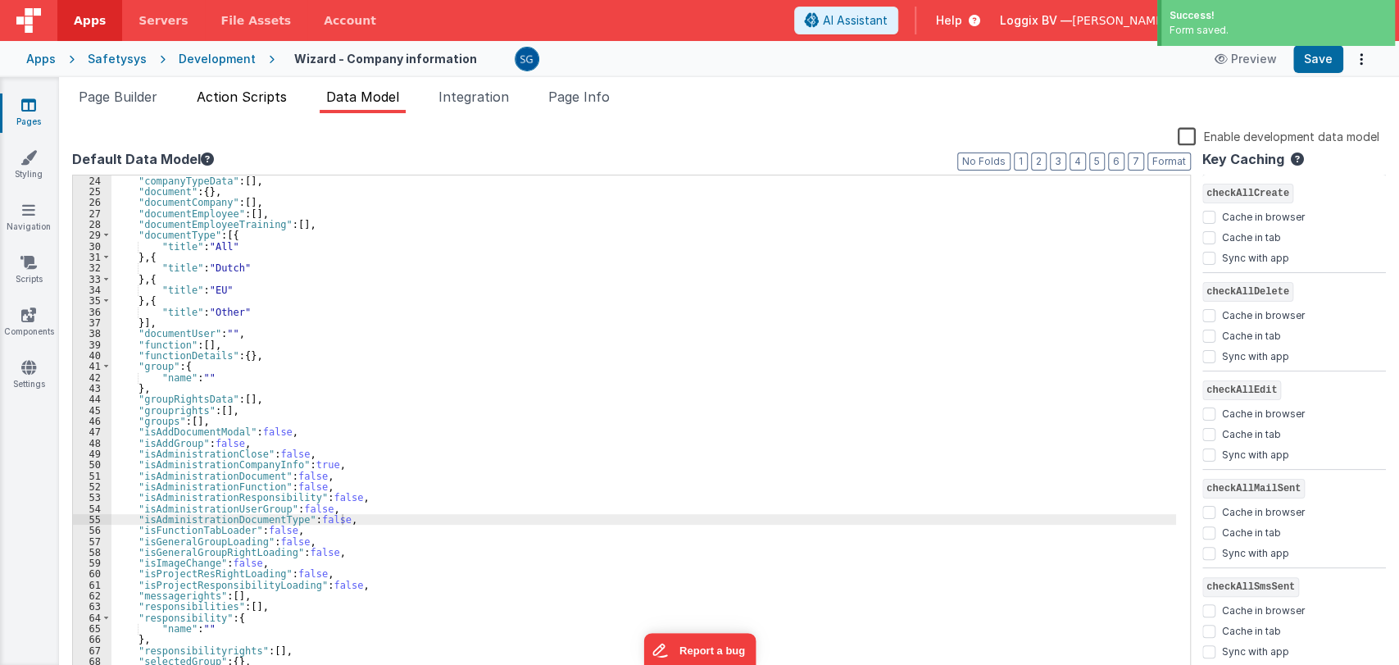
click at [234, 96] on span "Action Scripts" at bounding box center [242, 97] width 90 height 16
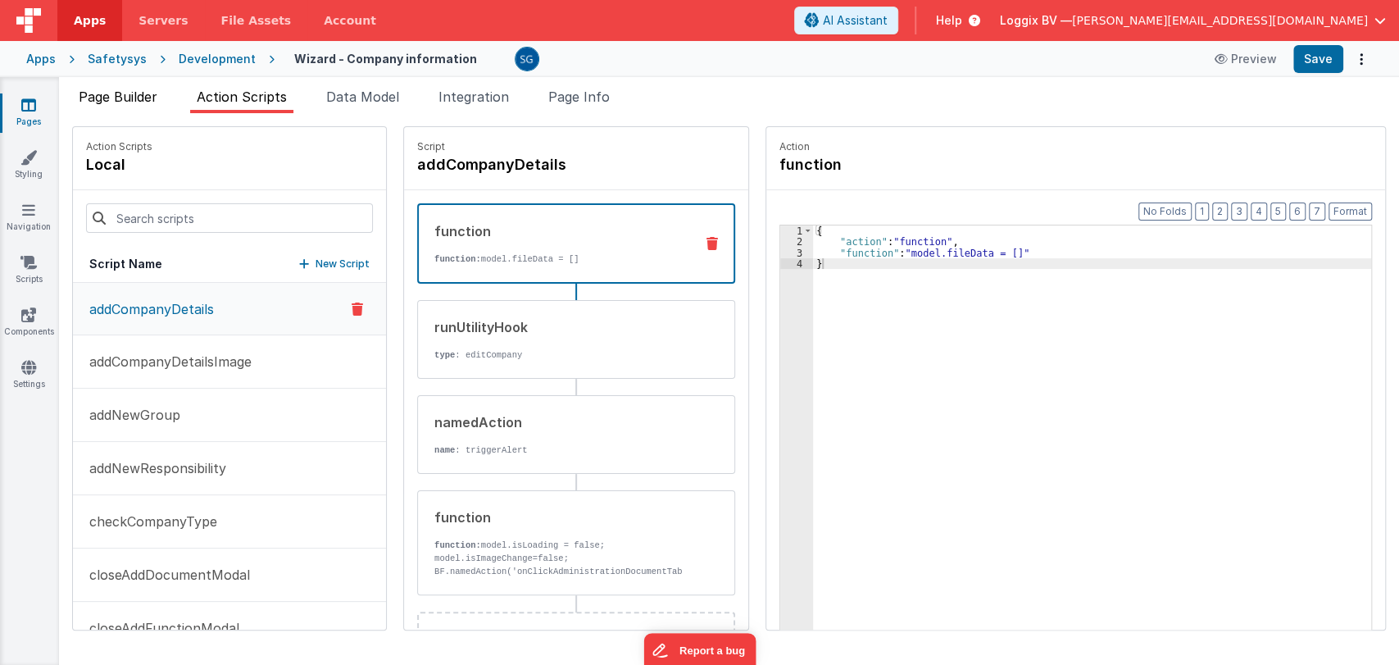
click at [154, 91] on span "Page Builder" at bounding box center [118, 97] width 79 height 16
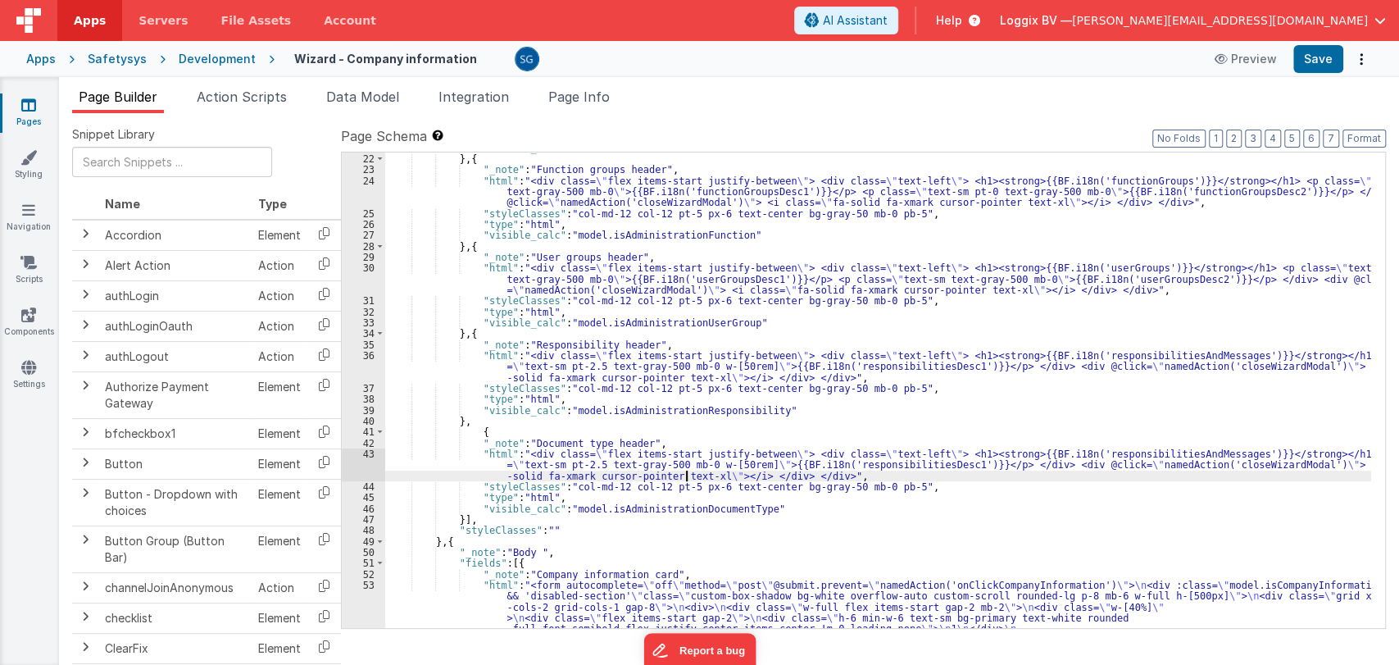
scroll to position [294, 0]
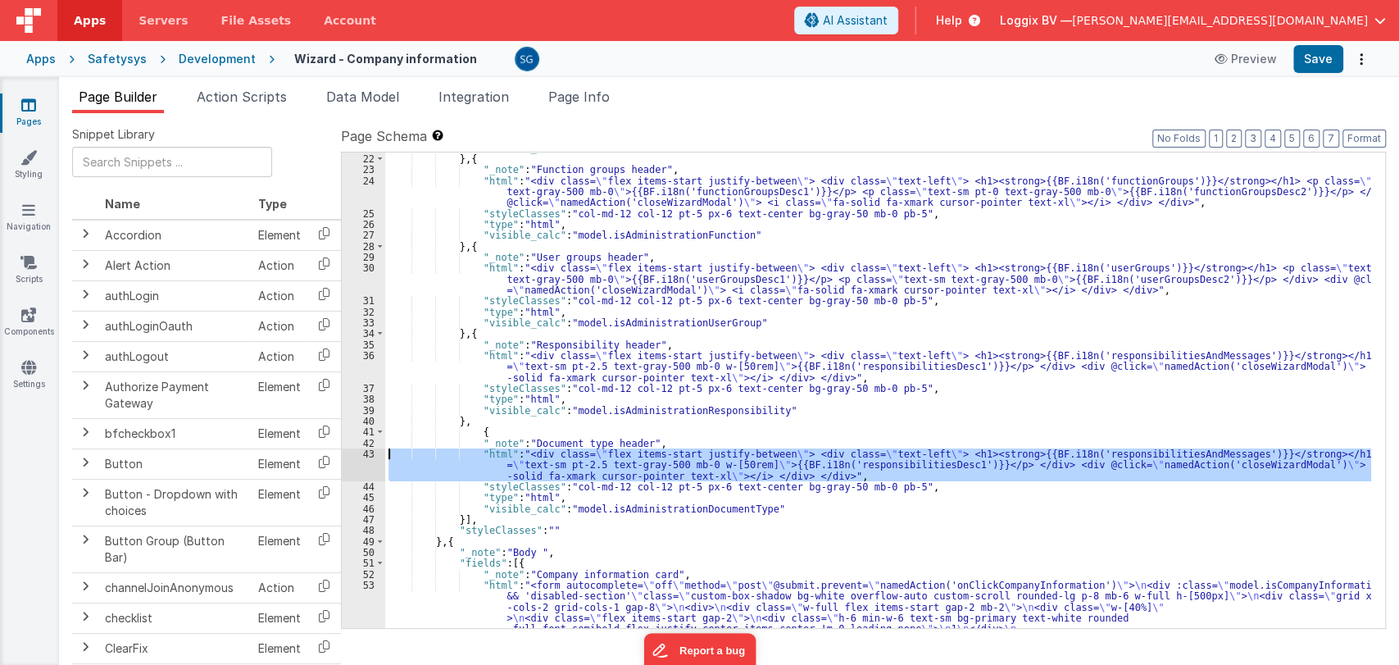
click at [367, 454] on div "43" at bounding box center [363, 464] width 43 height 33
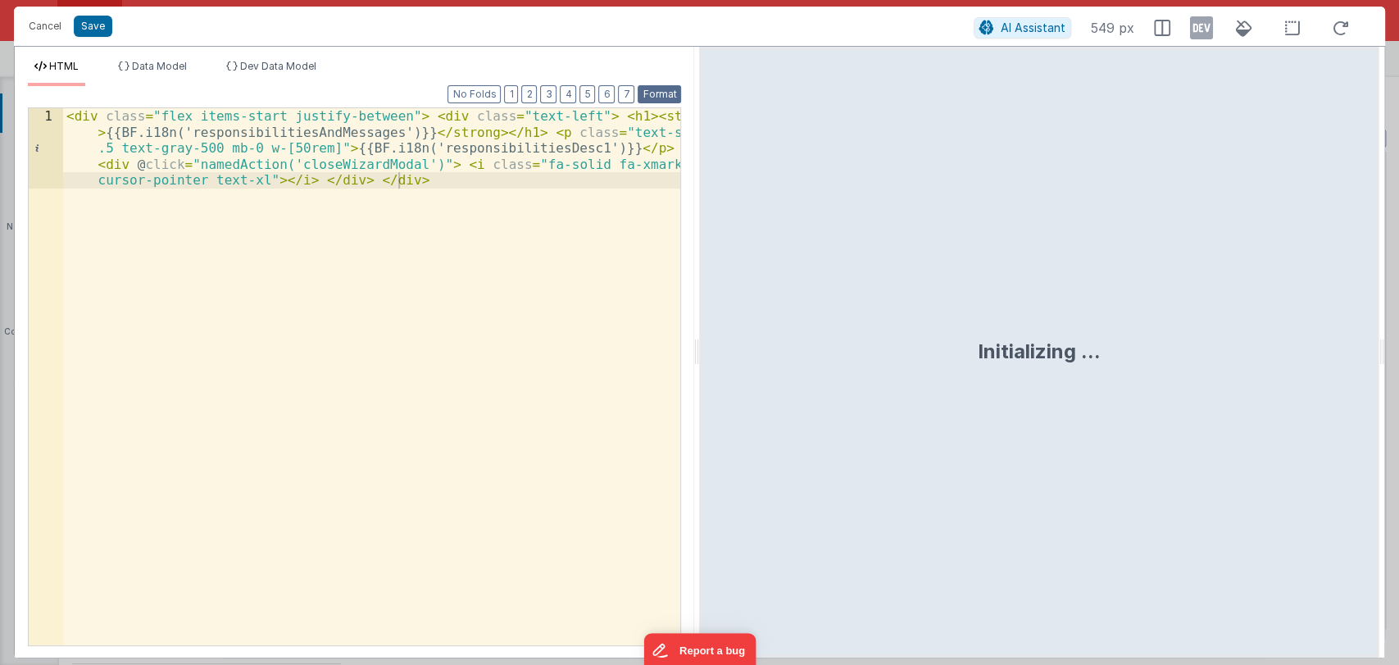
click at [658, 95] on button "Format" at bounding box center [659, 94] width 43 height 18
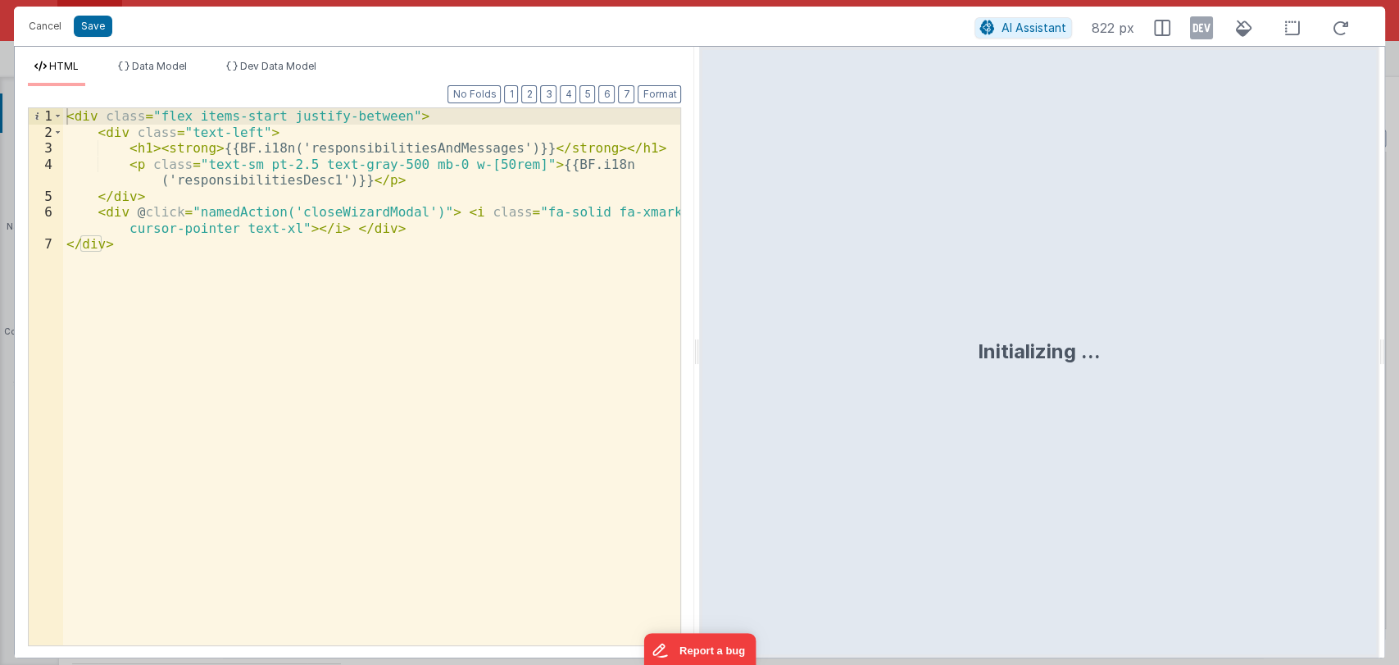
drag, startPoint x: 693, startPoint y: 344, endPoint x: 855, endPoint y: 349, distance: 162.4
click at [855, 349] on div "HTML Data Model Dev Data Model Format 7 6 5 4 3 2 1 No Folds 1 2 3 4 5 6 7 < di…" at bounding box center [700, 352] width 1372 height 612
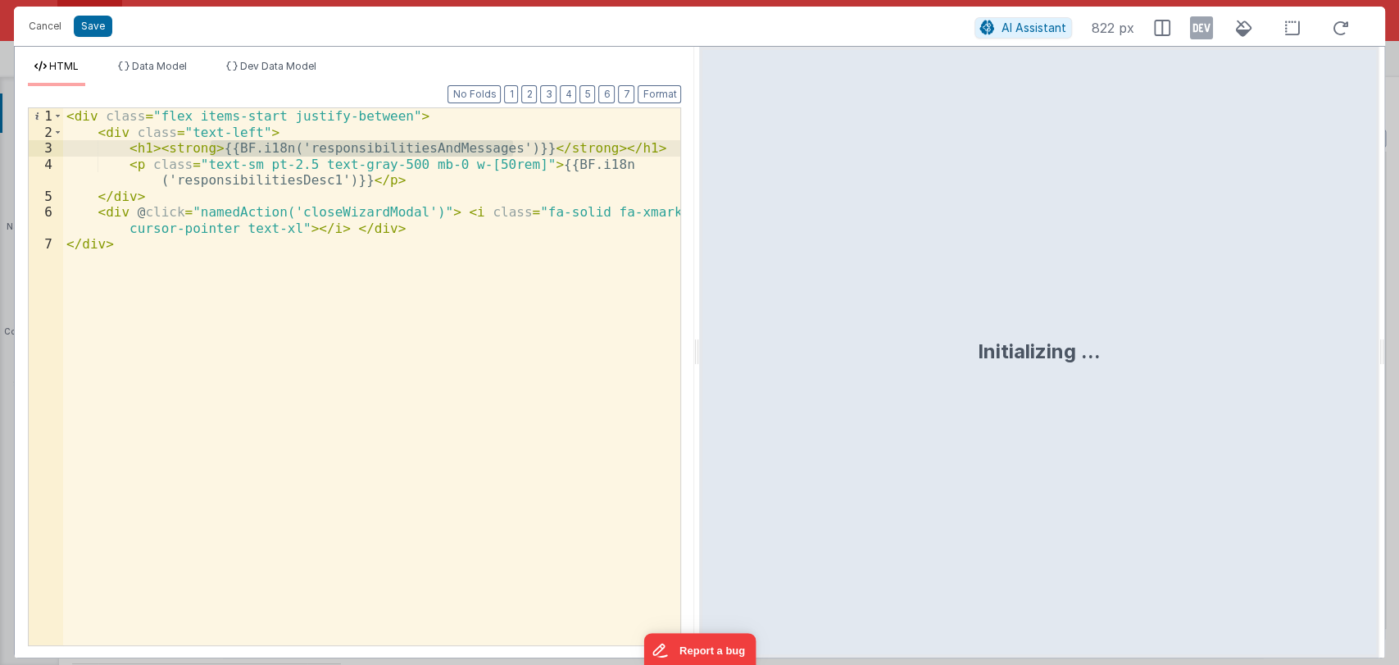
drag, startPoint x: 512, startPoint y: 145, endPoint x: 212, endPoint y: 146, distance: 299.2
click at [212, 146] on div "< div class = "flex items-start justify-between" > < div class = "text-left" > …" at bounding box center [372, 392] width 618 height 569
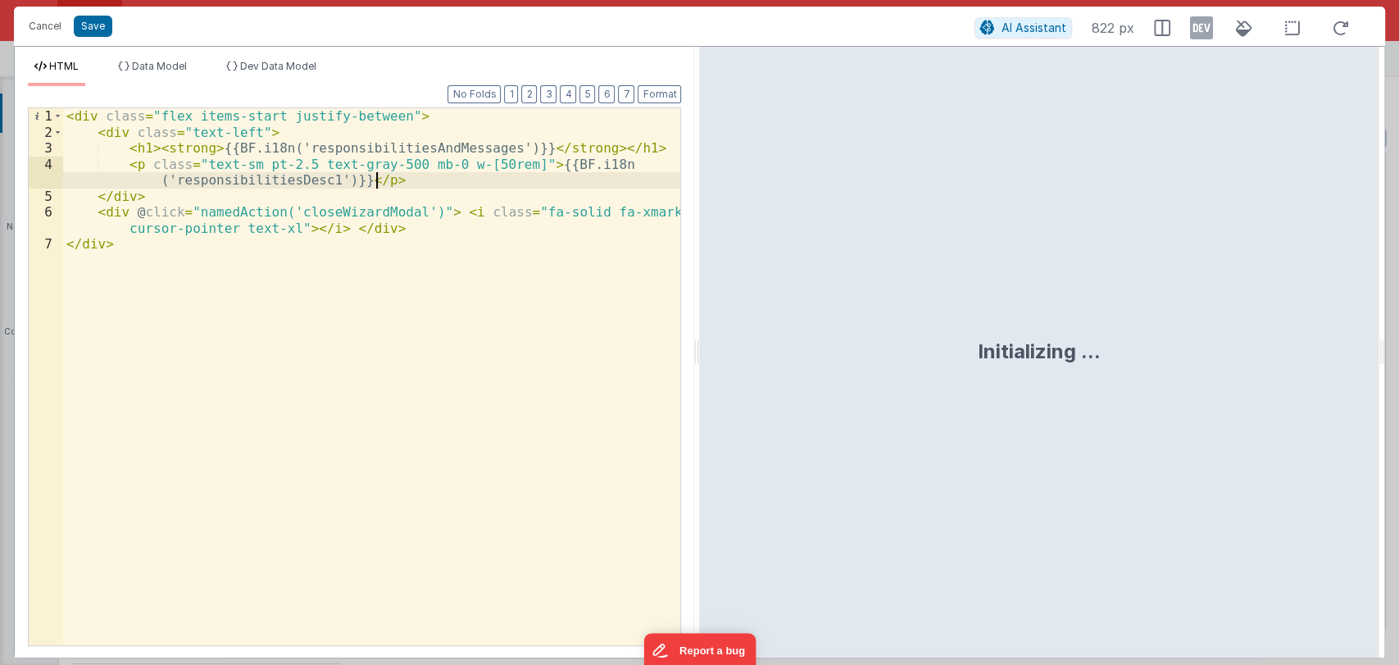
click at [400, 184] on div "< div class = "flex items-start justify-between" > < div class = "text-left" > …" at bounding box center [372, 392] width 618 height 569
click at [514, 148] on div "< div class = "flex items-start justify-between" > < div class = "text-left" > …" at bounding box center [372, 392] width 618 height 569
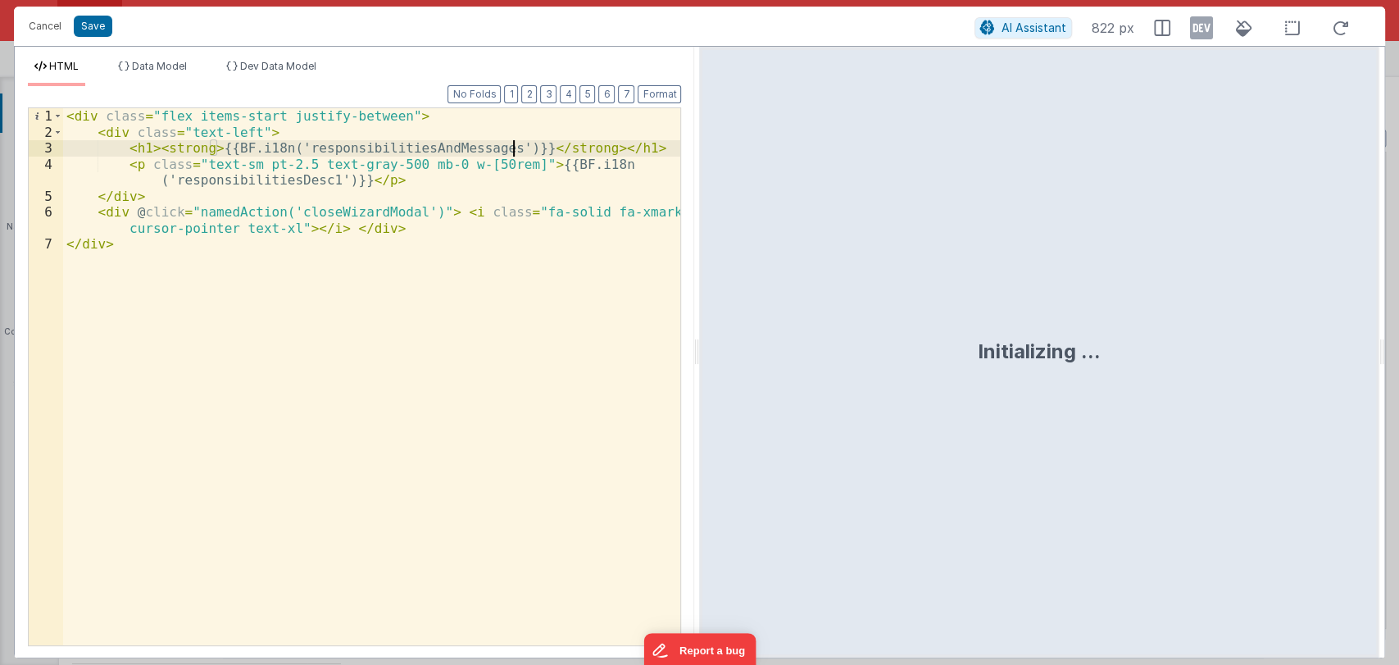
click at [214, 146] on div "< div class = "flex items-start justify-between" > < div class = "text-left" > …" at bounding box center [372, 392] width 618 height 569
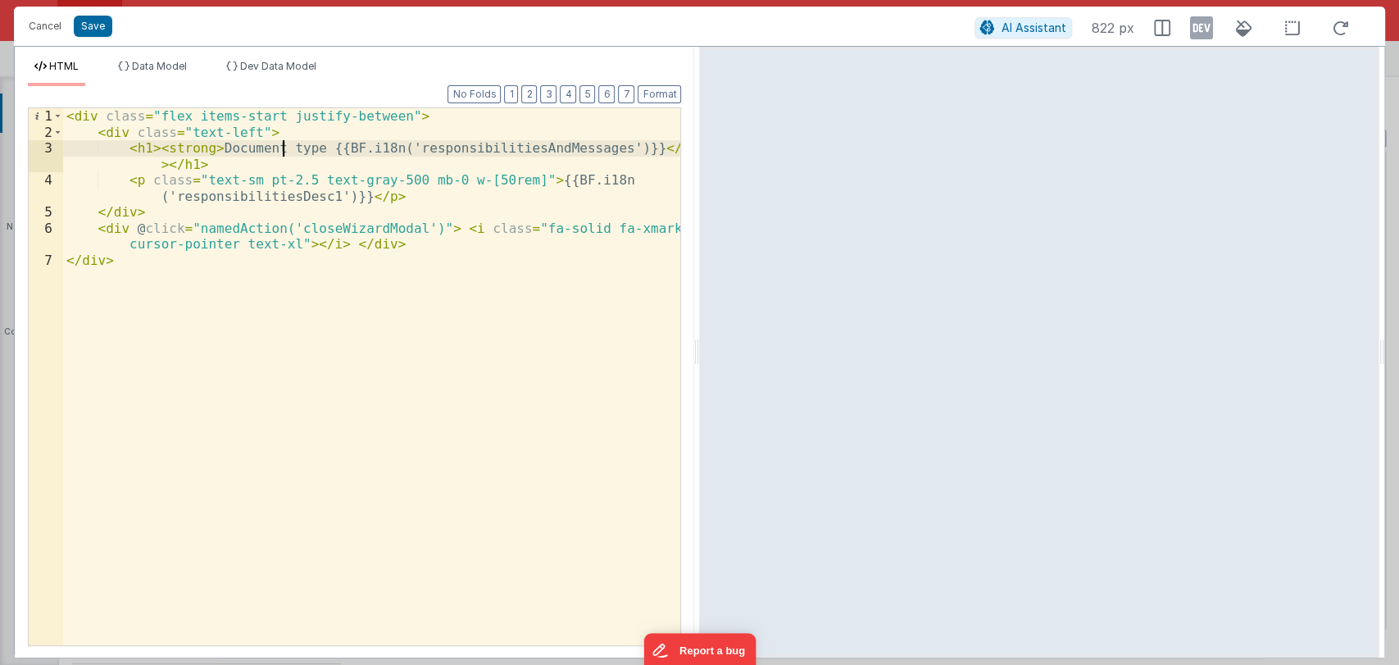
click at [281, 150] on div "< div class = "flex items-start justify-between" > < div class = "text-left" > …" at bounding box center [372, 392] width 618 height 569
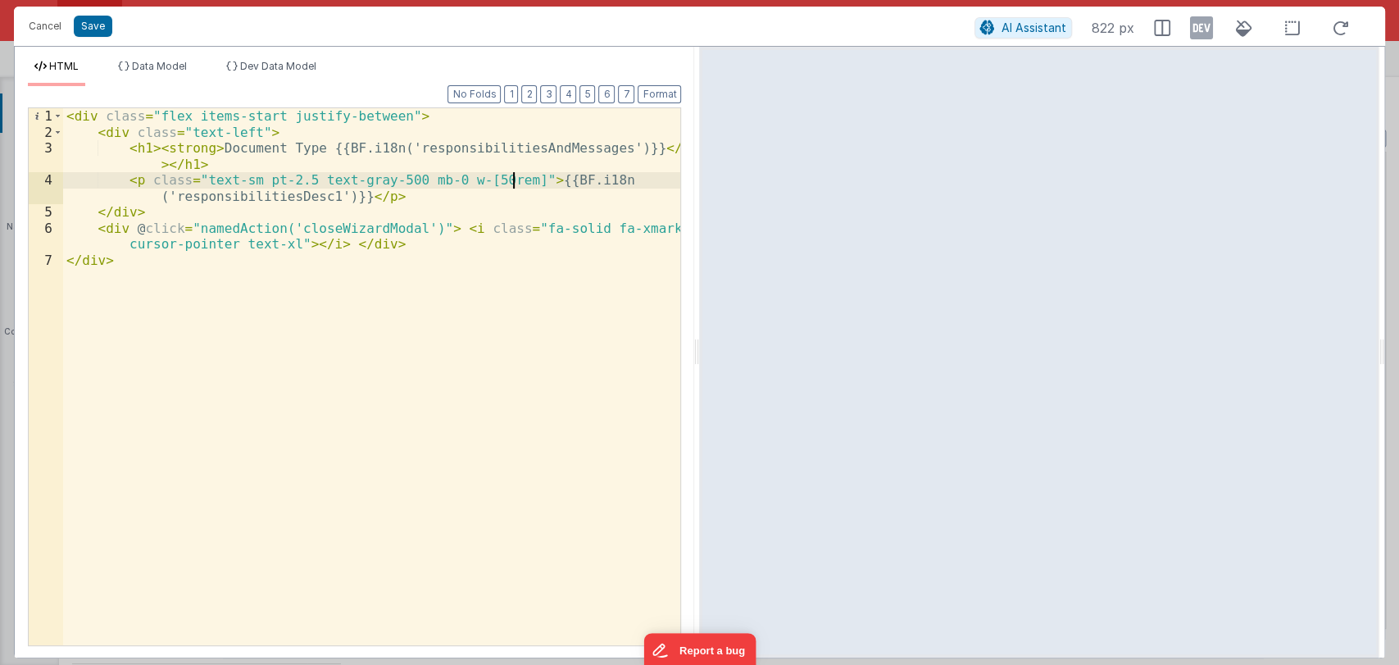
click at [518, 177] on div "< div class = "flex items-start justify-between" > < div class = "text-left" > …" at bounding box center [372, 392] width 618 height 569
click at [518, 179] on div "< div class = "flex items-start justify-between" > < div class = "text-left" > …" at bounding box center [371, 376] width 617 height 537
click at [96, 30] on button "Save" at bounding box center [93, 26] width 39 height 21
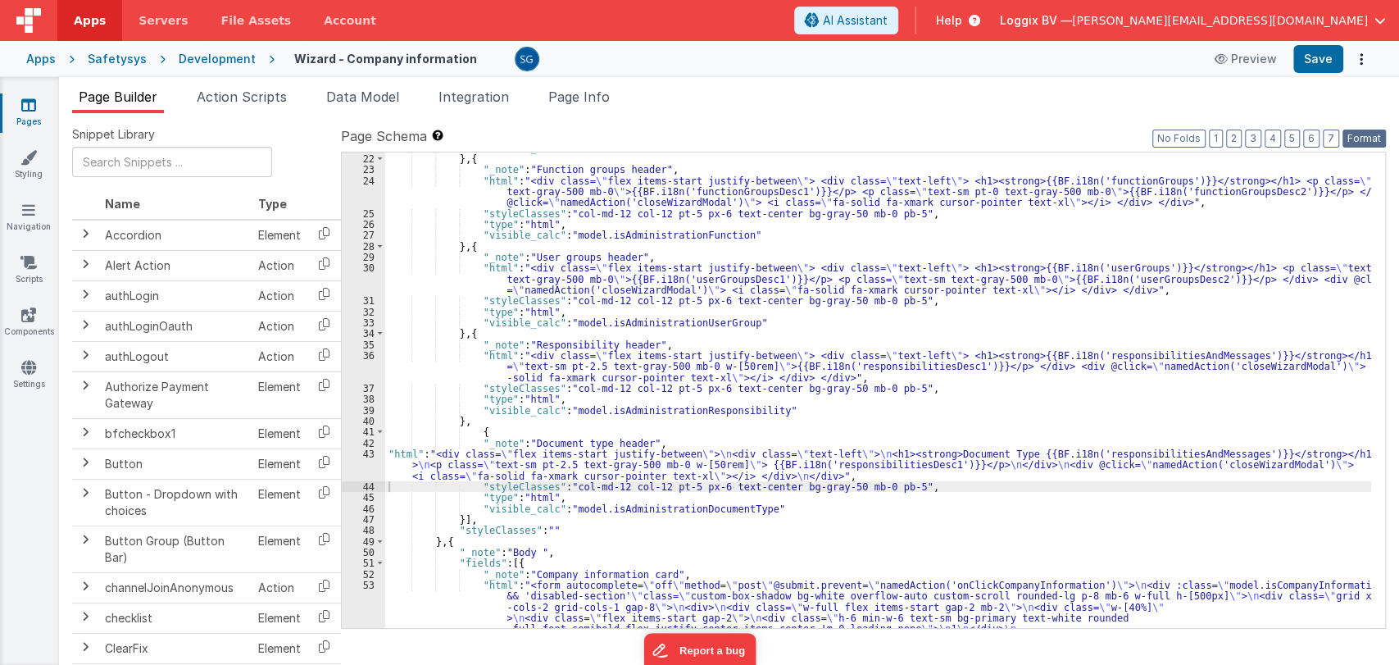
click at [1357, 137] on button "Format" at bounding box center [1364, 139] width 43 height 18
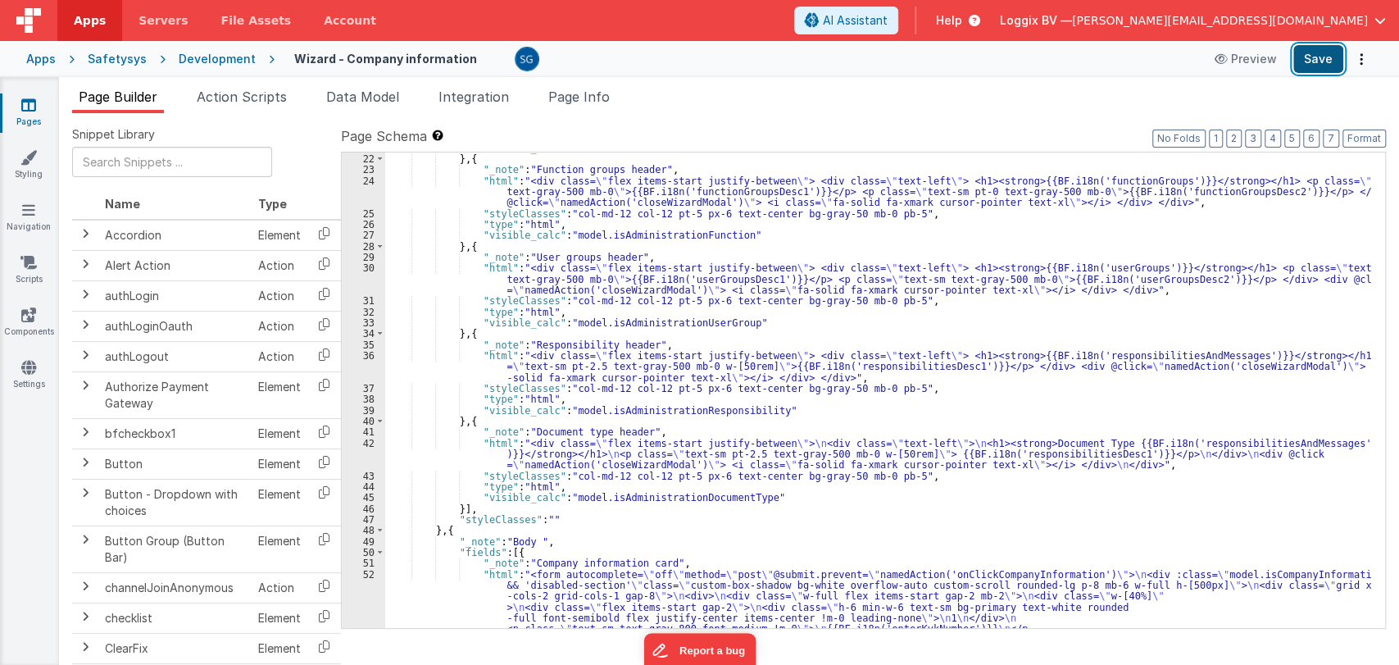
click at [1313, 61] on button "Save" at bounding box center [1319, 59] width 50 height 28
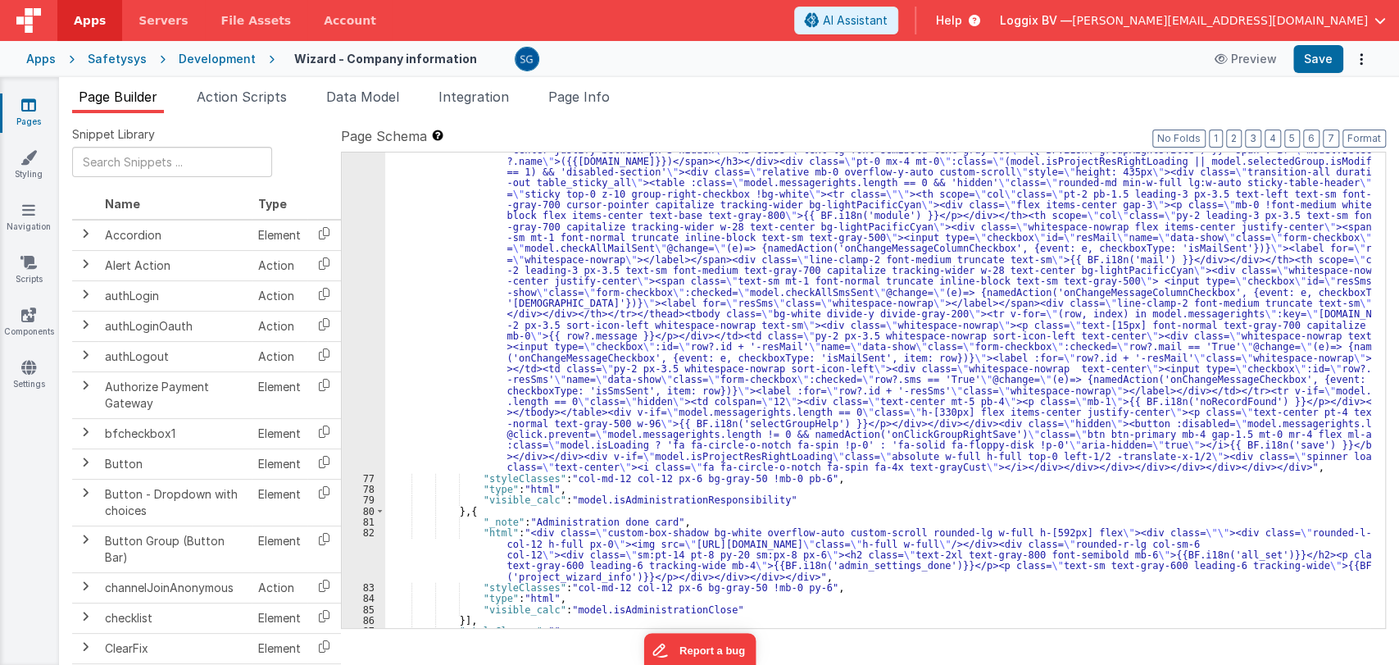
scroll to position [5309, 0]
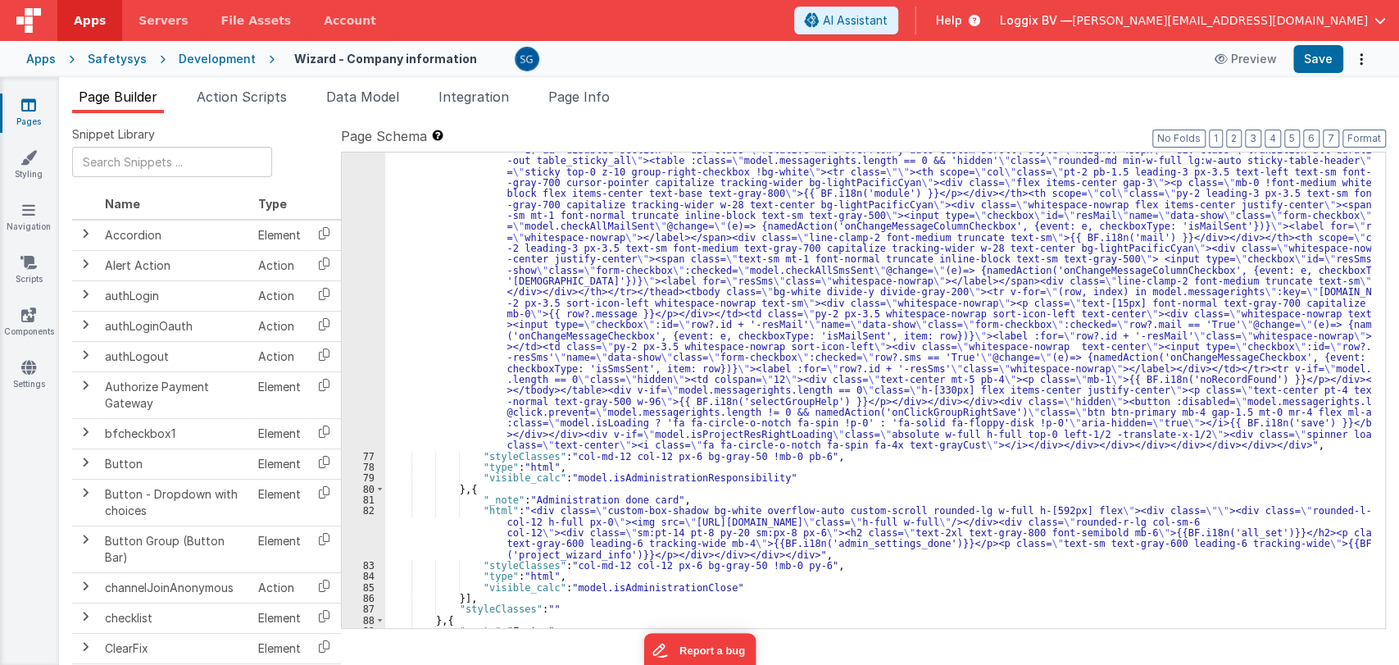
click at [464, 490] on div ""html" : "<div class= \" custom-box-shadow bg-white overflow-auto custom-scroll…" at bounding box center [878, 355] width 986 height 1164
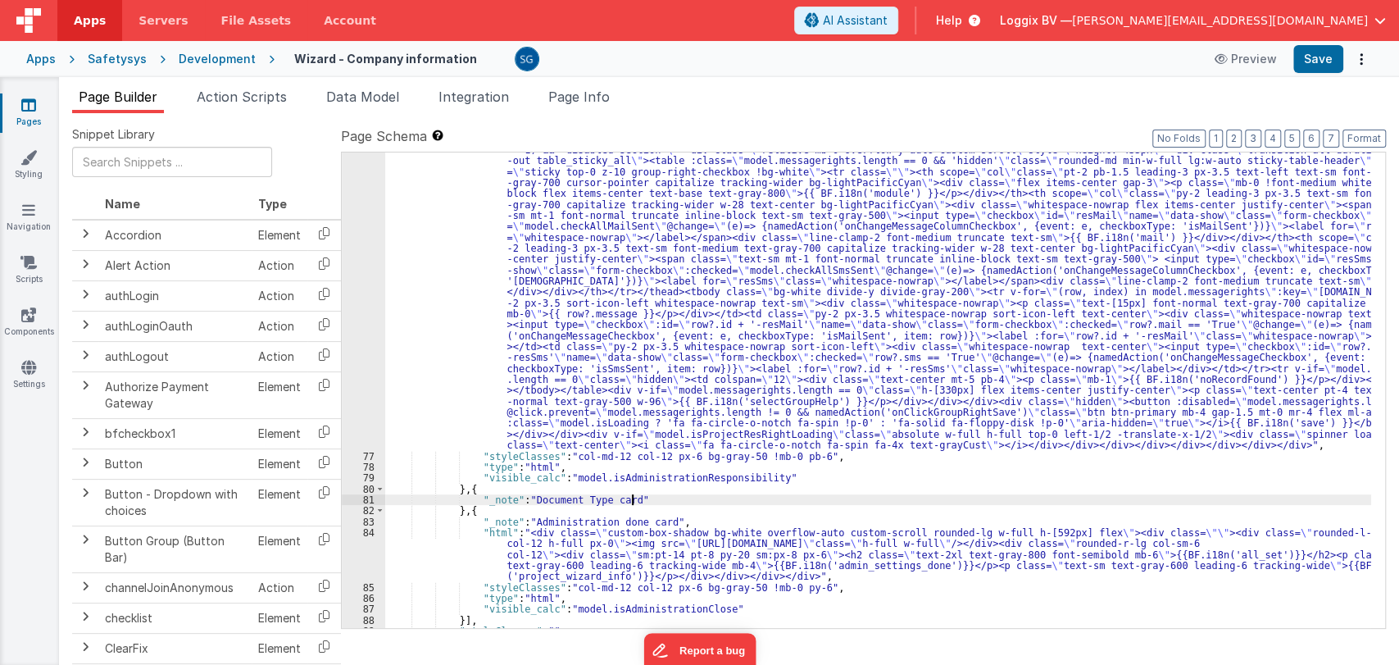
click at [651, 499] on div ""html" : "<div class= \" custom-box-shadow bg-white overflow-auto custom-scroll…" at bounding box center [878, 355] width 986 height 1164
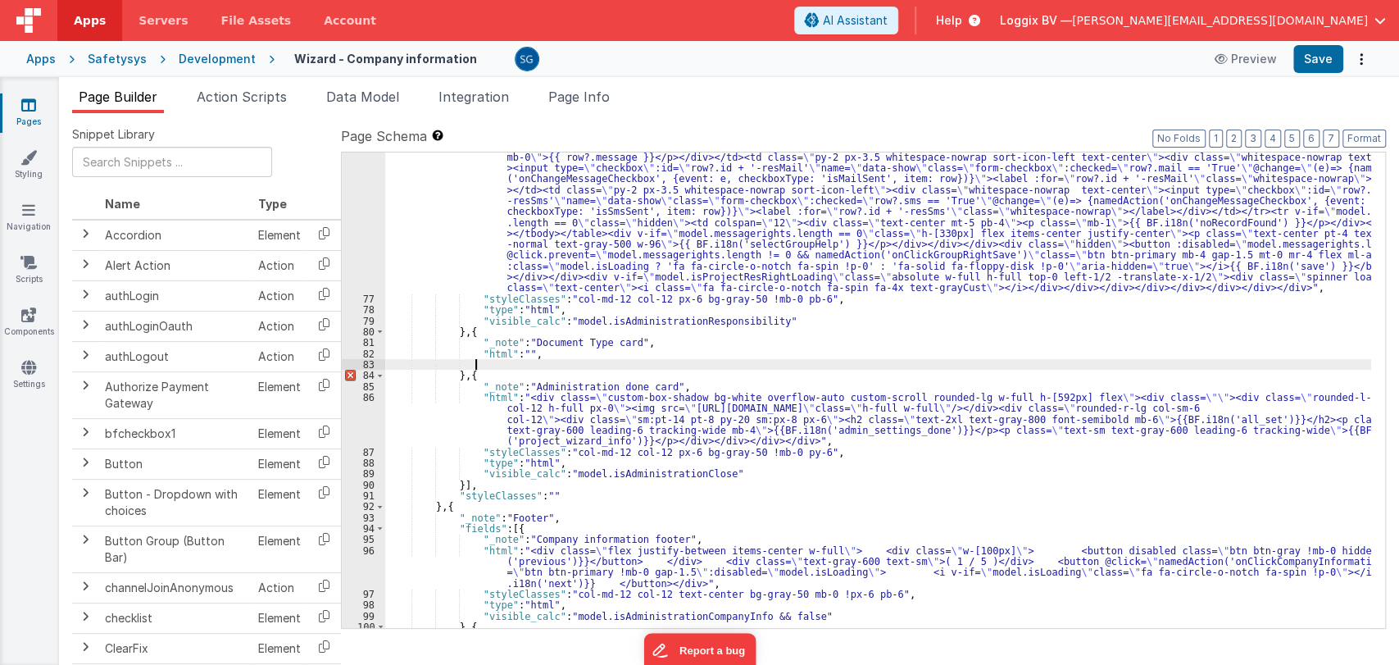
scroll to position [5466, 0]
click at [812, 334] on div ""html" : "<div class= \" custom-box-shadow bg-white overflow-auto custom-scroll…" at bounding box center [878, 198] width 986 height 1164
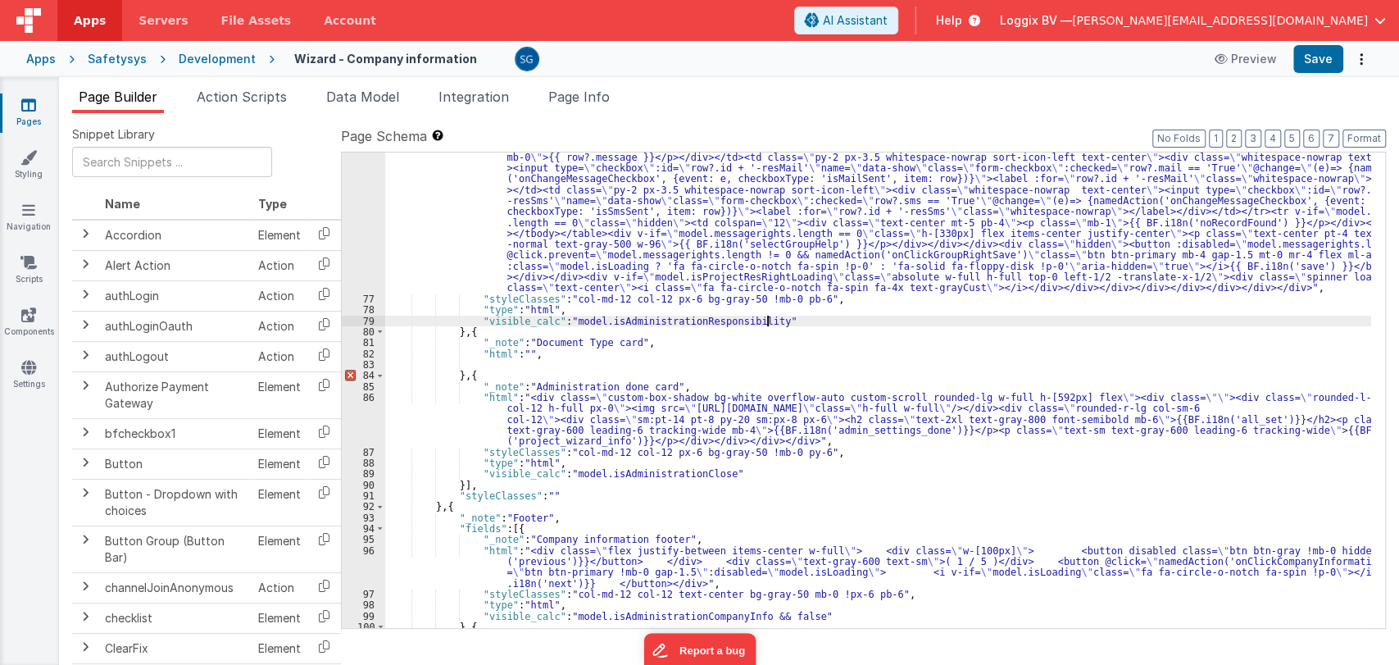
click at [791, 324] on div ""html" : "<div class= \" custom-box-shadow bg-white overflow-auto custom-scroll…" at bounding box center [878, 198] width 986 height 1164
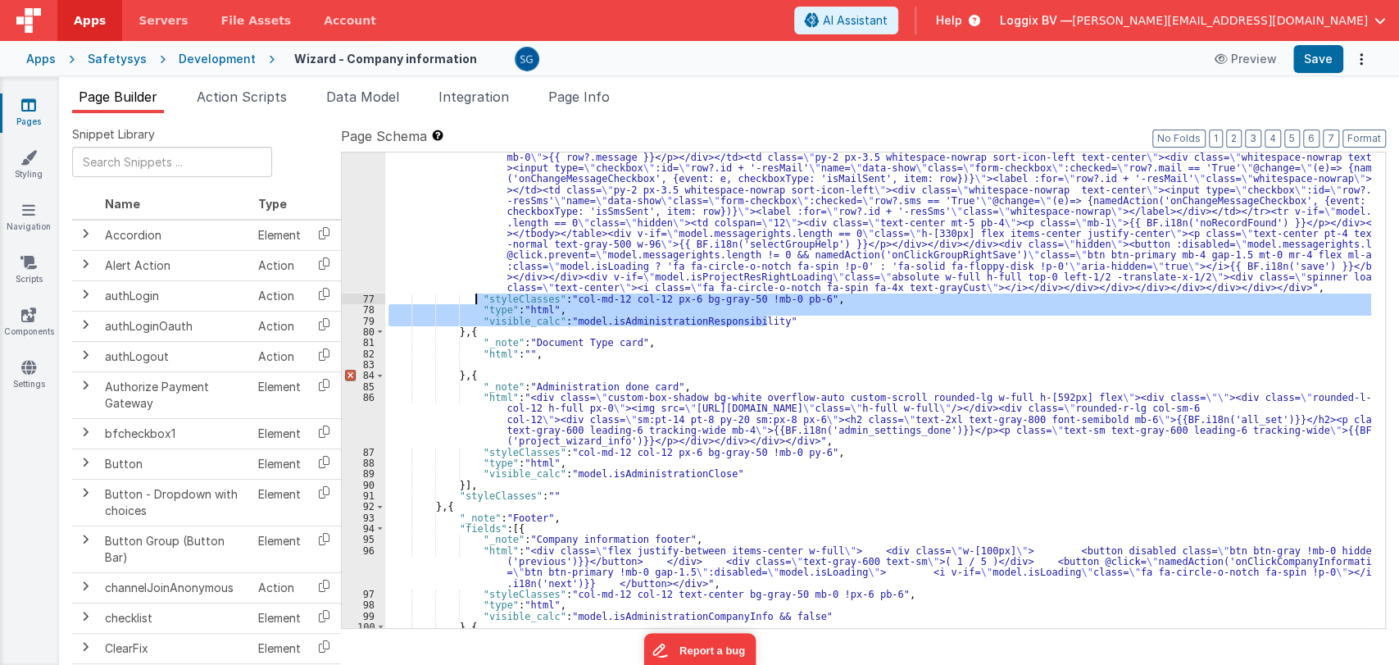
drag, startPoint x: 791, startPoint y: 324, endPoint x: 472, endPoint y: 293, distance: 320.4
click at [472, 293] on div ""html" : "<div class= \" custom-box-shadow bg-white overflow-auto custom-scroll…" at bounding box center [878, 198] width 986 height 1164
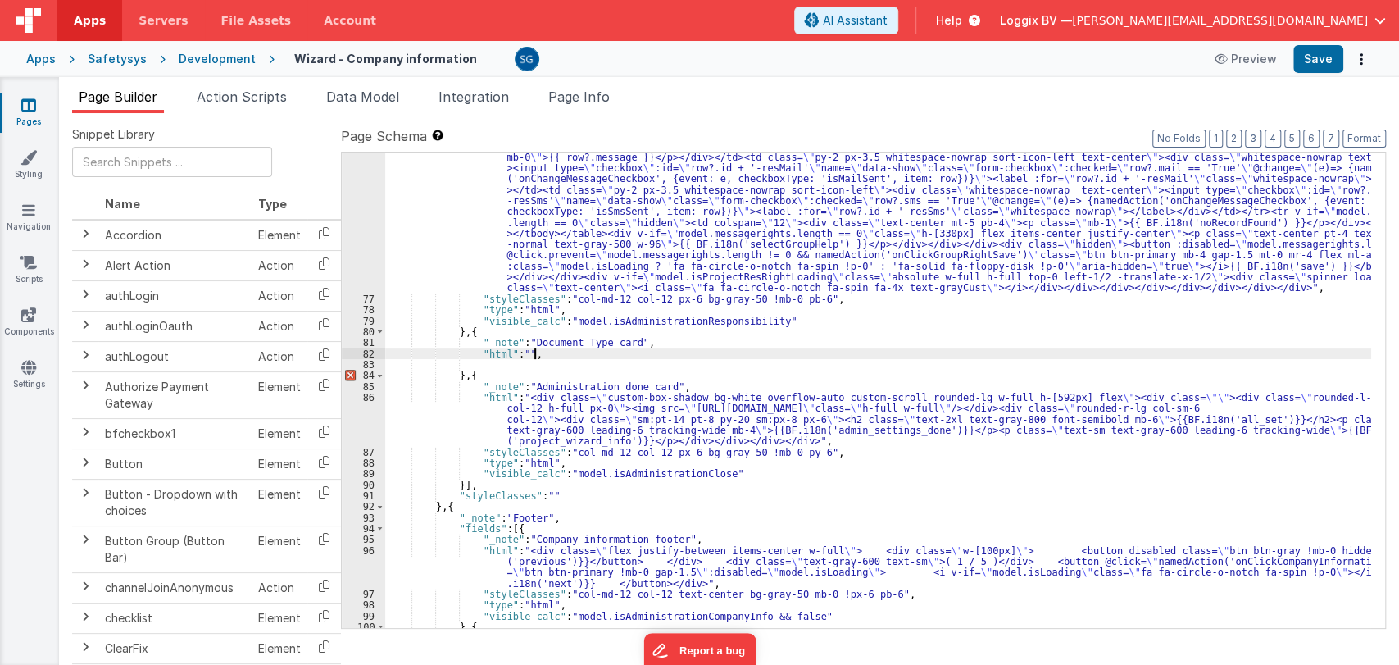
click at [560, 354] on div ""html" : "<div class= \" custom-box-shadow bg-white overflow-auto custom-scroll…" at bounding box center [878, 198] width 986 height 1164
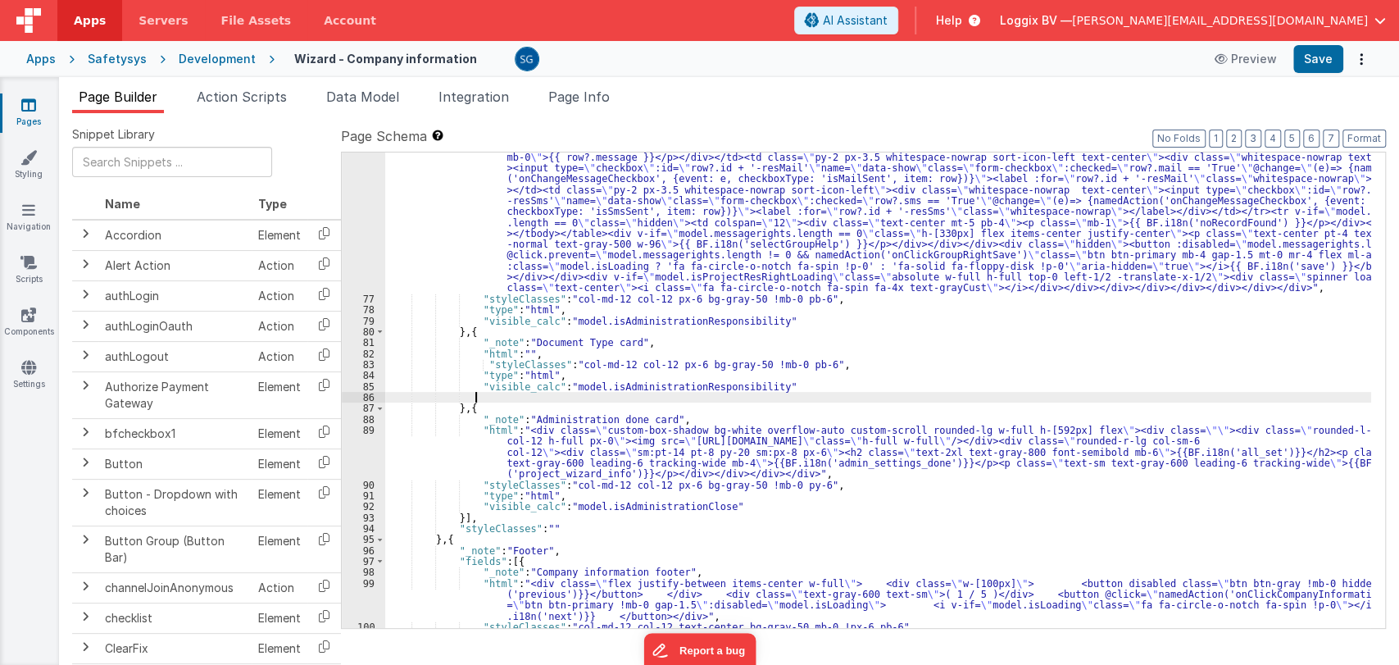
click at [572, 397] on div ""html" : "<div class= \" custom-box-shadow bg-white overflow-auto custom-scroll…" at bounding box center [878, 198] width 986 height 1164
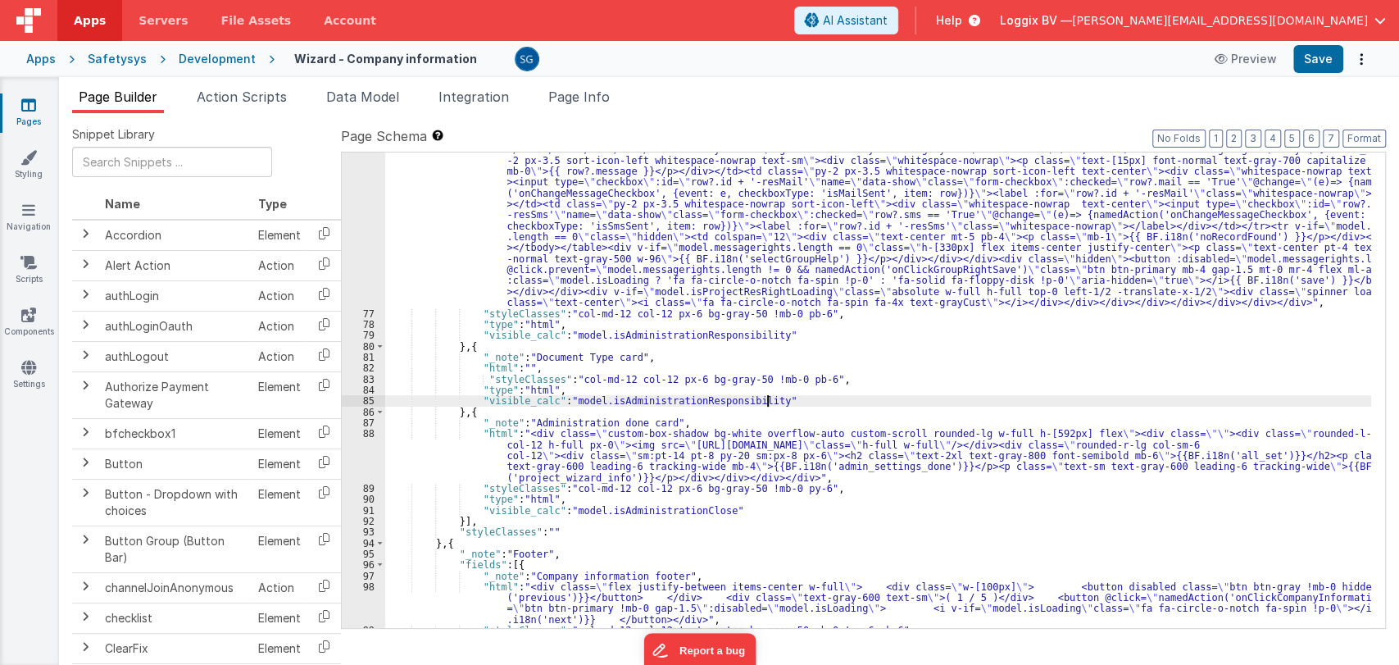
scroll to position [5452, 0]
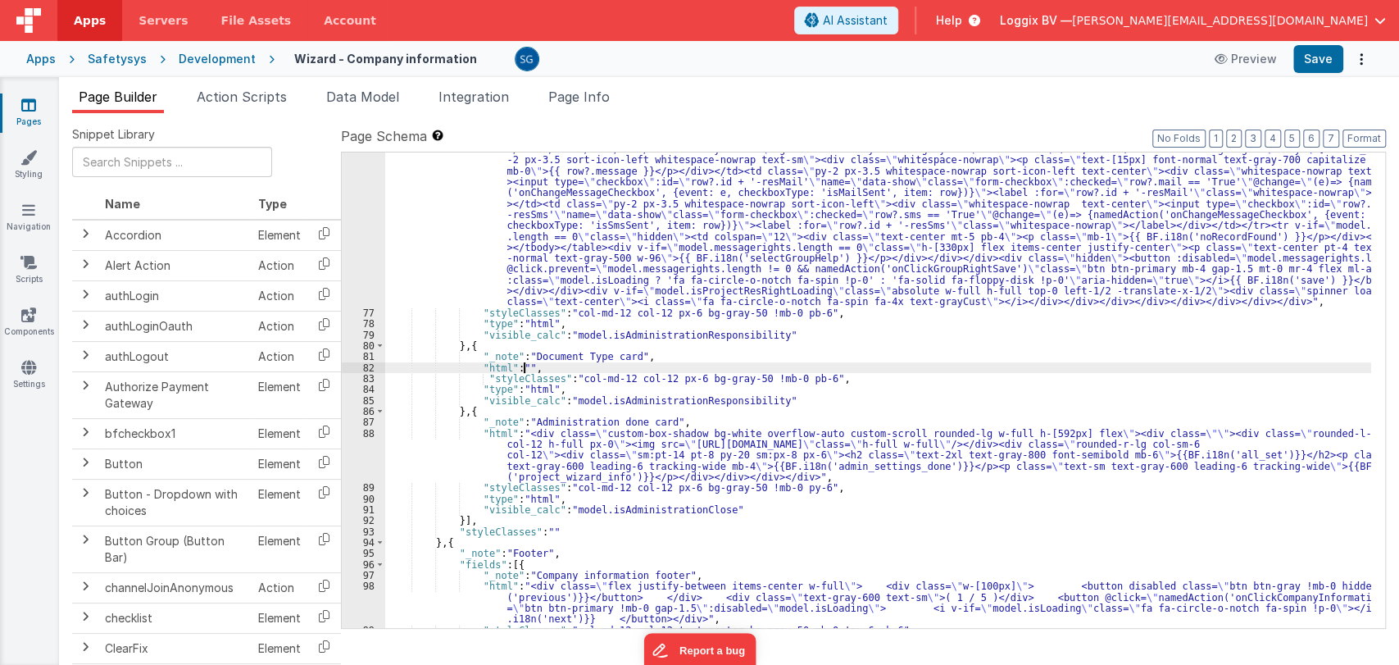
click at [521, 366] on div ""html" : "<div class= \" custom-box-shadow bg-white overflow-auto custom-scroll…" at bounding box center [878, 211] width 986 height 1164
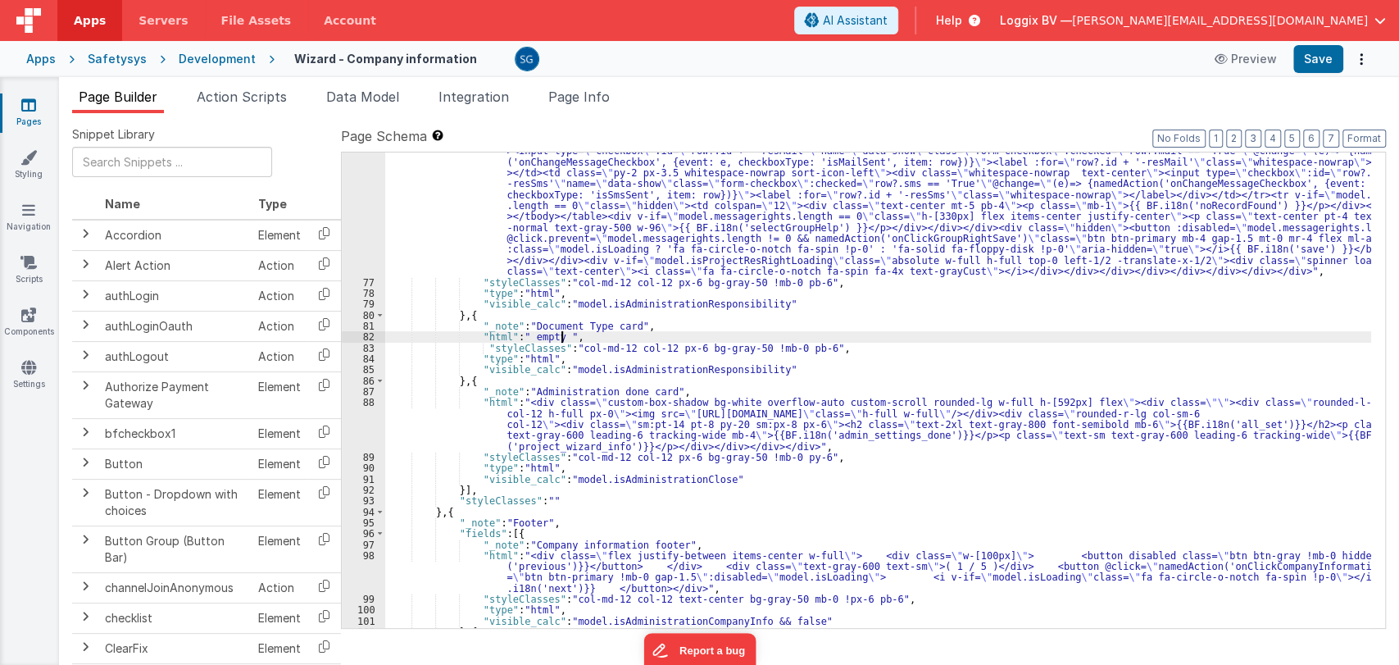
scroll to position [5482, 0]
click at [390, 93] on span "Data Model" at bounding box center [362, 97] width 73 height 16
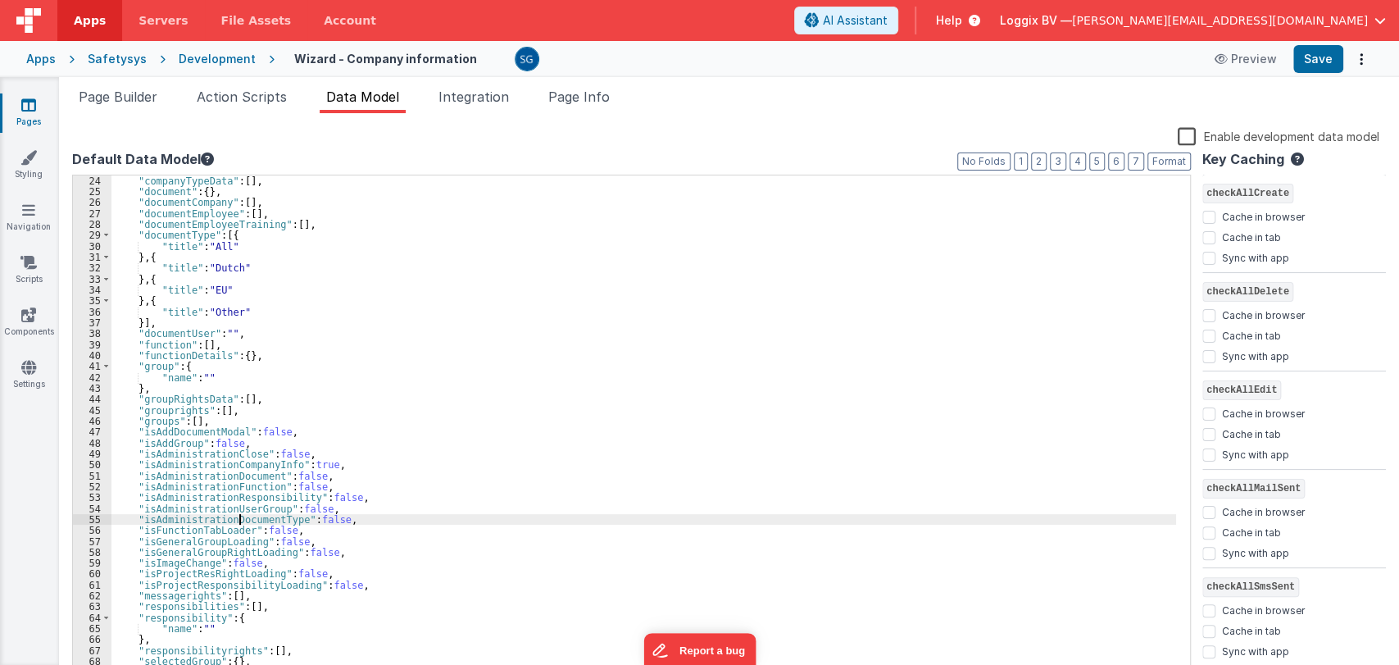
click at [239, 520] on div ""companyTypeData" : [ ] , "document" : { } , "documentCompany" : [ ] , "documen…" at bounding box center [643, 437] width 1065 height 525
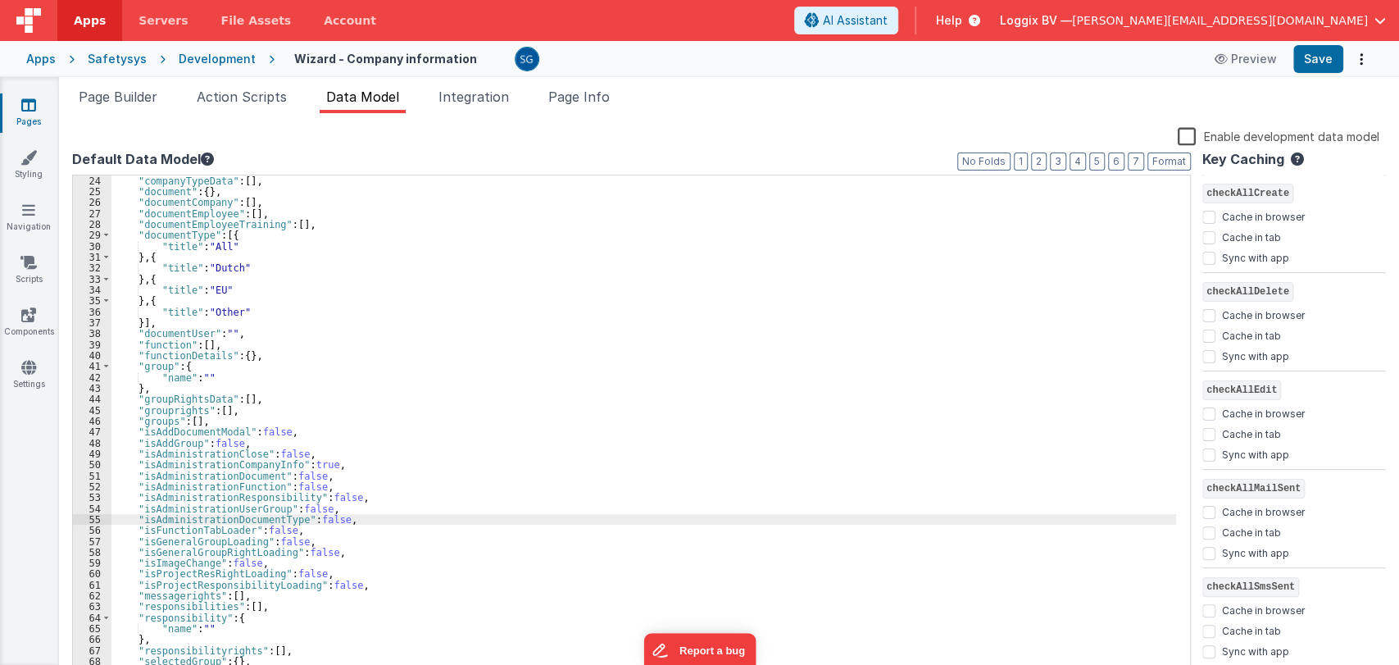
click at [239, 520] on div ""companyTypeData" : [ ] , "document" : { } , "documentCompany" : [ ] , "documen…" at bounding box center [643, 437] width 1065 height 525
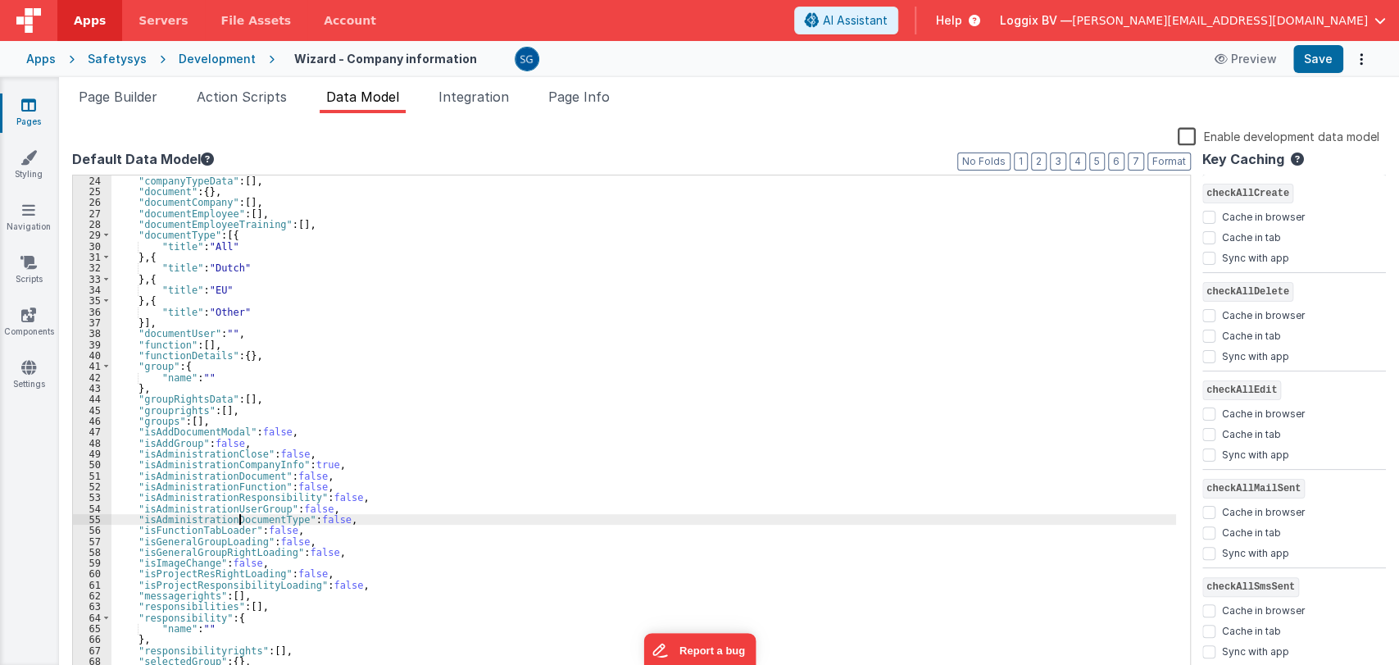
click at [239, 520] on div ""companyTypeData" : [ ] , "document" : { } , "documentCompany" : [ ] , "documen…" at bounding box center [643, 437] width 1065 height 525
click at [140, 93] on span "Page Builder" at bounding box center [118, 97] width 79 height 16
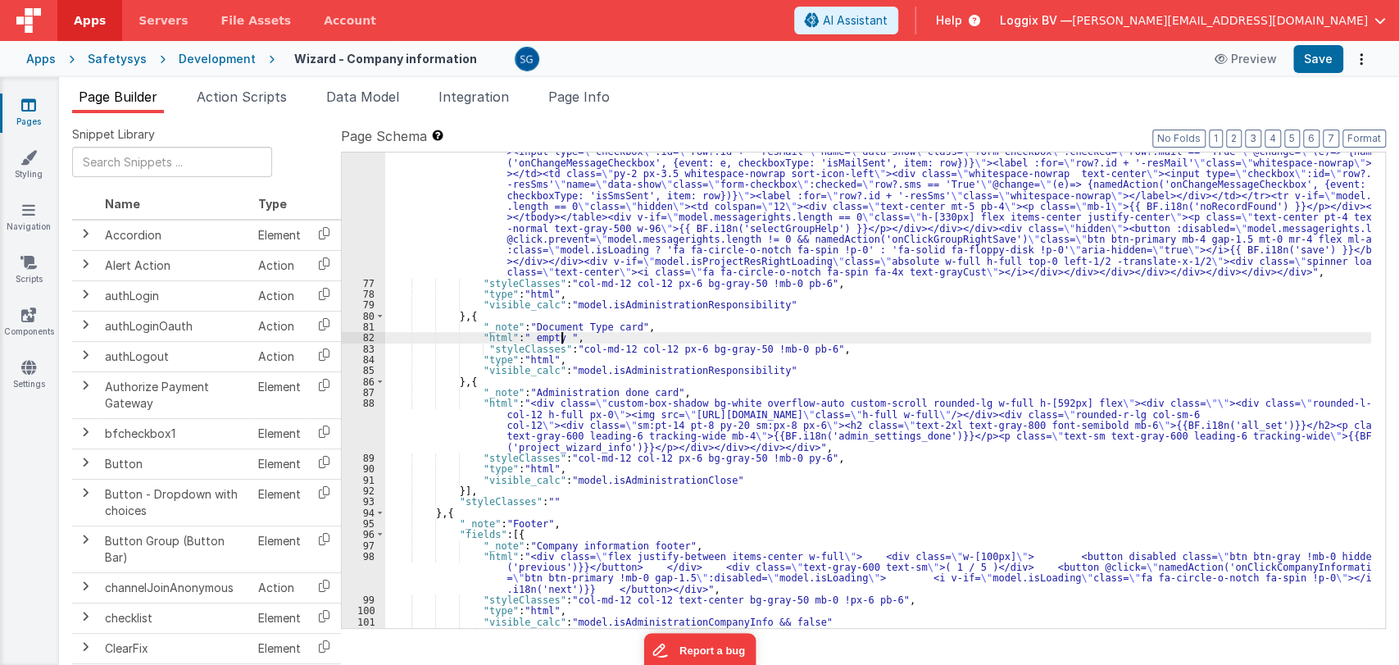
click at [658, 374] on div ""html" : "<div class= \" custom-box-shadow bg-white overflow-auto custom-scroll…" at bounding box center [878, 182] width 986 height 1164
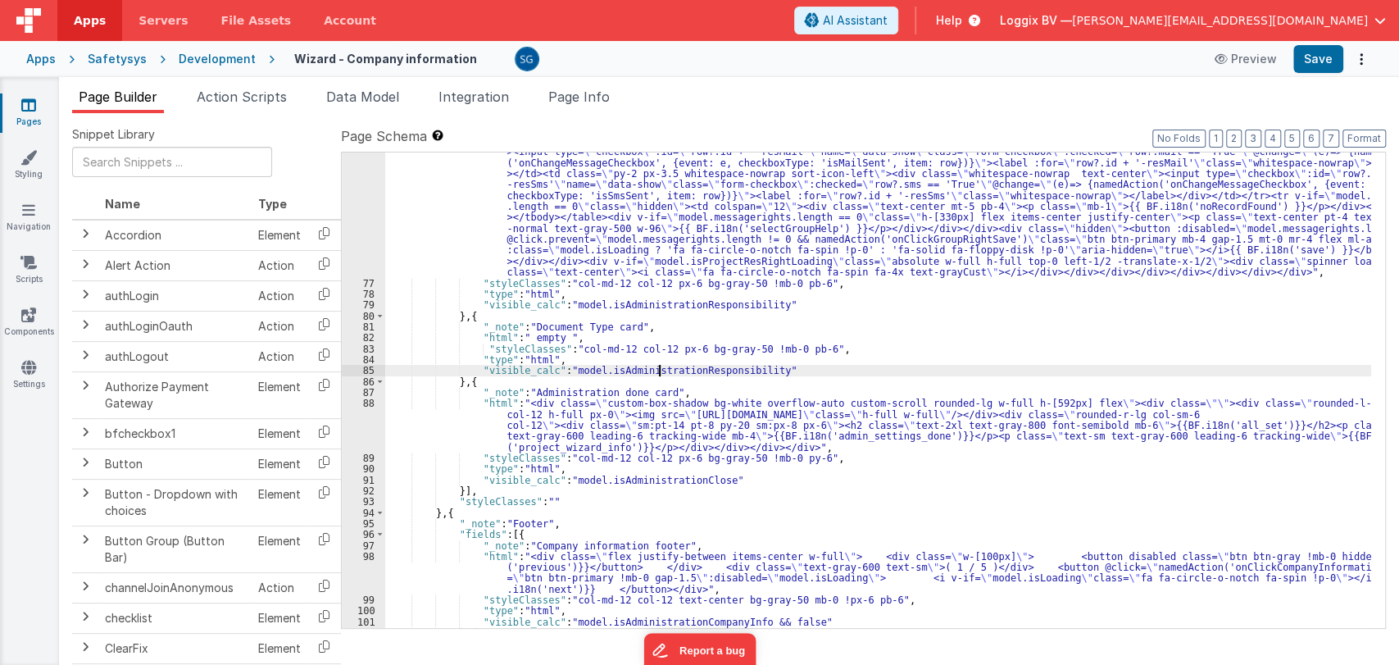
click at [658, 374] on div ""html" : "<div class= \" custom-box-shadow bg-white overflow-auto custom-scroll…" at bounding box center [878, 182] width 986 height 1164
click at [672, 366] on div ""html" : "<div class= \" custom-box-shadow bg-white overflow-auto custom-scroll…" at bounding box center [878, 182] width 986 height 1164
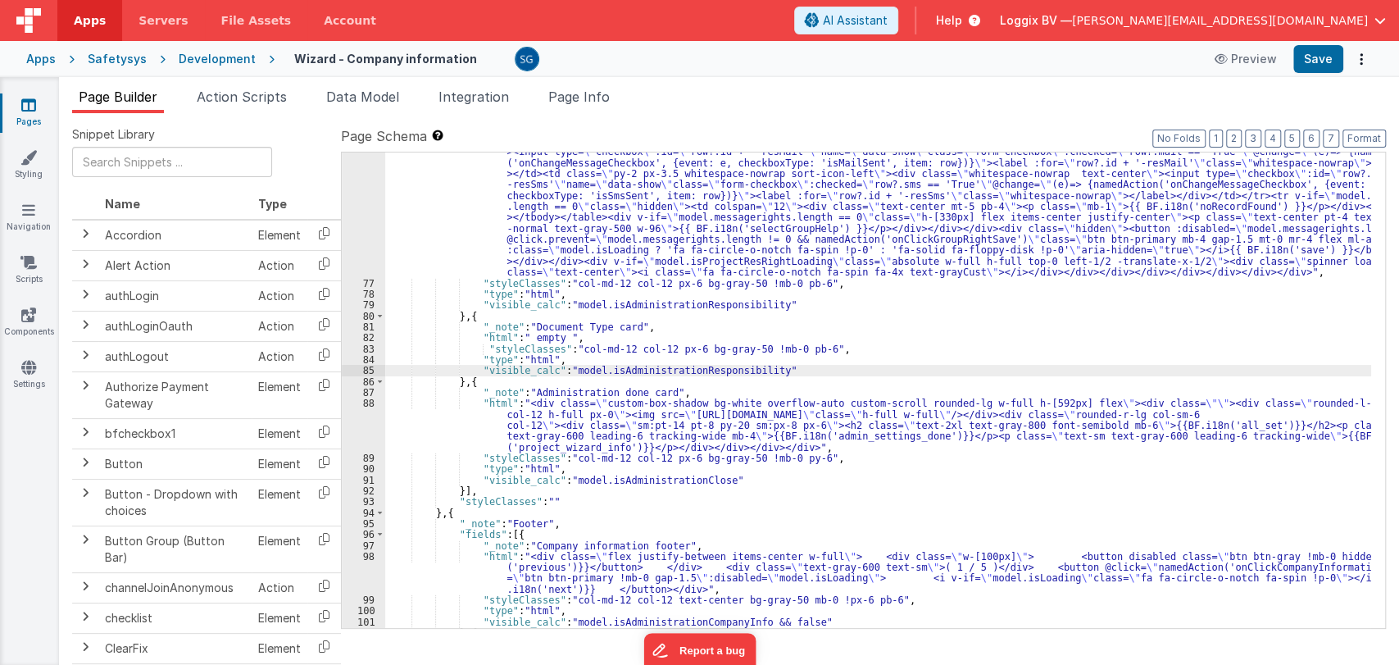
click at [672, 366] on div ""html" : "<div class= \" custom-box-shadow bg-white overflow-auto custom-scroll…" at bounding box center [878, 182] width 986 height 1164
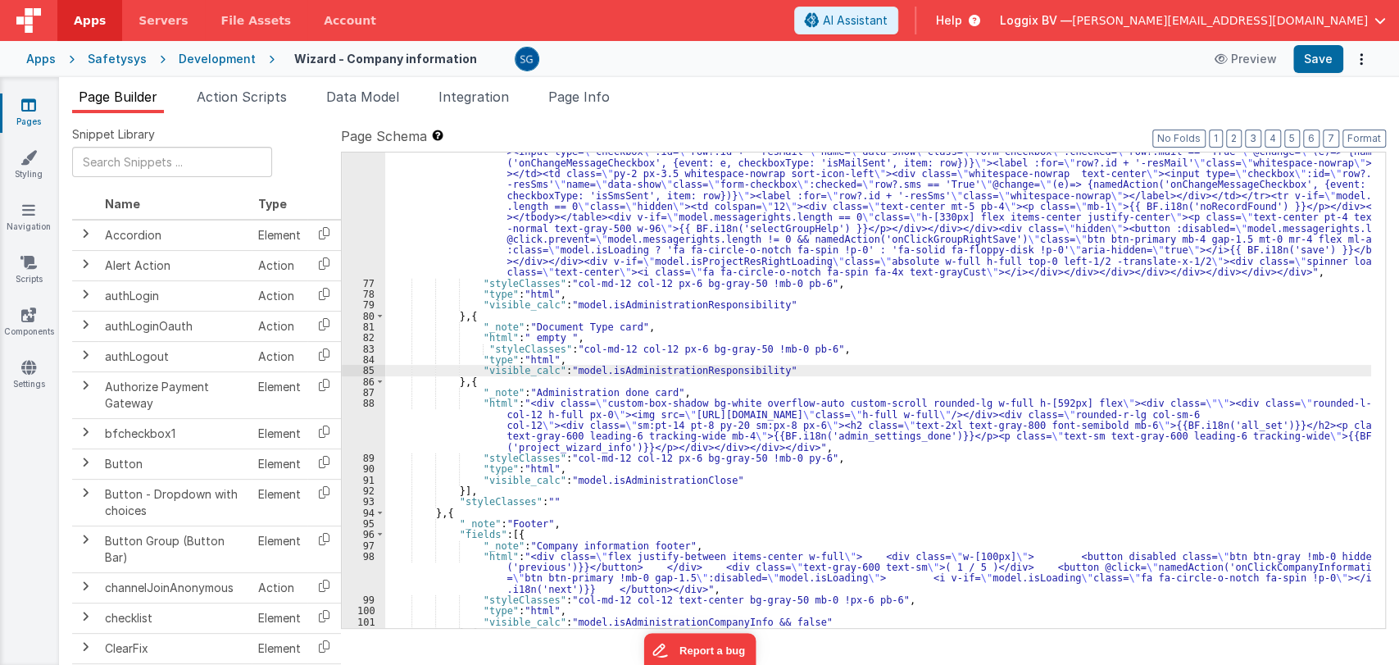
click at [672, 366] on div ""html" : "<div class= \" custom-box-shadow bg-white overflow-auto custom-scroll…" at bounding box center [878, 182] width 986 height 1164
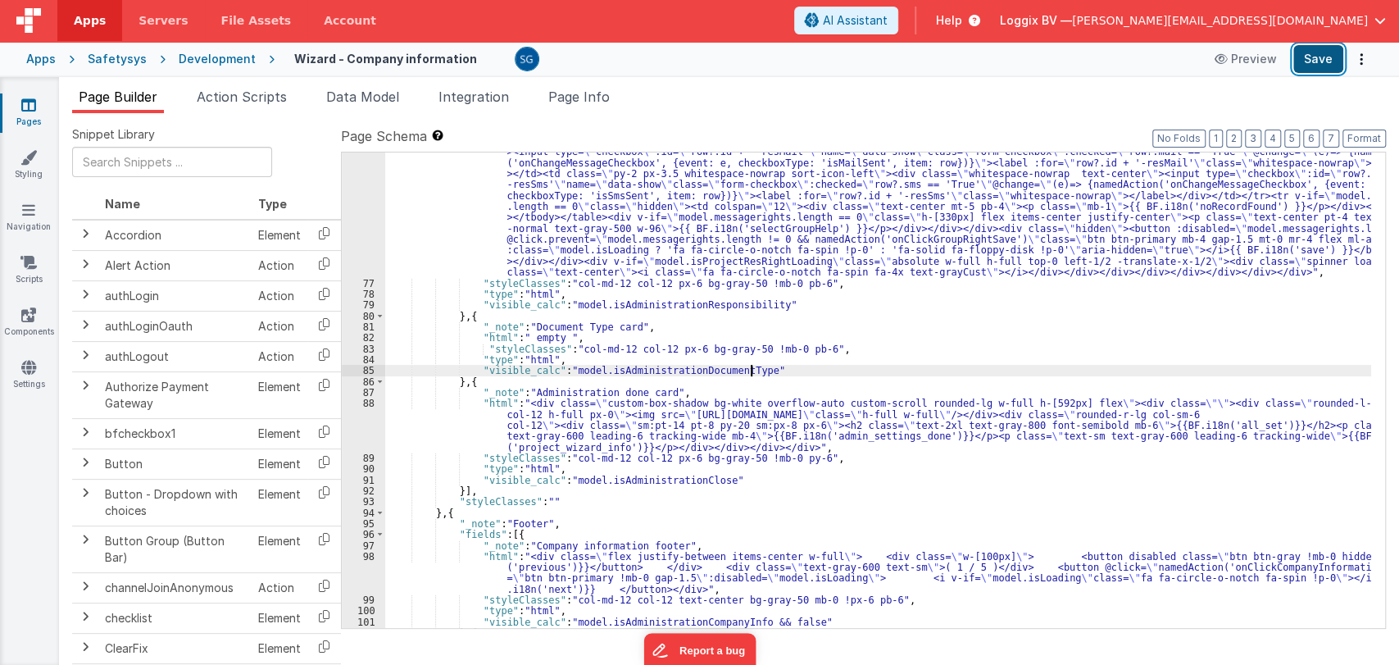
click at [1304, 61] on button "Save" at bounding box center [1319, 59] width 50 height 28
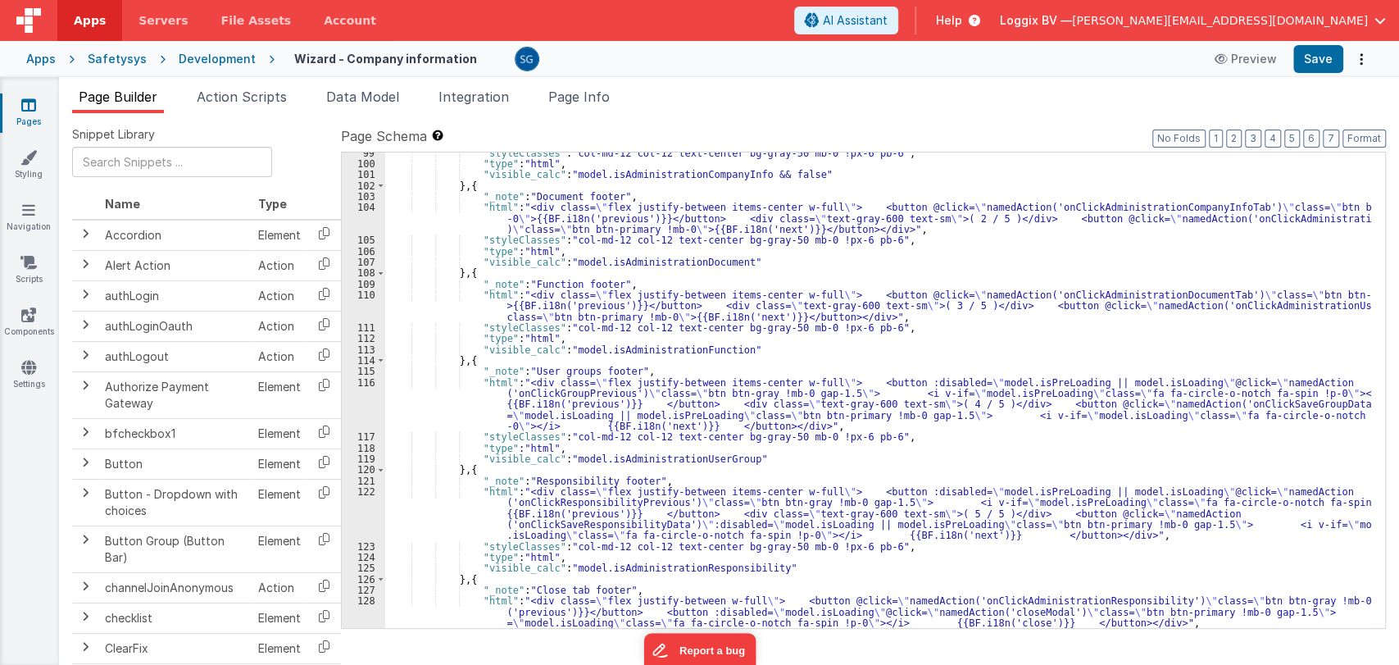
scroll to position [6028, 0]
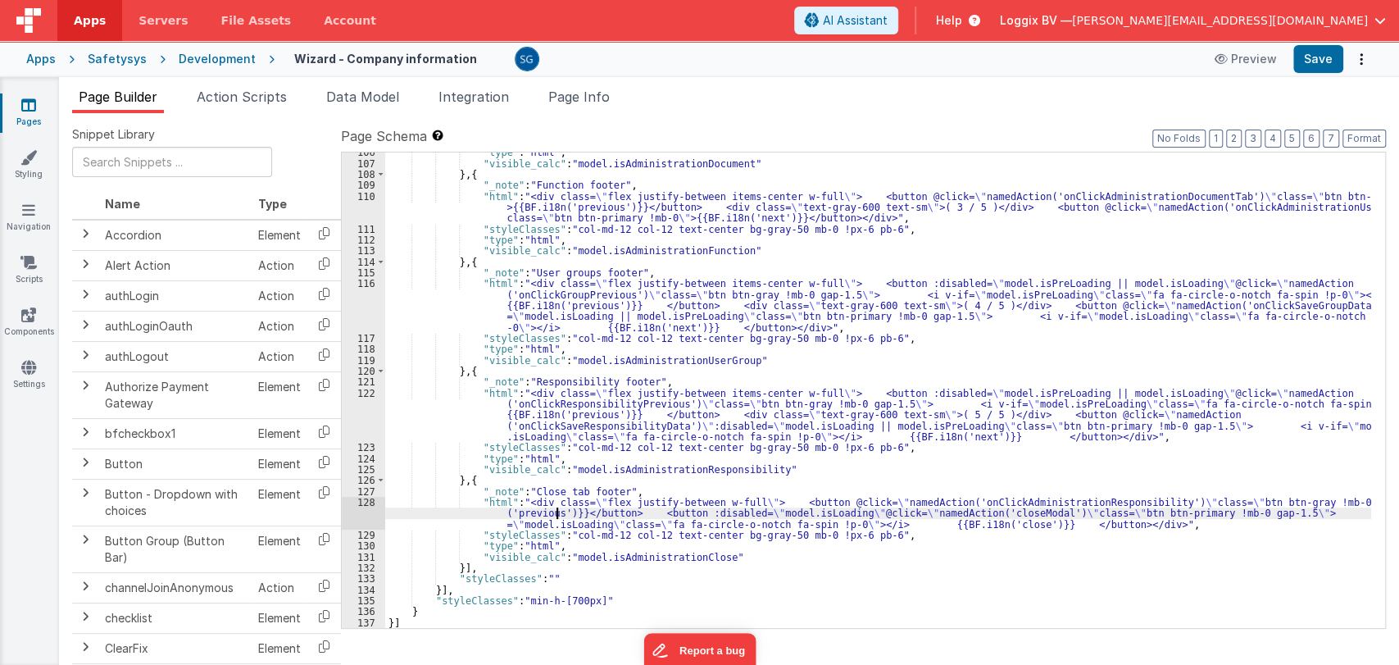
click at [558, 508] on div ""type" : "html" , "visible_calc" : "model.isAdministrationDocument" } , { "_not…" at bounding box center [878, 396] width 986 height 498
click at [534, 501] on div ""type" : "html" , "visible_calc" : "model.isAdministrationDocument" } , { "_not…" at bounding box center [878, 396] width 986 height 498
click at [368, 502] on div "128" at bounding box center [363, 513] width 43 height 33
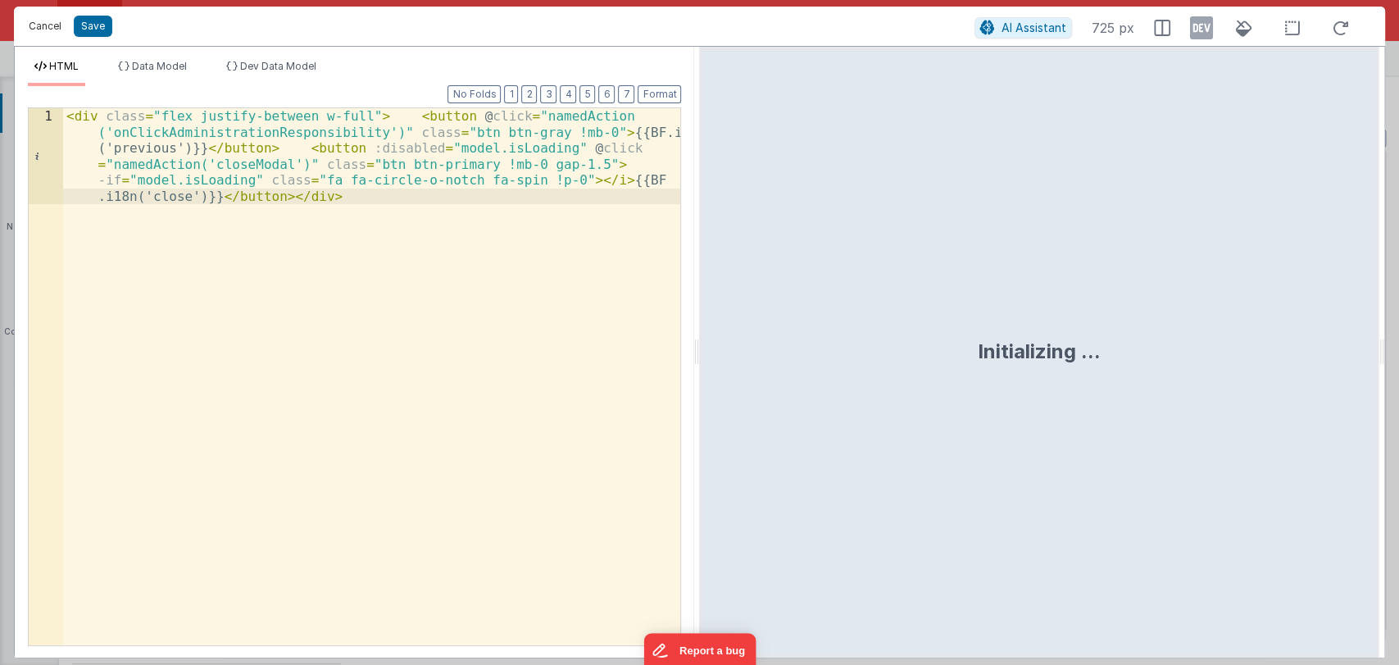
click at [40, 33] on button "Cancel" at bounding box center [44, 26] width 49 height 23
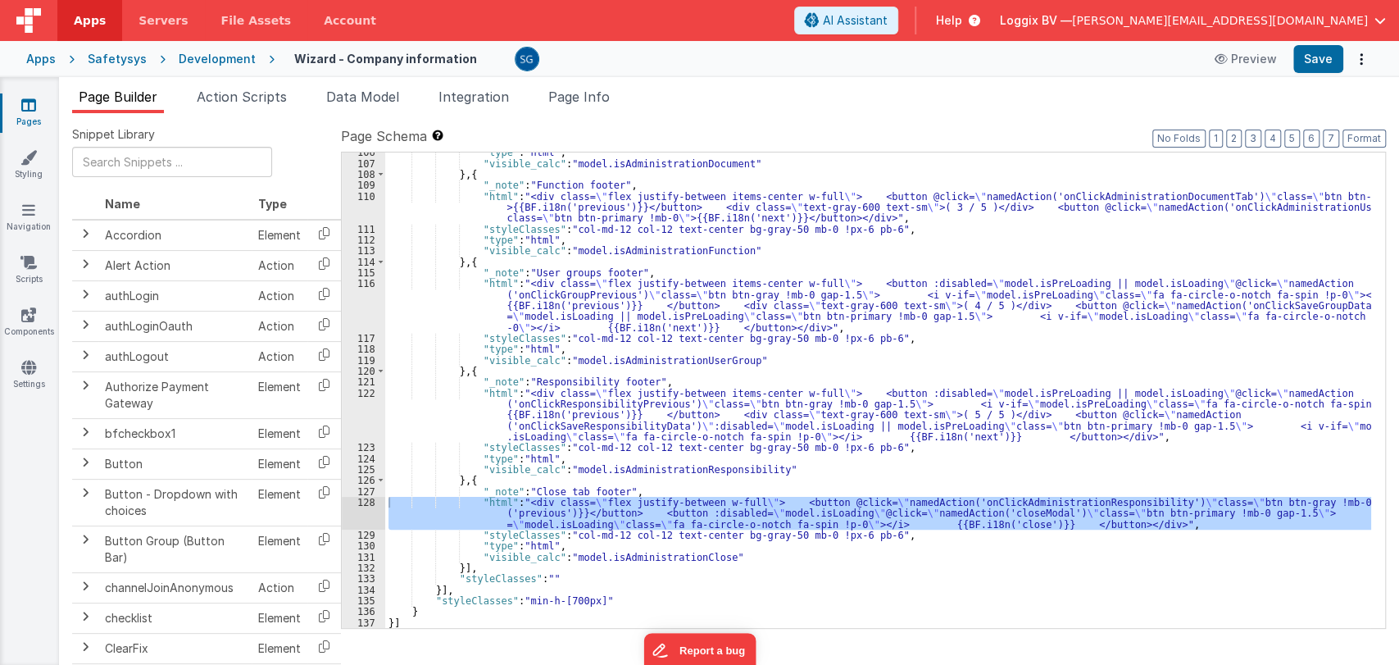
click at [589, 406] on div ""type" : "html" , "visible_calc" : "model.isAdministrationDocument" } , { "_not…" at bounding box center [878, 396] width 986 height 498
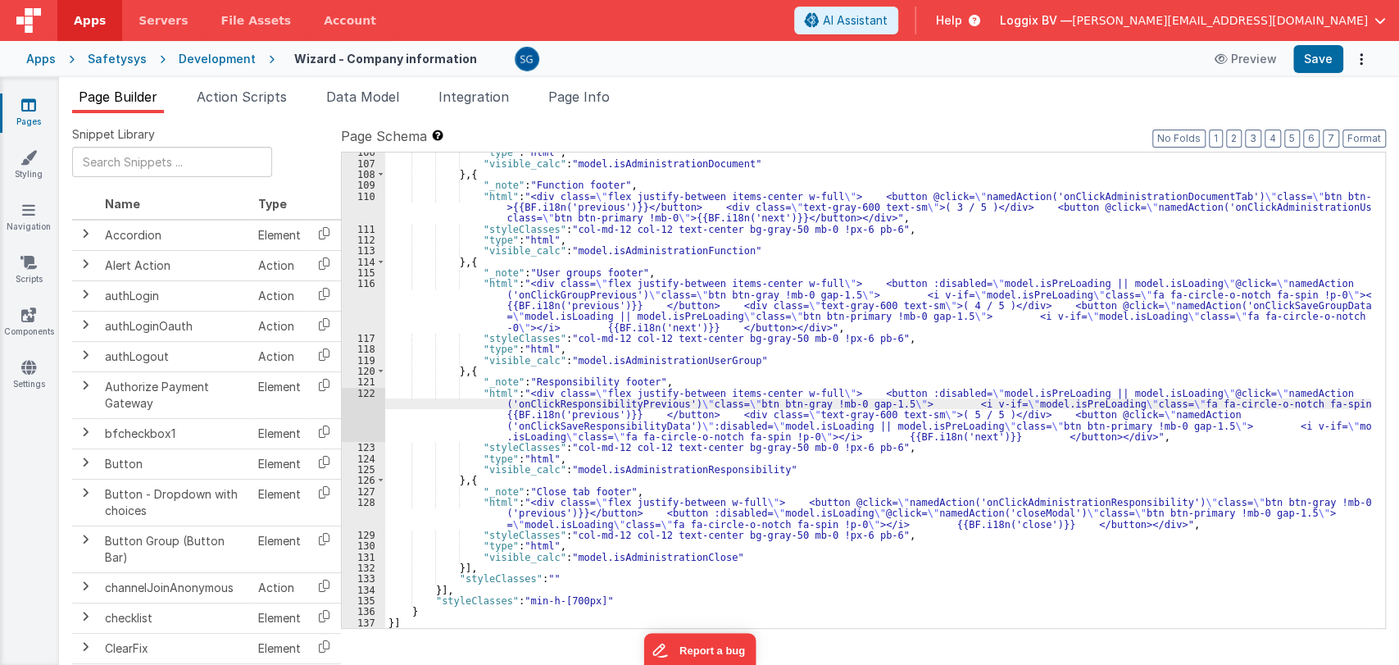
click at [365, 393] on div "122" at bounding box center [363, 415] width 43 height 55
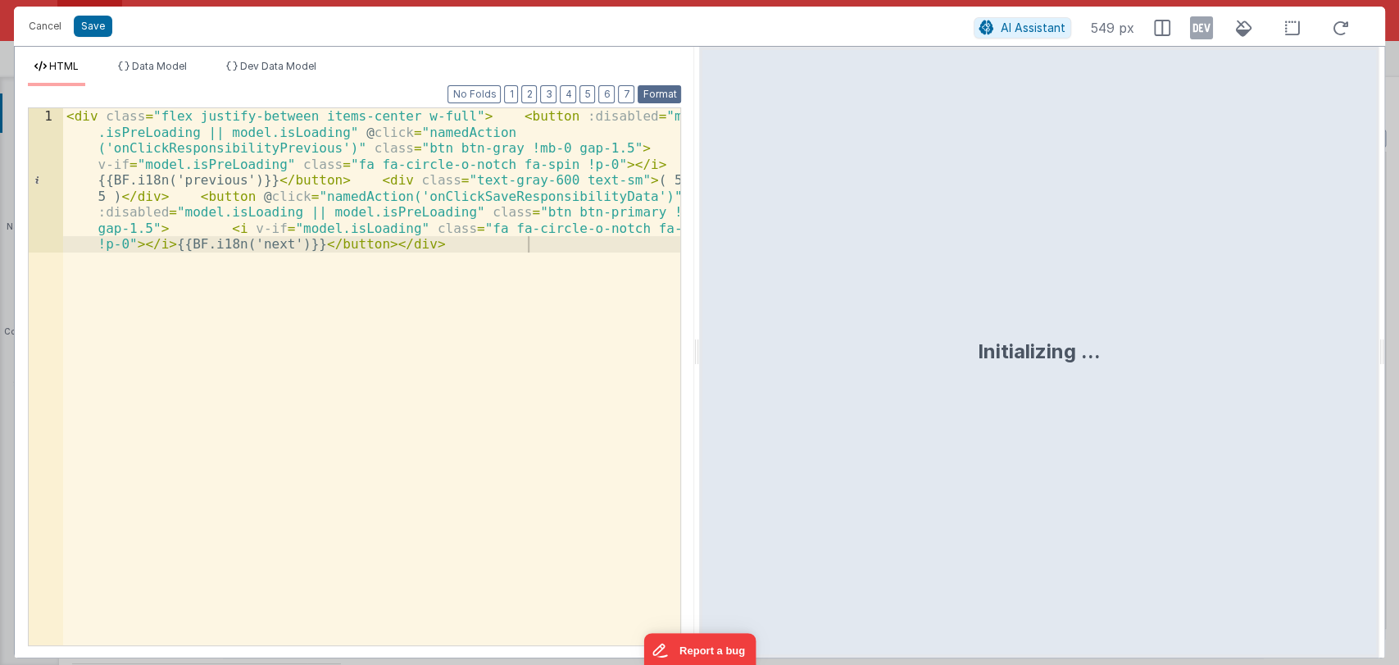
click at [652, 98] on button "Format" at bounding box center [659, 94] width 43 height 18
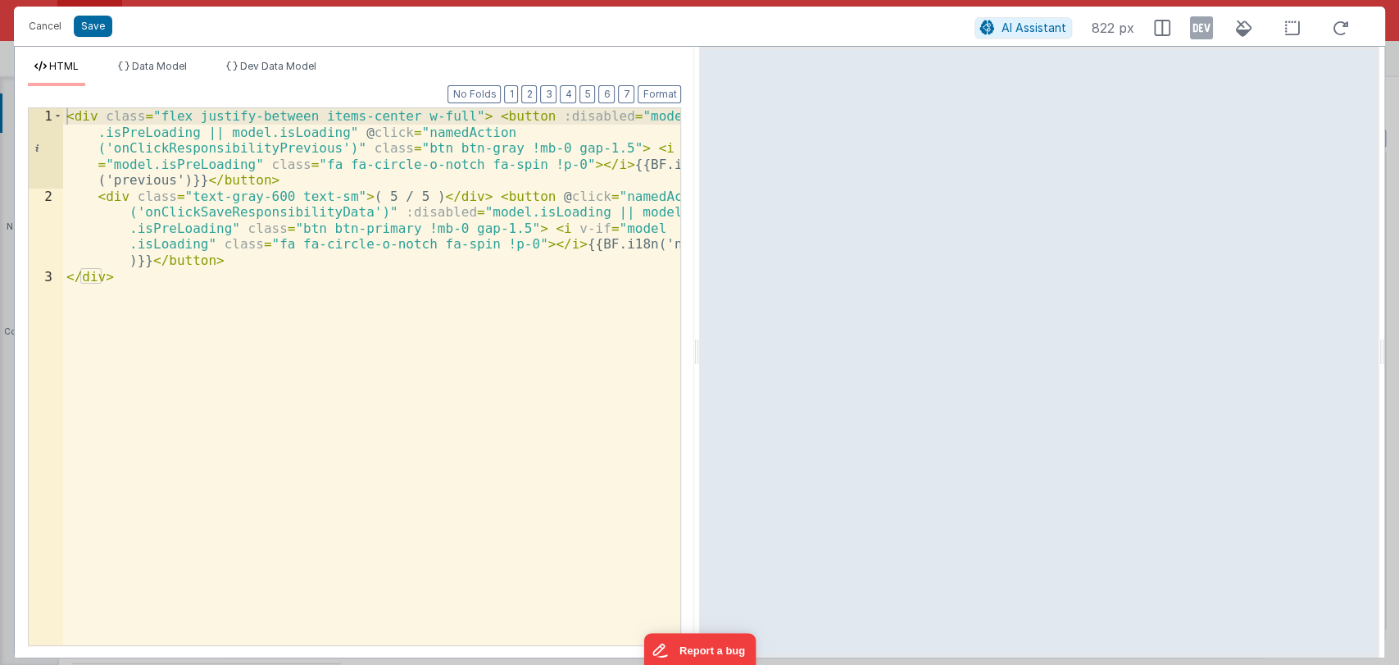
click at [289, 216] on div "< div class = "flex justify-between items-center w-full" > < button :disabled =…" at bounding box center [372, 424] width 618 height 633
click at [288, 216] on div "< div class = "flex justify-between items-center w-full" > < button :disabled =…" at bounding box center [372, 424] width 618 height 633
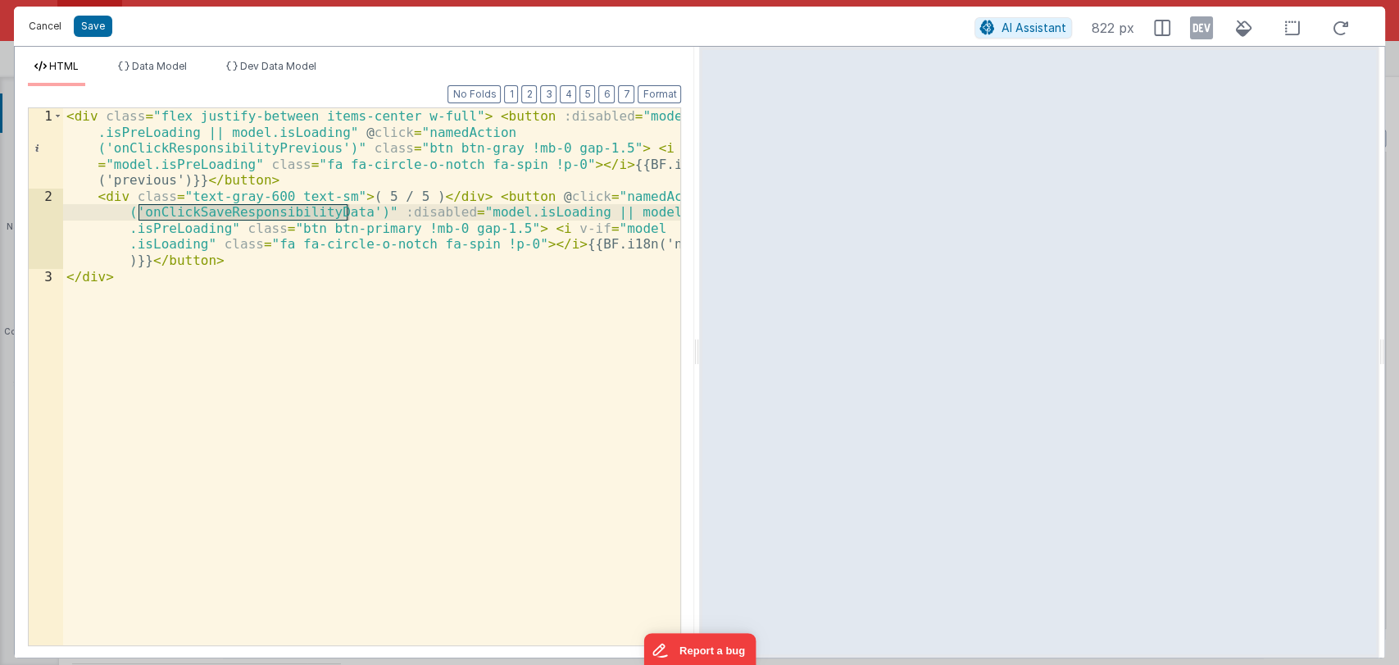
click at [53, 24] on button "Cancel" at bounding box center [44, 26] width 49 height 23
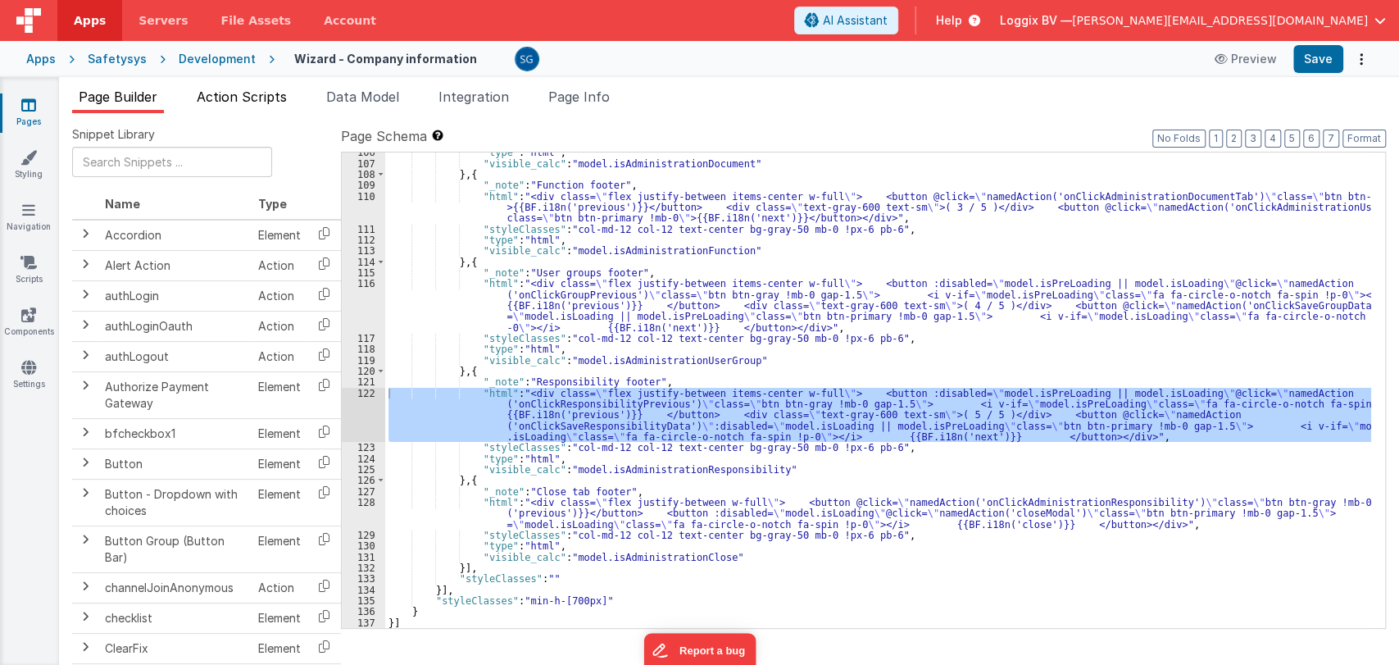
click at [258, 93] on span "Action Scripts" at bounding box center [242, 97] width 90 height 16
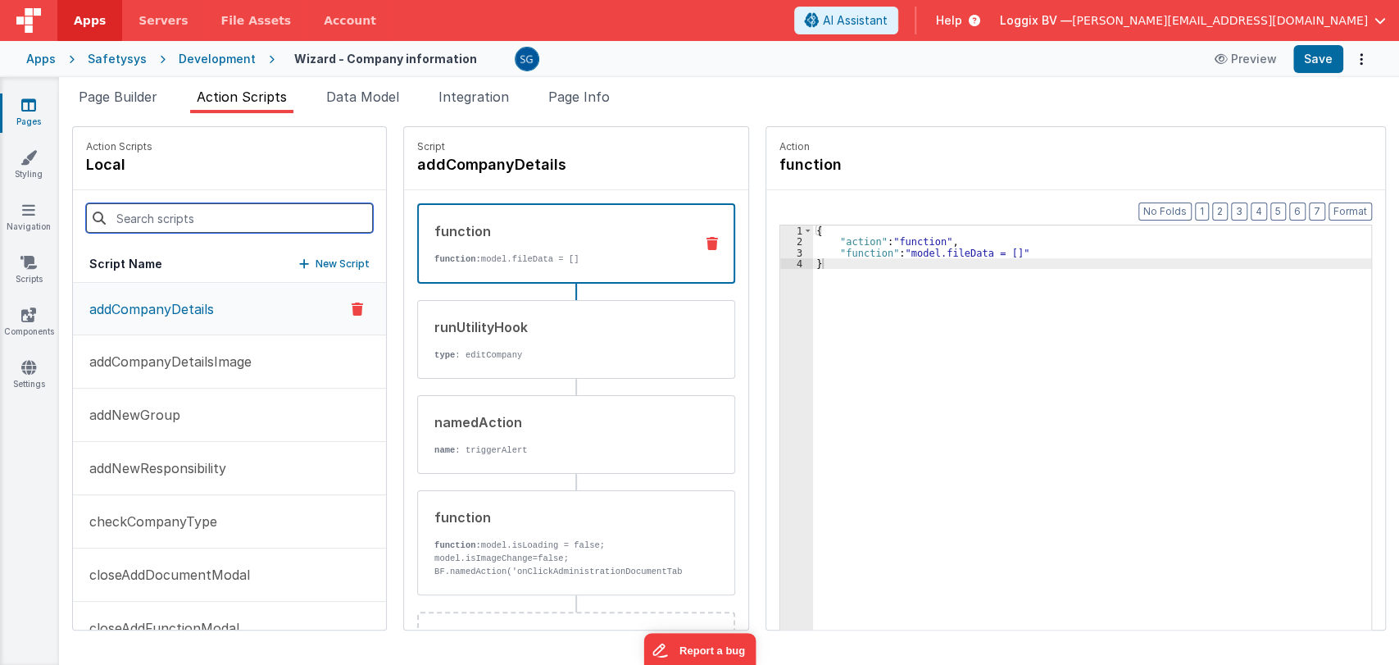
click at [198, 216] on input at bounding box center [229, 218] width 287 height 30
paste input "onClickSaveResponsibilityData"
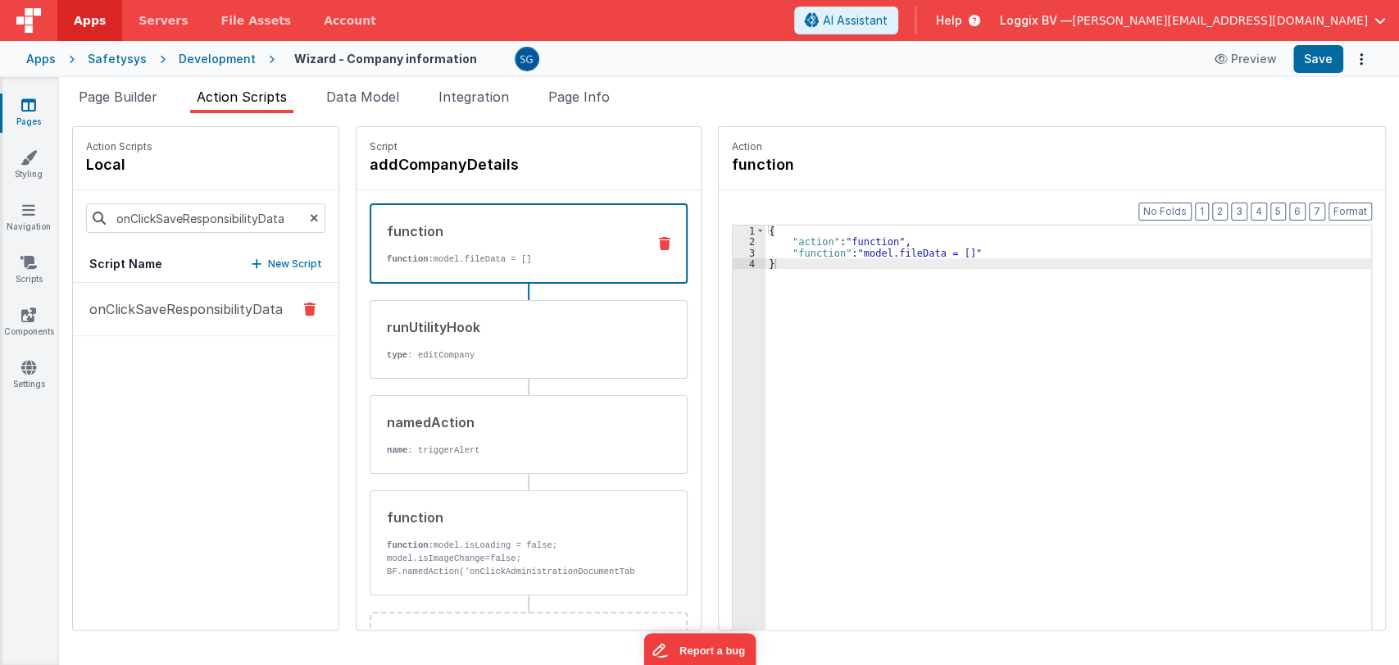
click at [181, 312] on p "onClickSaveResponsibilityData" at bounding box center [181, 309] width 203 height 20
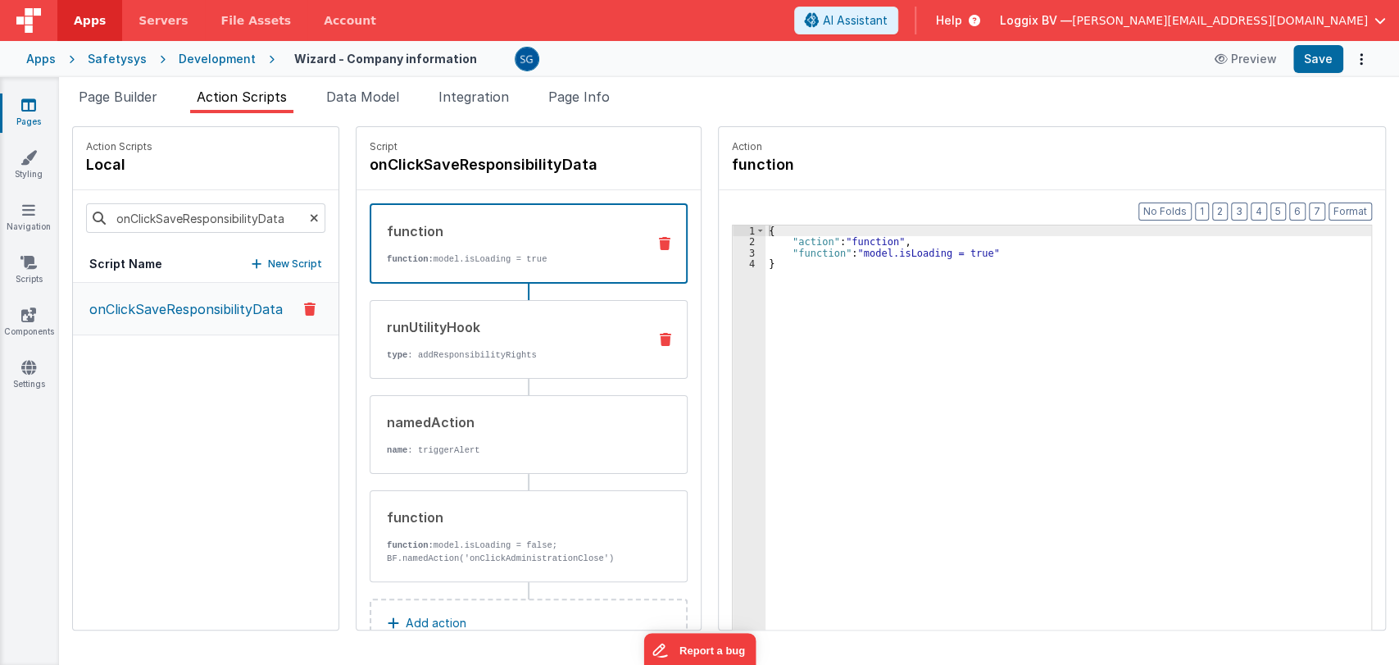
click at [546, 327] on div "runUtilityHook" at bounding box center [511, 327] width 248 height 20
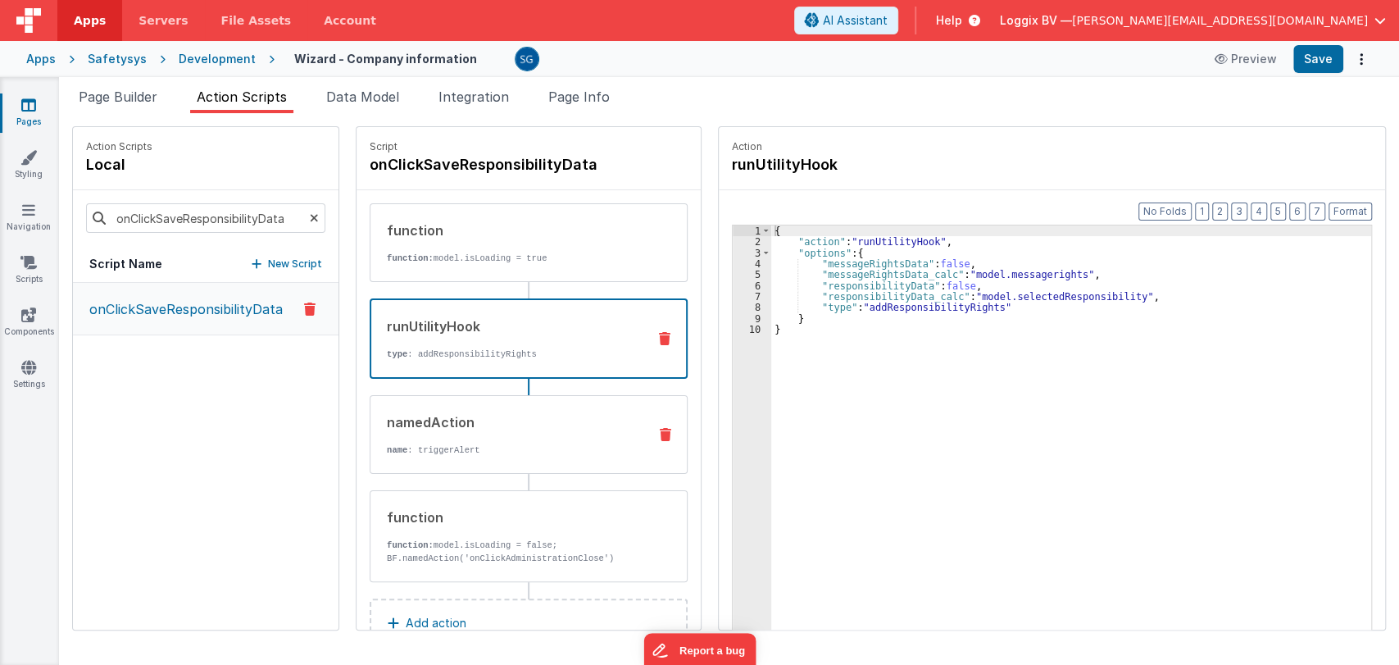
click at [471, 414] on div "namedAction" at bounding box center [511, 422] width 248 height 20
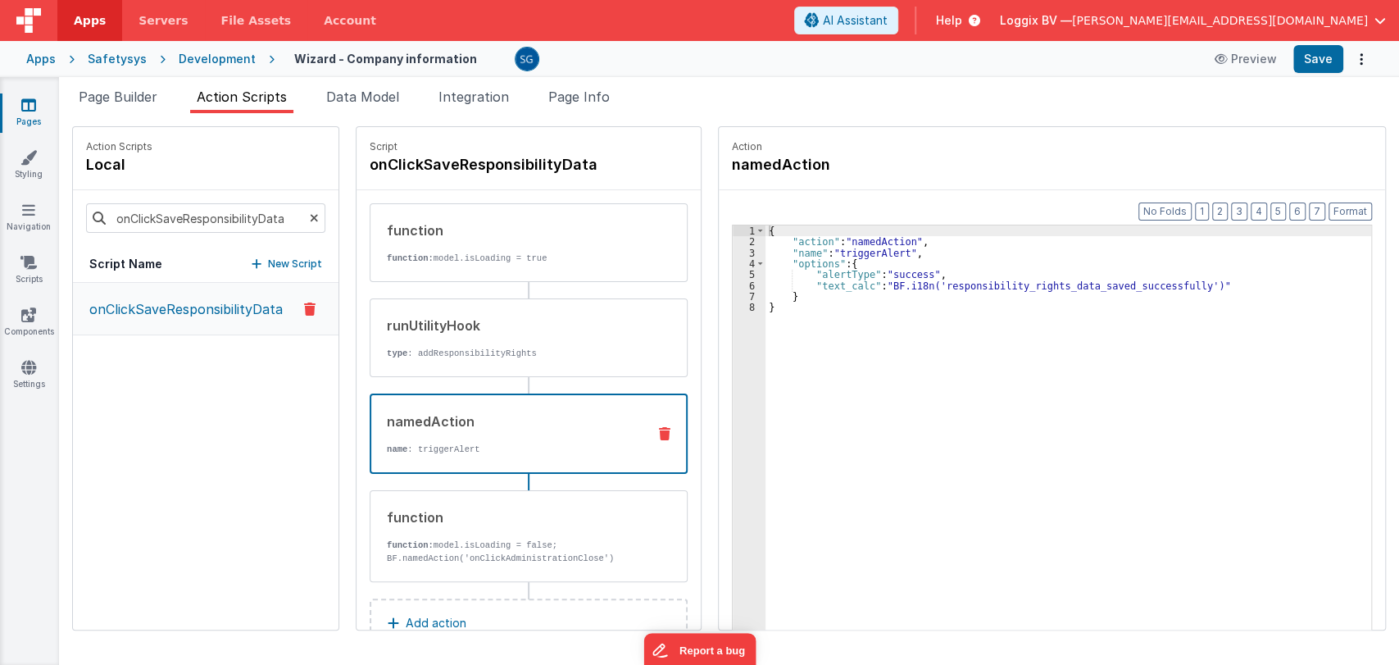
scroll to position [46, 0]
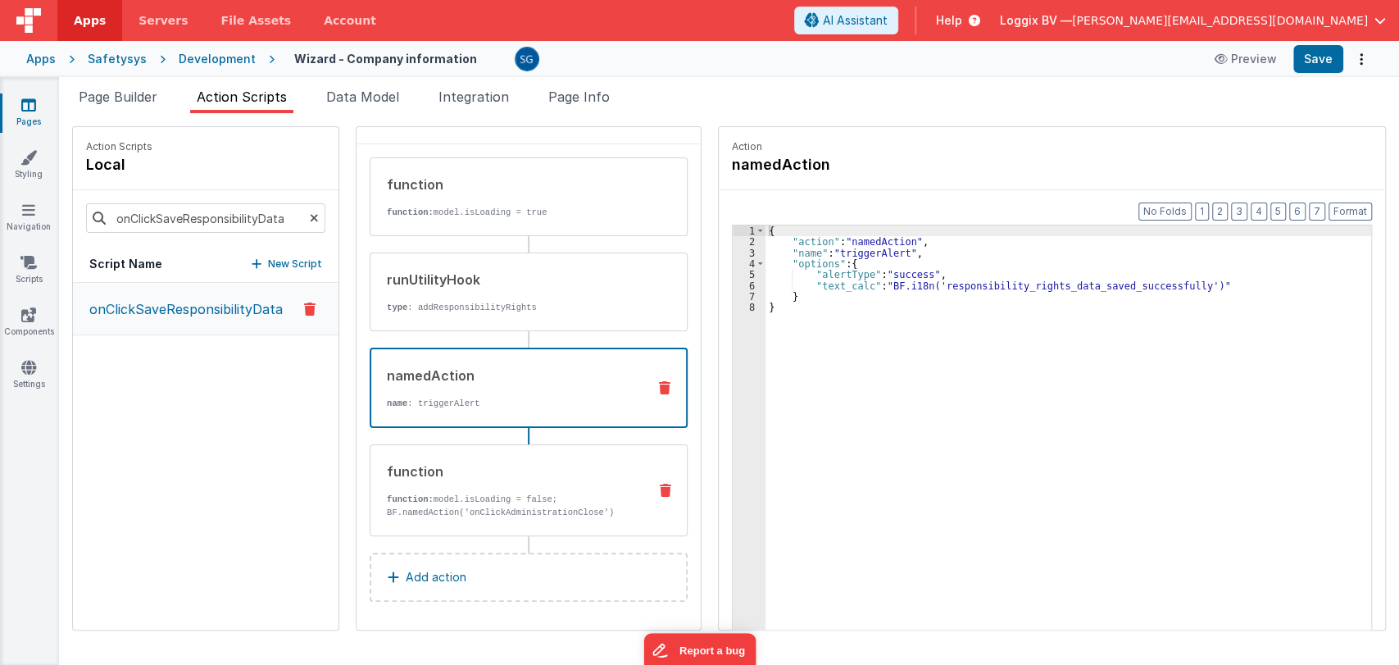
click at [471, 462] on div "function" at bounding box center [511, 472] width 248 height 20
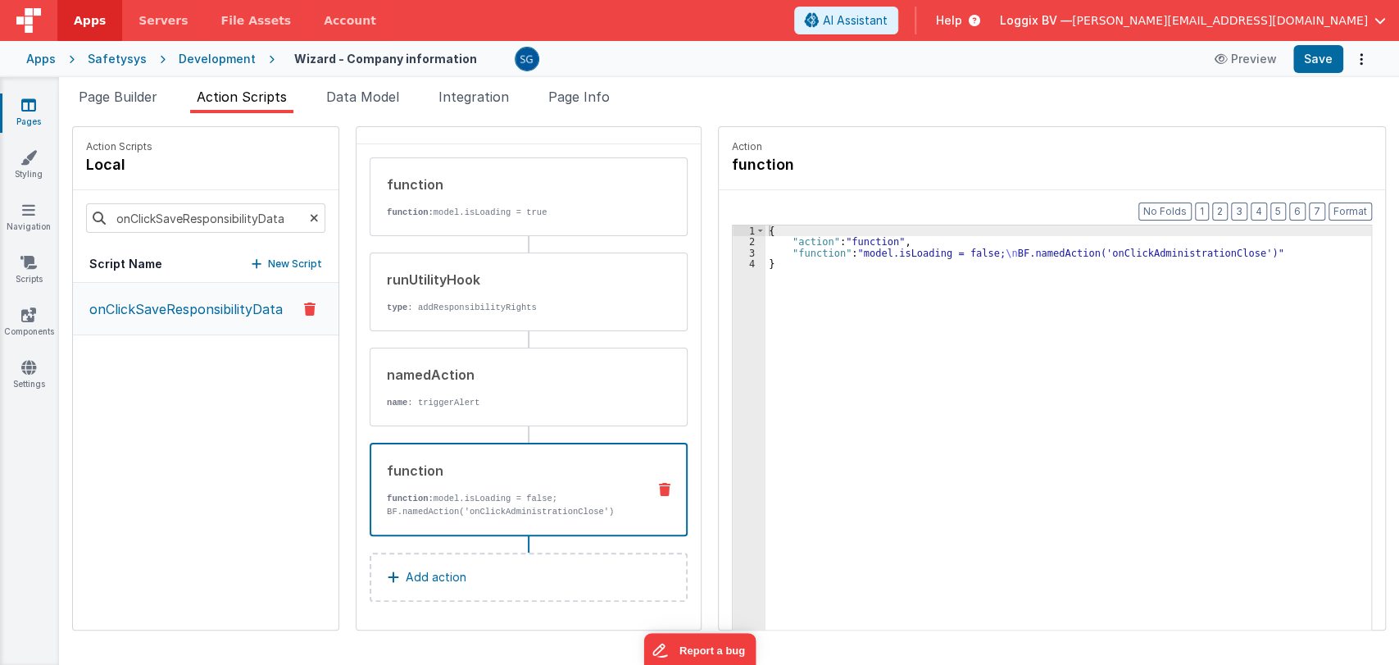
click at [821, 255] on div "{ "action" : "function" , "function" : "model.isLoading = false; \n BF.namedAct…" at bounding box center [1069, 463] width 606 height 477
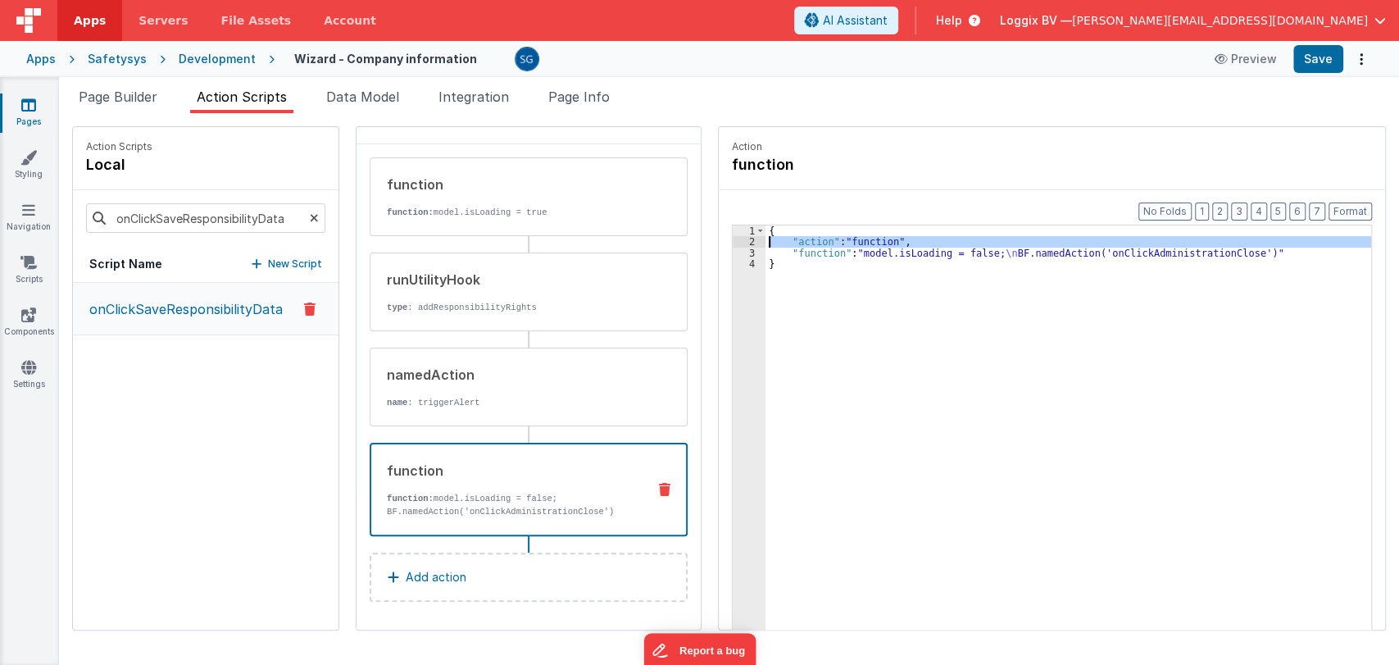
click at [745, 248] on div "3" at bounding box center [749, 253] width 33 height 11
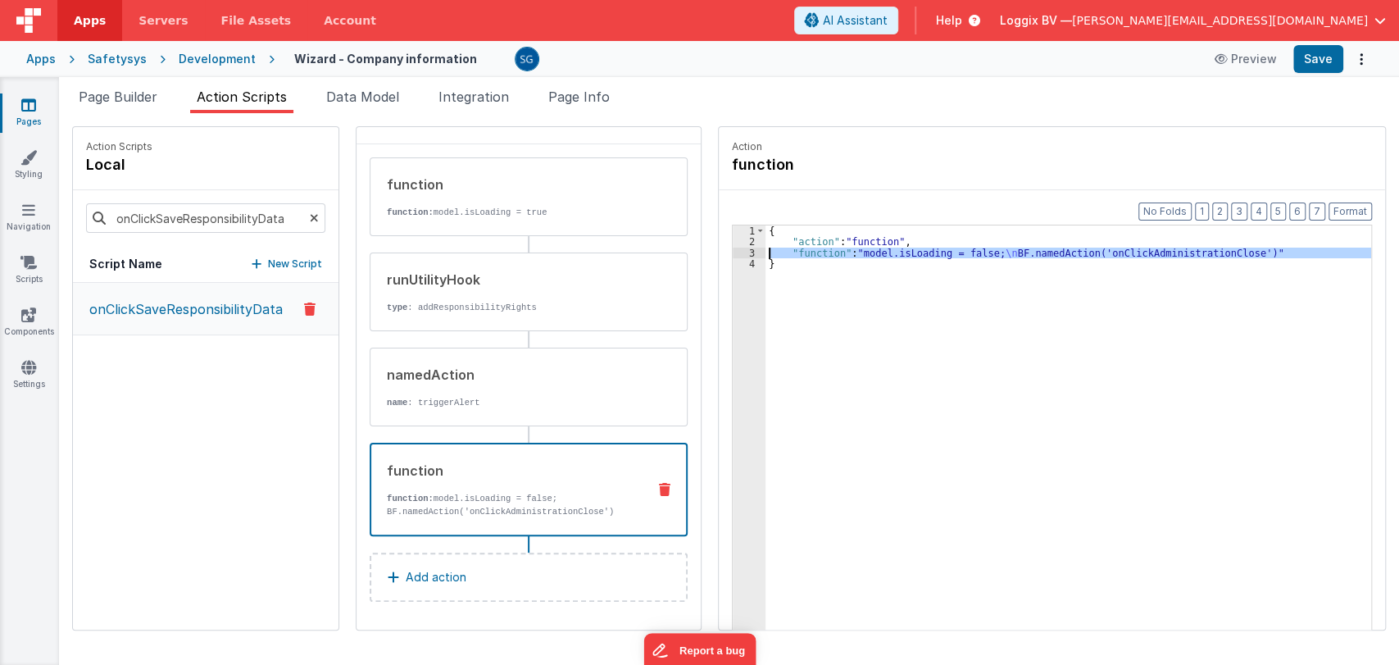
click at [746, 252] on div "3" at bounding box center [749, 253] width 33 height 11
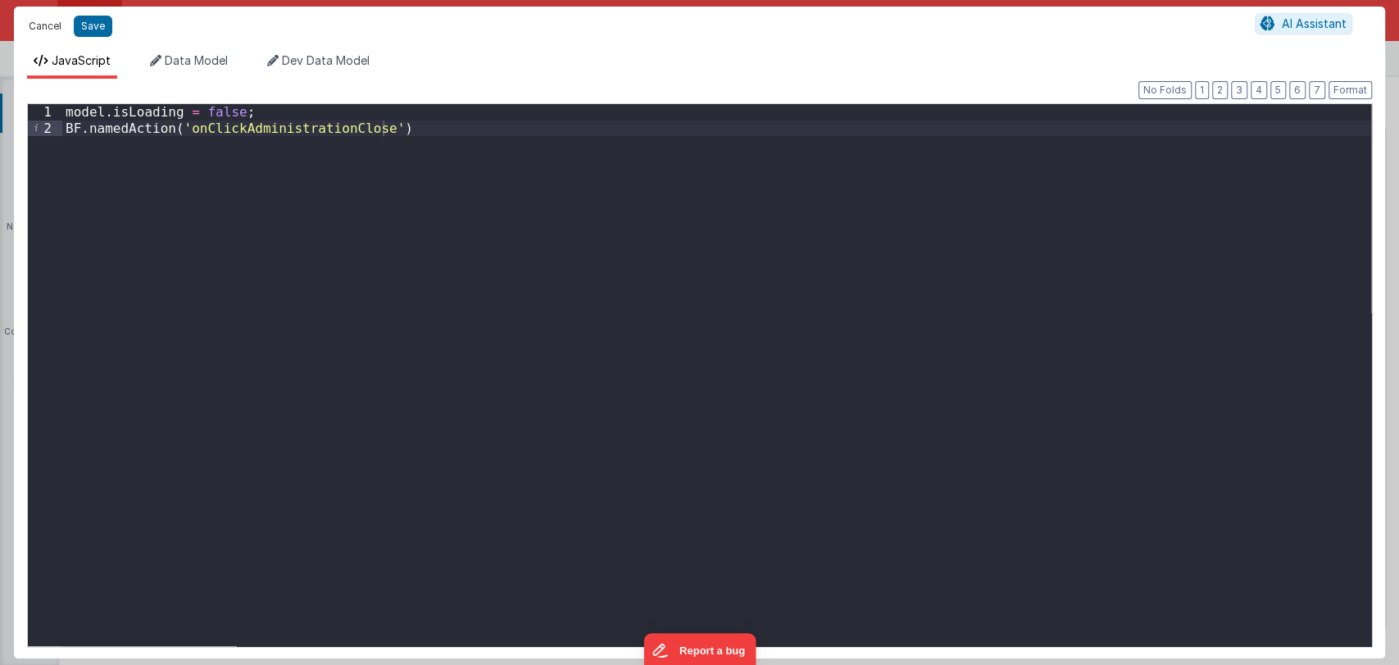
click at [48, 25] on button "Cancel" at bounding box center [44, 26] width 49 height 23
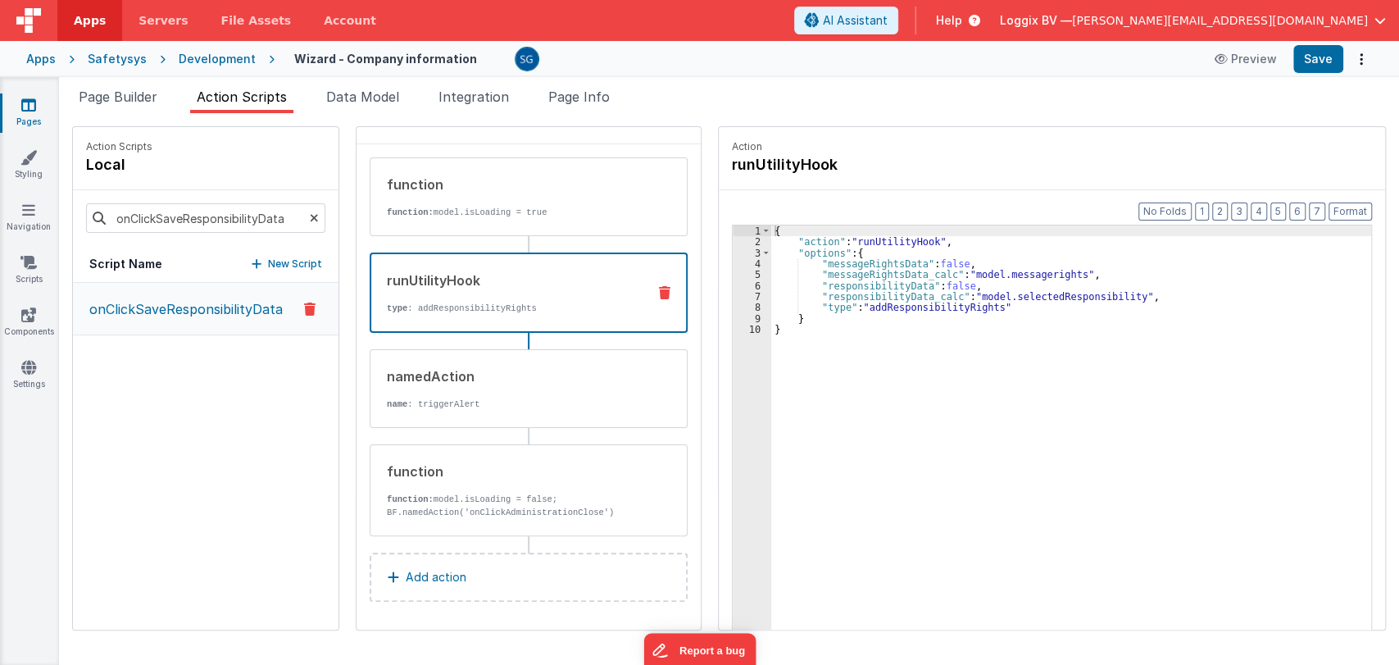
click at [531, 305] on p "type : addResponsibilityRights" at bounding box center [510, 308] width 247 height 13
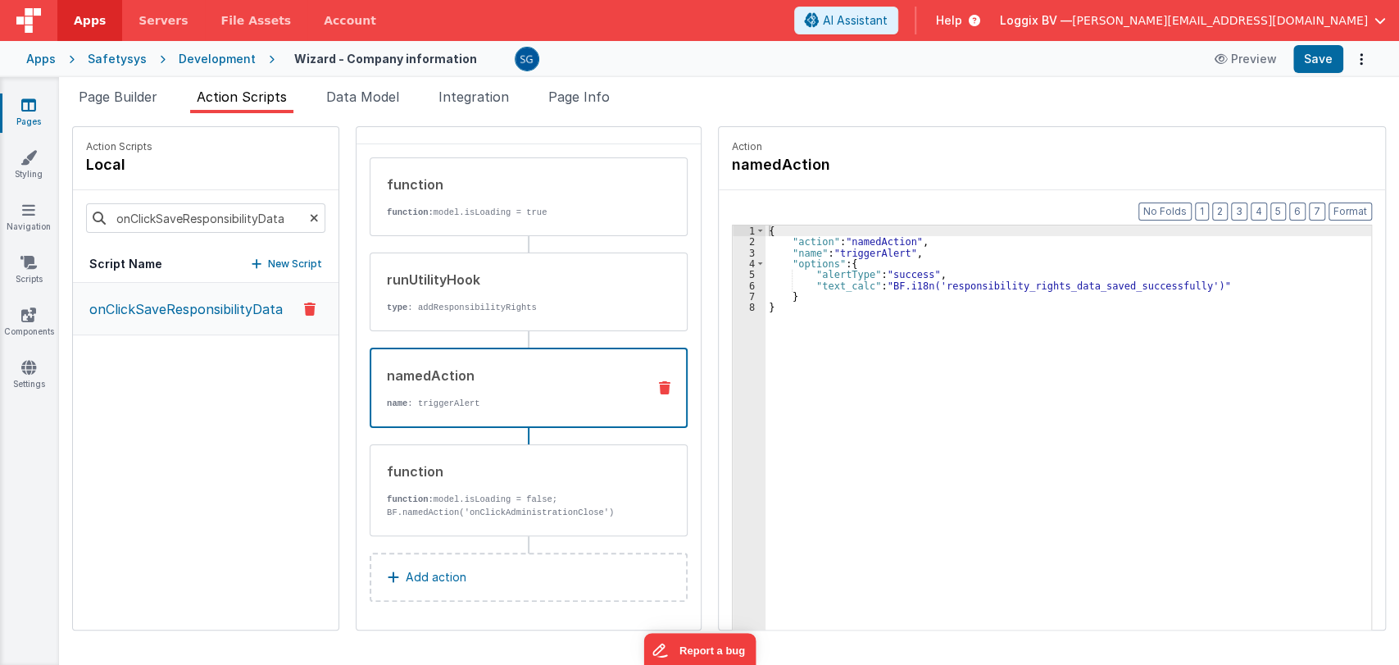
click at [486, 409] on div "namedAction name : triggerAlert" at bounding box center [529, 388] width 318 height 80
click at [489, 450] on div "function function: model.isLoading = false; BF.namedAction('onClickAdministrati…" at bounding box center [529, 490] width 318 height 92
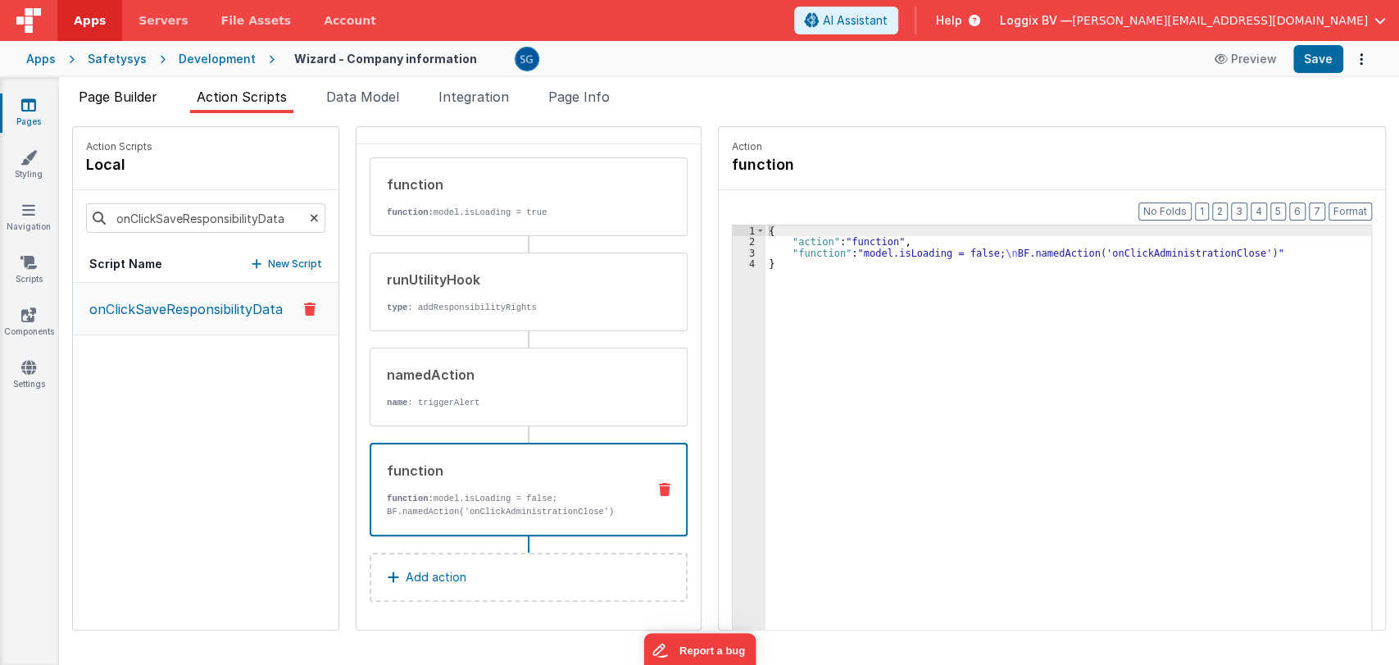
click at [121, 89] on span "Page Builder" at bounding box center [118, 97] width 79 height 16
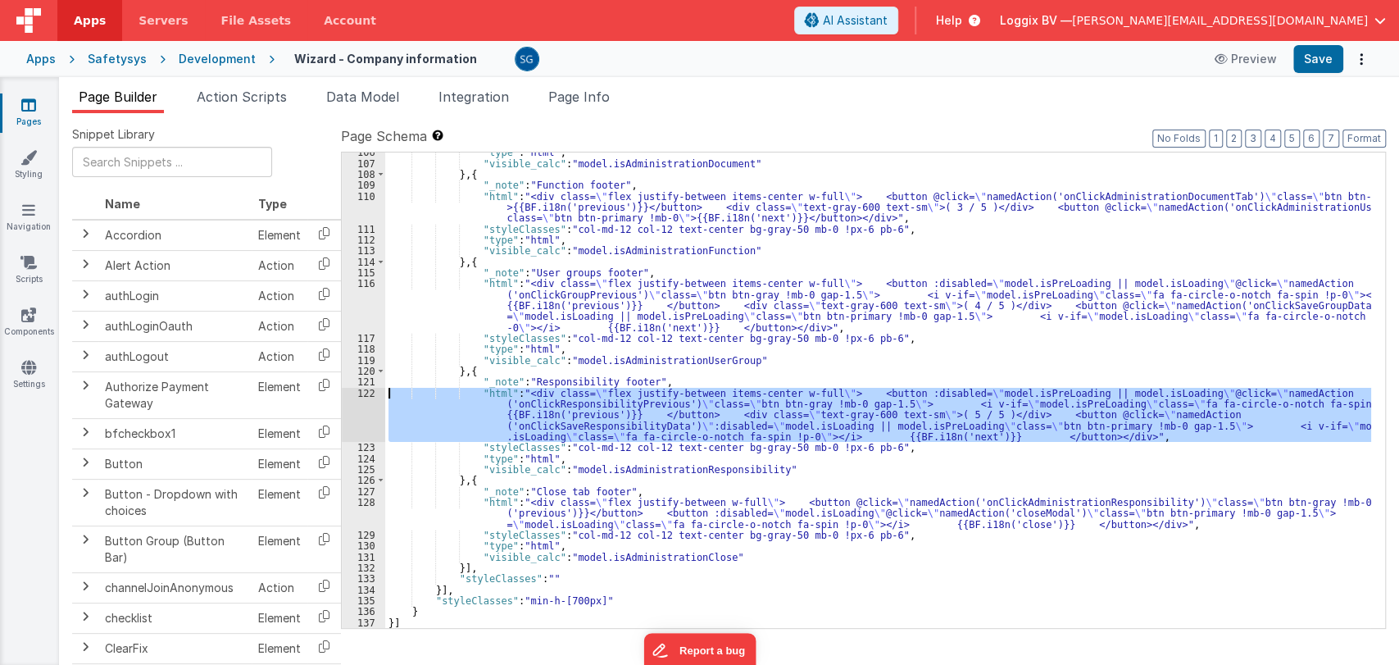
click at [1110, 429] on div ""type" : "html" , "visible_calc" : "model.isAdministrationDocument" } , { "_not…" at bounding box center [878, 390] width 986 height 476
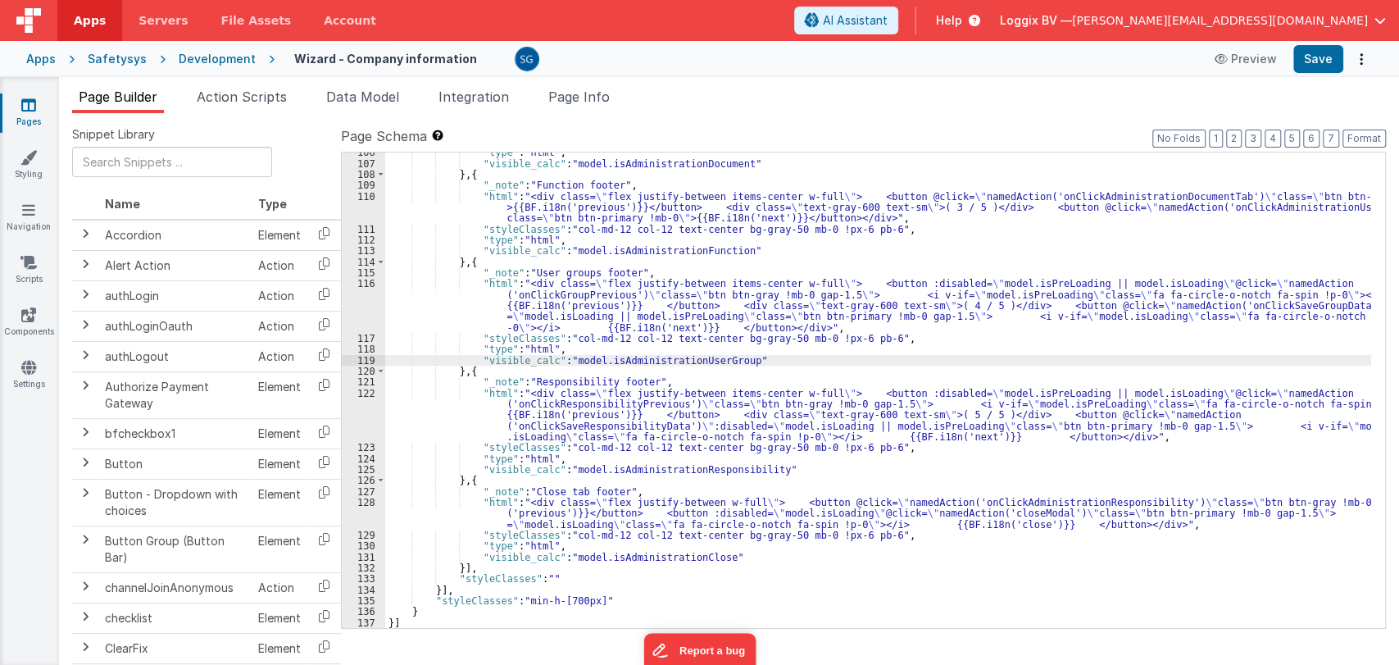
click at [661, 359] on div ""type" : "html" , "visible_calc" : "model.isAdministrationDocument" } , { "_not…" at bounding box center [878, 396] width 986 height 498
click at [577, 293] on div ""type" : "html" , "visible_calc" : "model.isAdministrationDocument" } , { "_not…" at bounding box center [878, 396] width 986 height 498
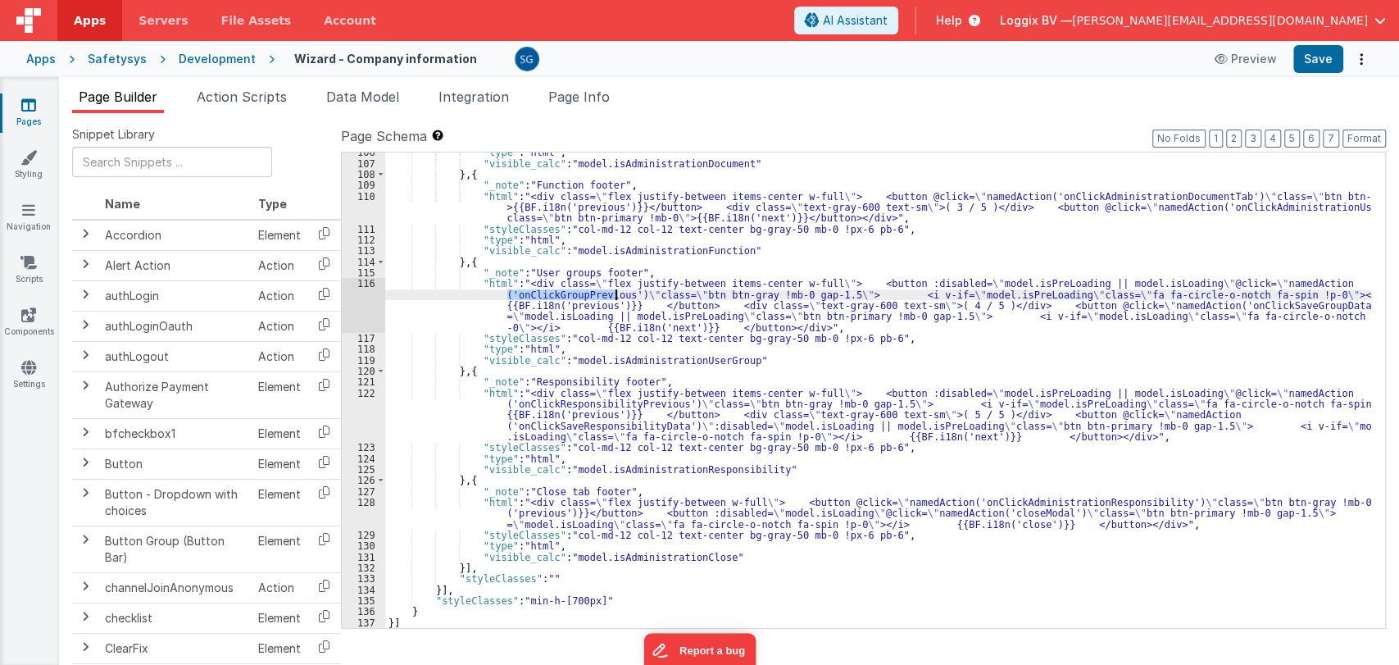
click at [577, 293] on div ""type" : "html" , "visible_calc" : "model.isAdministrationDocument" } , { "_not…" at bounding box center [878, 396] width 986 height 498
click at [222, 92] on span "Action Scripts" at bounding box center [242, 97] width 90 height 16
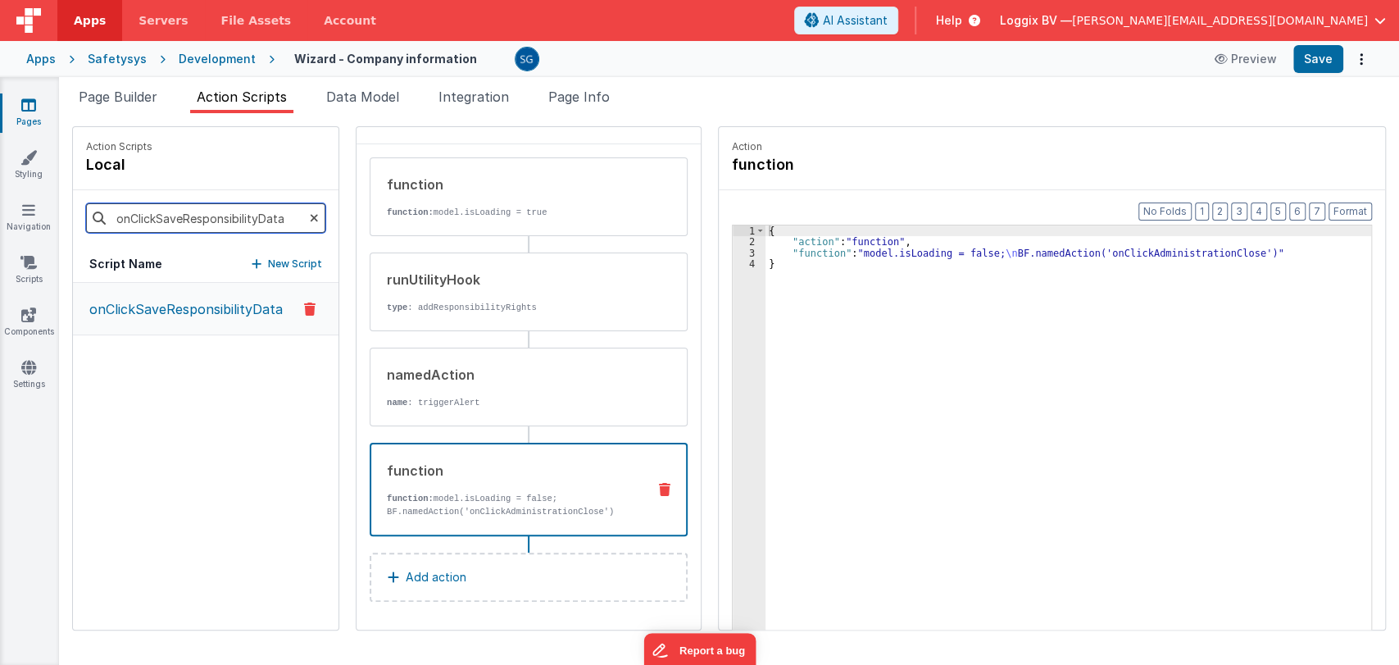
click at [189, 216] on input "onClickSaveResponsibilityData" at bounding box center [205, 218] width 239 height 30
paste input "GroupPrevious"
type input "onClickGroupPrevious"
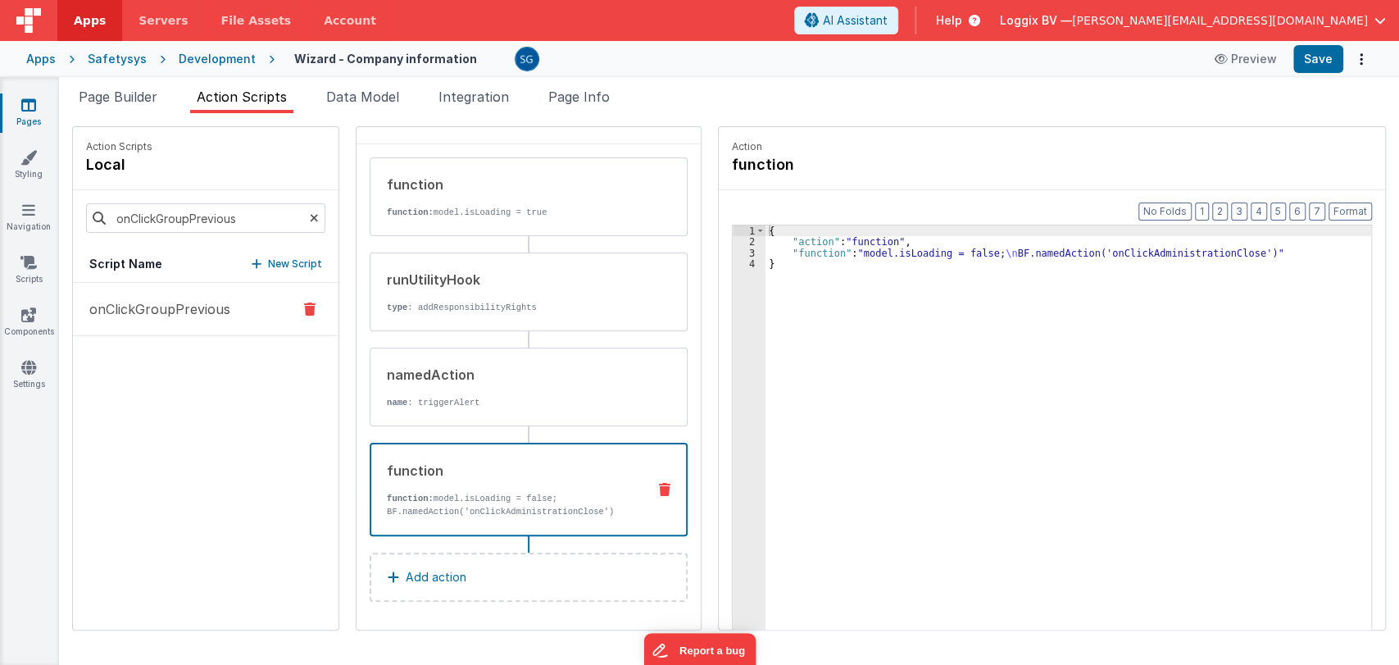
click at [160, 322] on button "onClickGroupPrevious" at bounding box center [206, 309] width 266 height 53
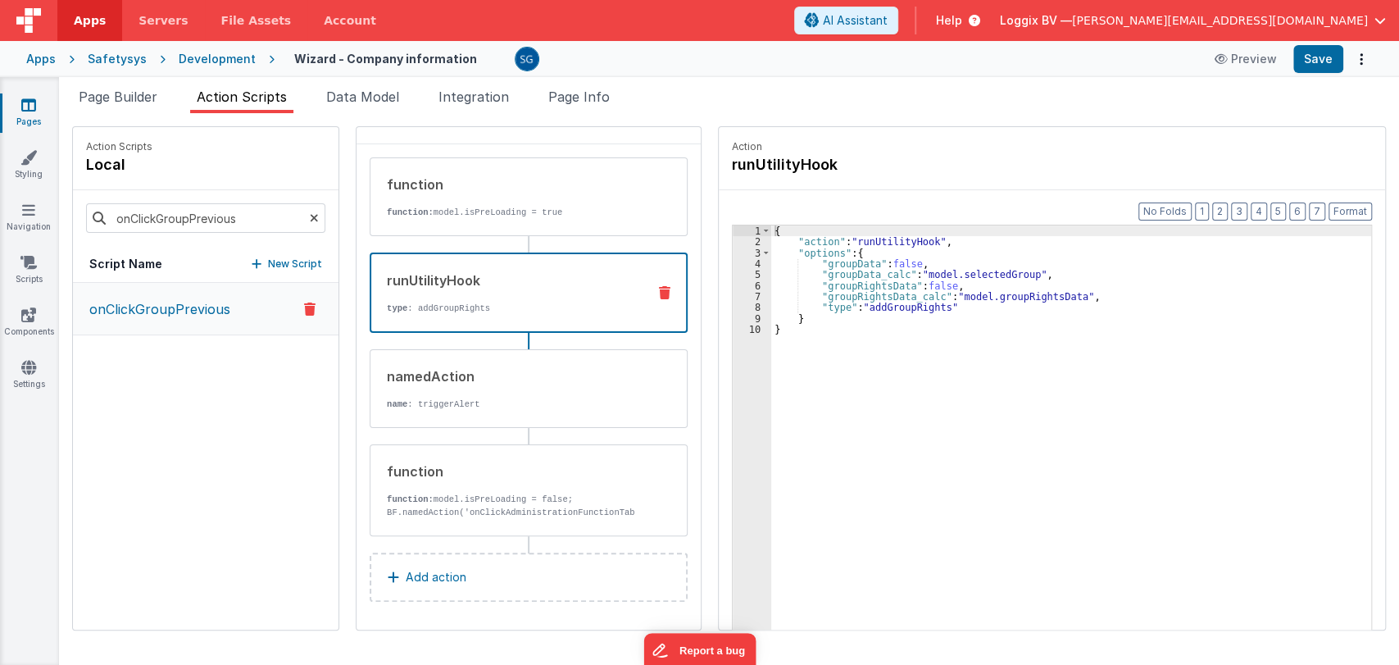
click at [426, 282] on div "runUtilityHook" at bounding box center [510, 281] width 247 height 20
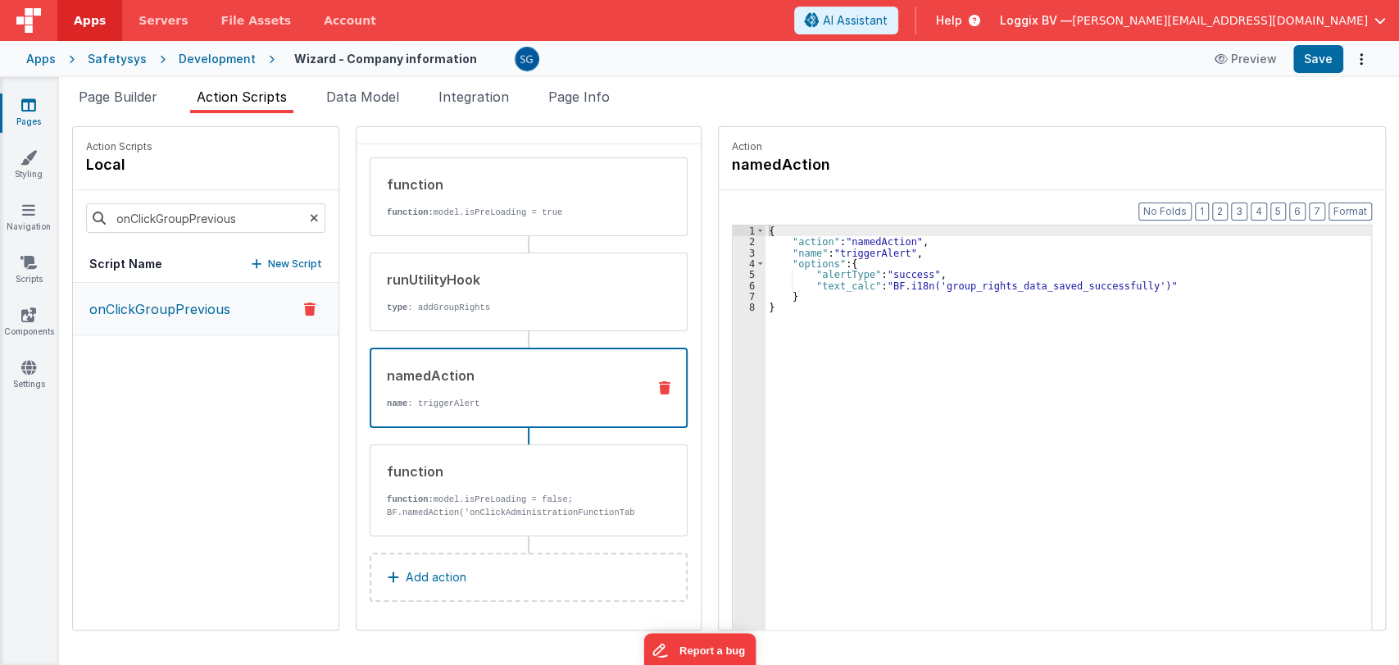
click at [460, 408] on div "namedAction name : triggerAlert" at bounding box center [529, 388] width 318 height 80
click at [454, 502] on p "function: model.isPreLoading = false; BF.namedAction('onClickAdministrationFunc…" at bounding box center [511, 506] width 248 height 26
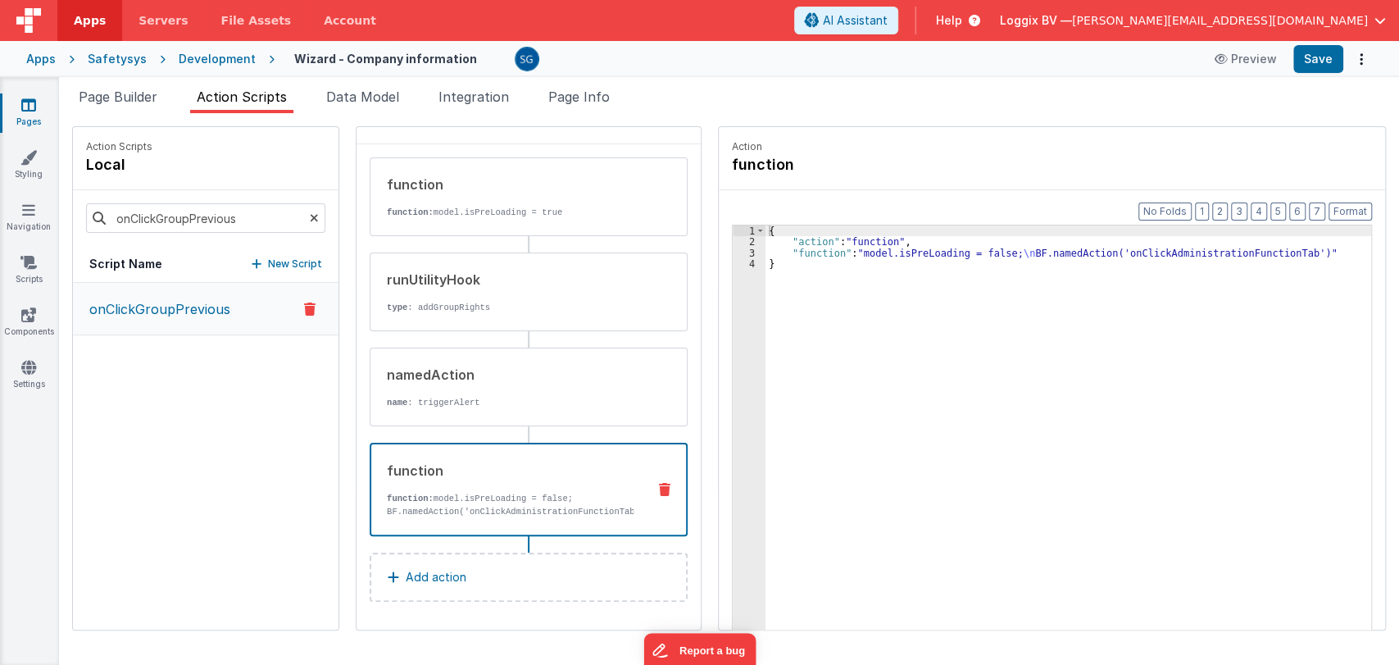
click at [1128, 253] on div "{ "action" : "function" , "function" : "model.isPreLoading = false; \n BF.named…" at bounding box center [1069, 463] width 606 height 477
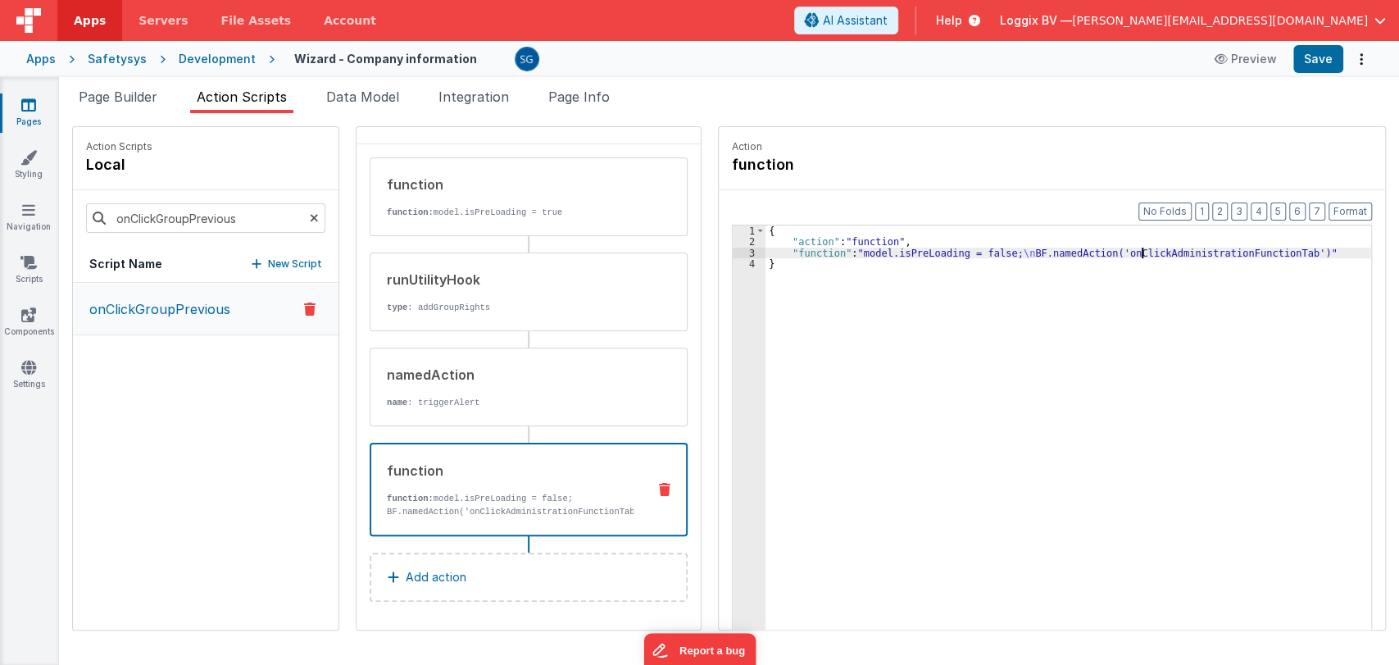
click at [1128, 253] on div "{ "action" : "function" , "function" : "model.isPreLoading = false; \n BF.named…" at bounding box center [1069, 463] width 606 height 477
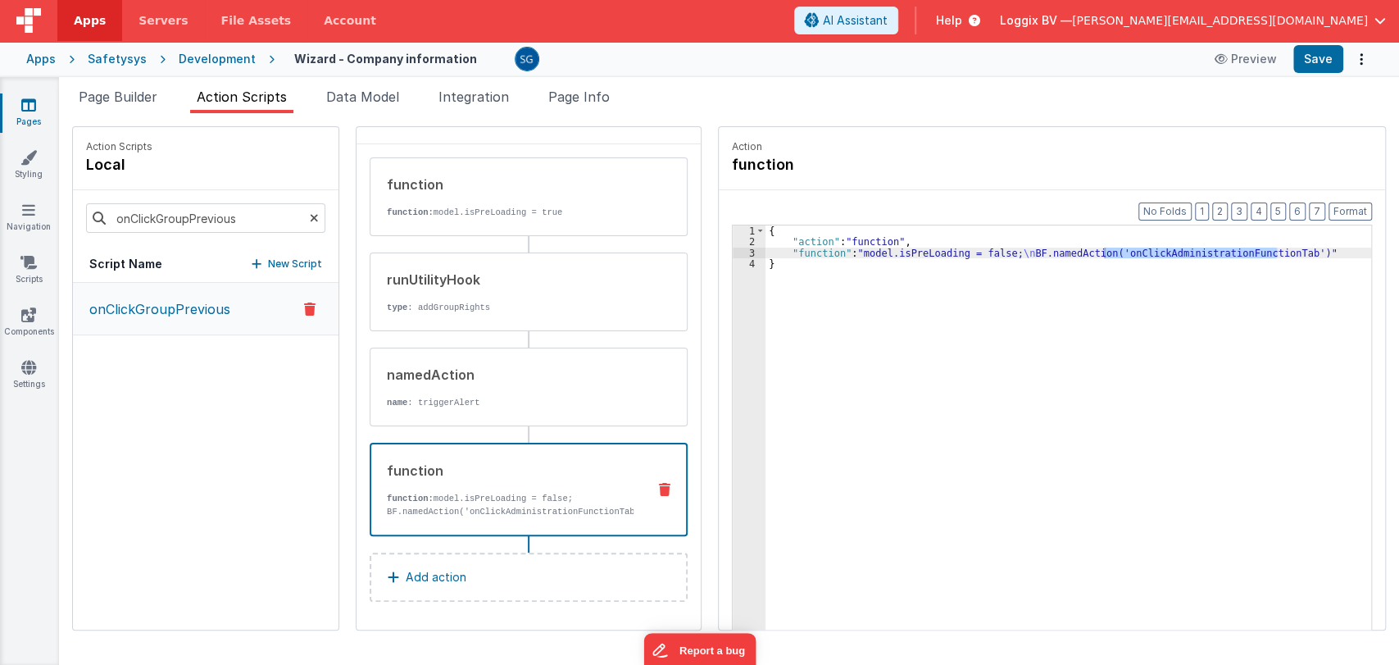
click at [310, 215] on icon at bounding box center [314, 218] width 9 height 56
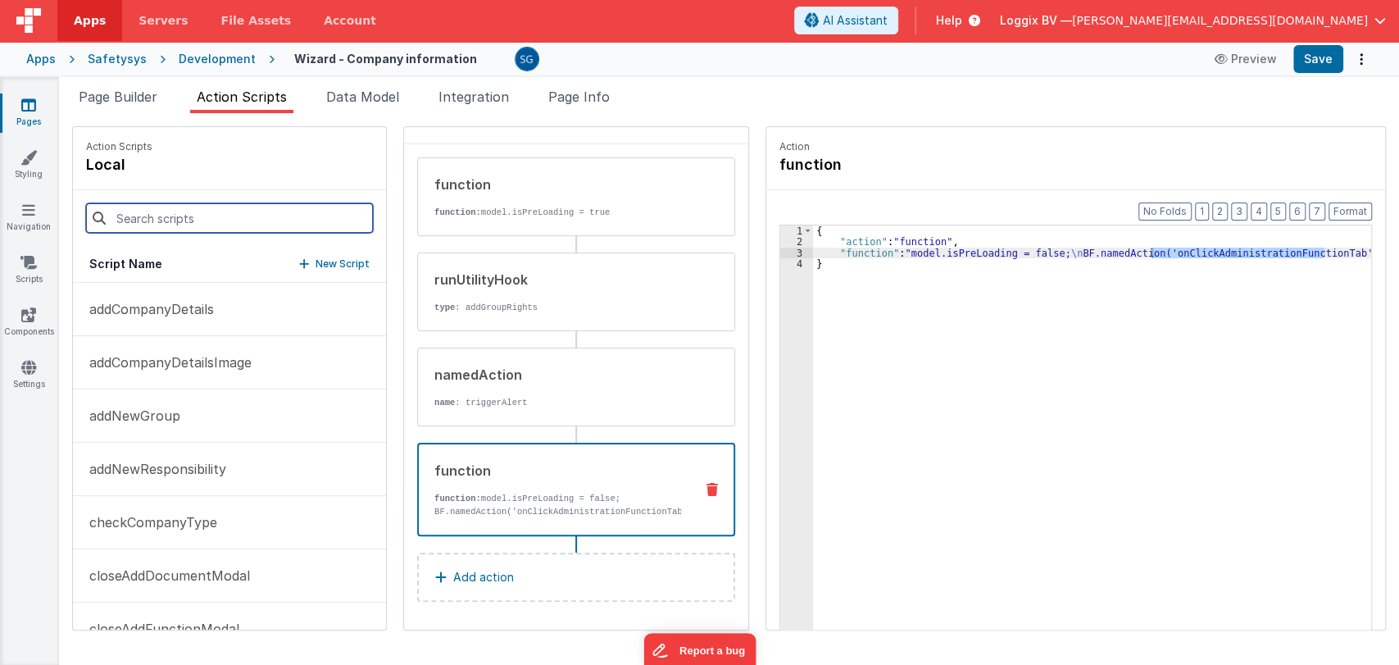
click at [257, 220] on input at bounding box center [229, 218] width 287 height 30
paste input "onClickAdministrationFunctionTab"
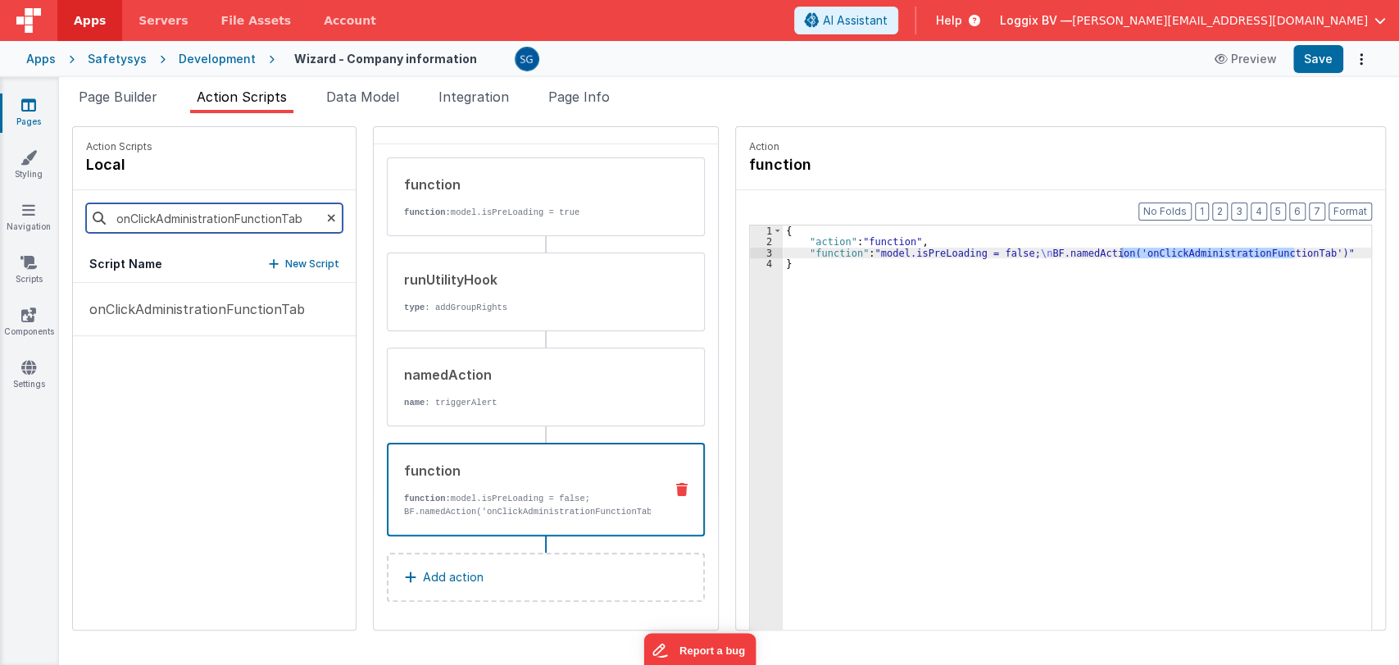
type input "onClickAdministrationFunctionTab"
click at [189, 343] on div "onClickAdministrationFunctionTab" at bounding box center [214, 456] width 283 height 347
click at [197, 317] on p "onClickAdministrationFunctionTab" at bounding box center [192, 309] width 225 height 20
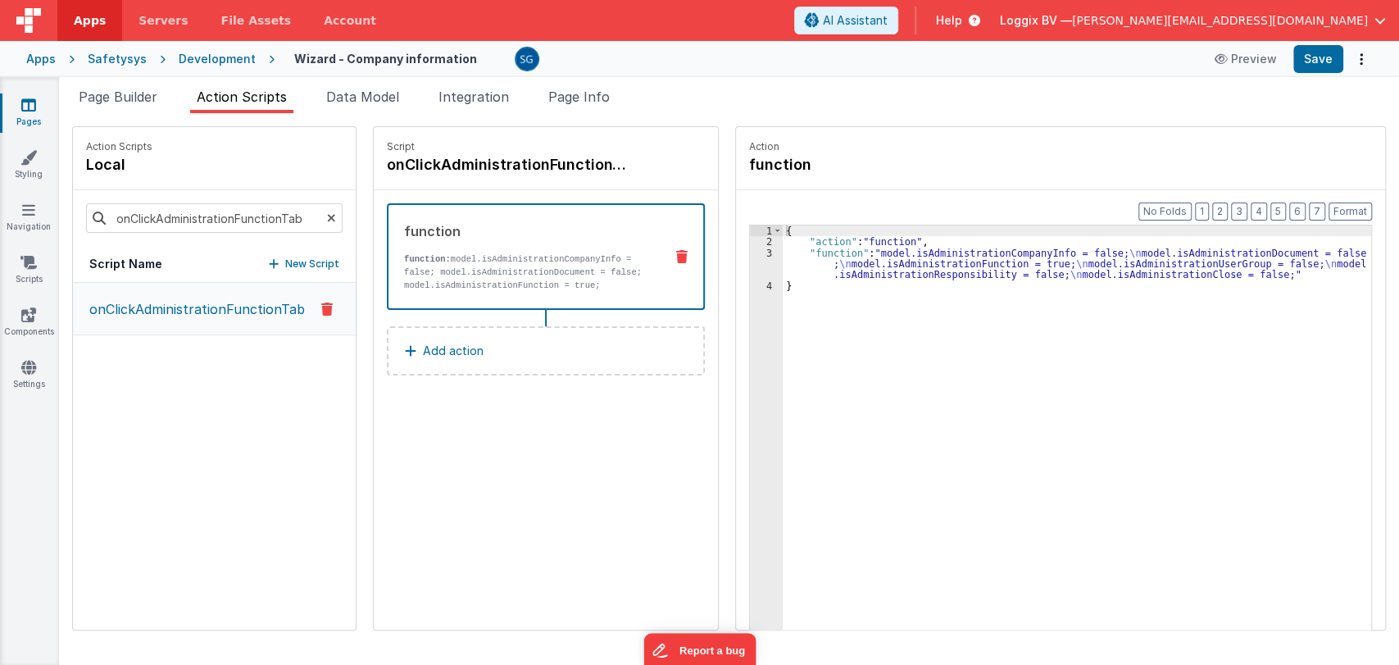
scroll to position [0, 0]
click at [765, 251] on div "3" at bounding box center [766, 264] width 33 height 33
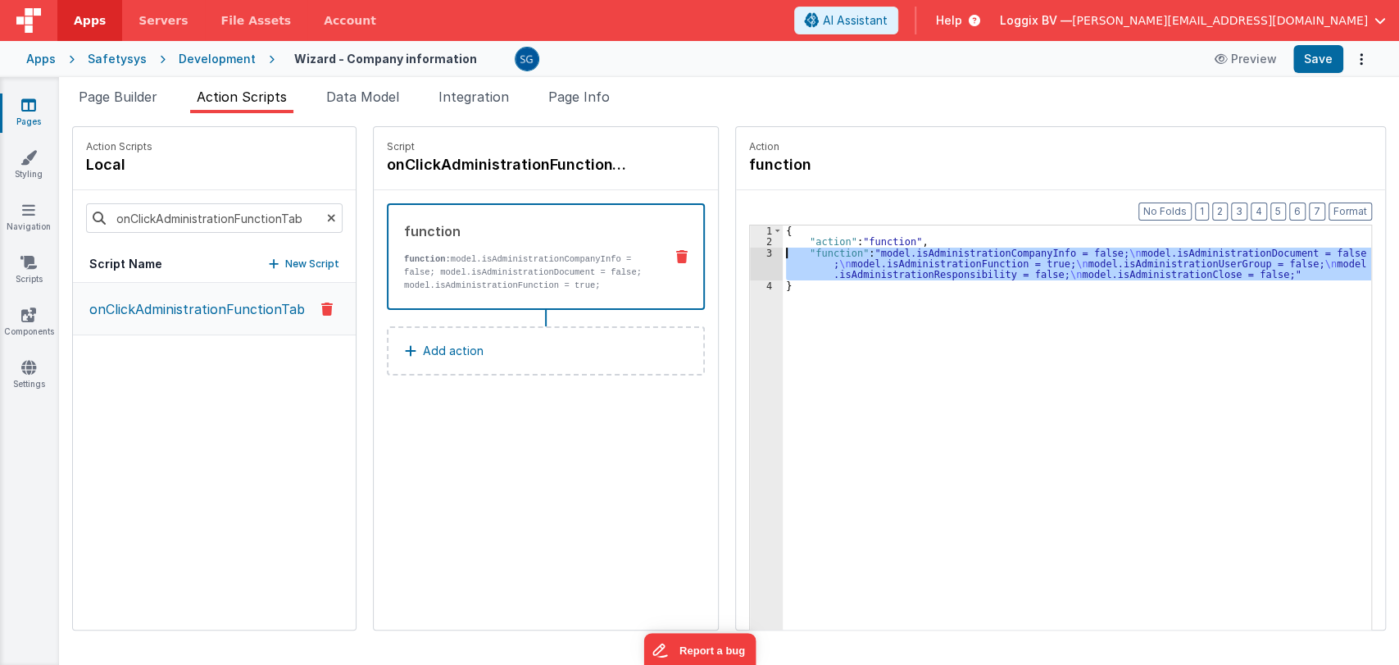
click at [765, 251] on div "3" at bounding box center [766, 264] width 33 height 33
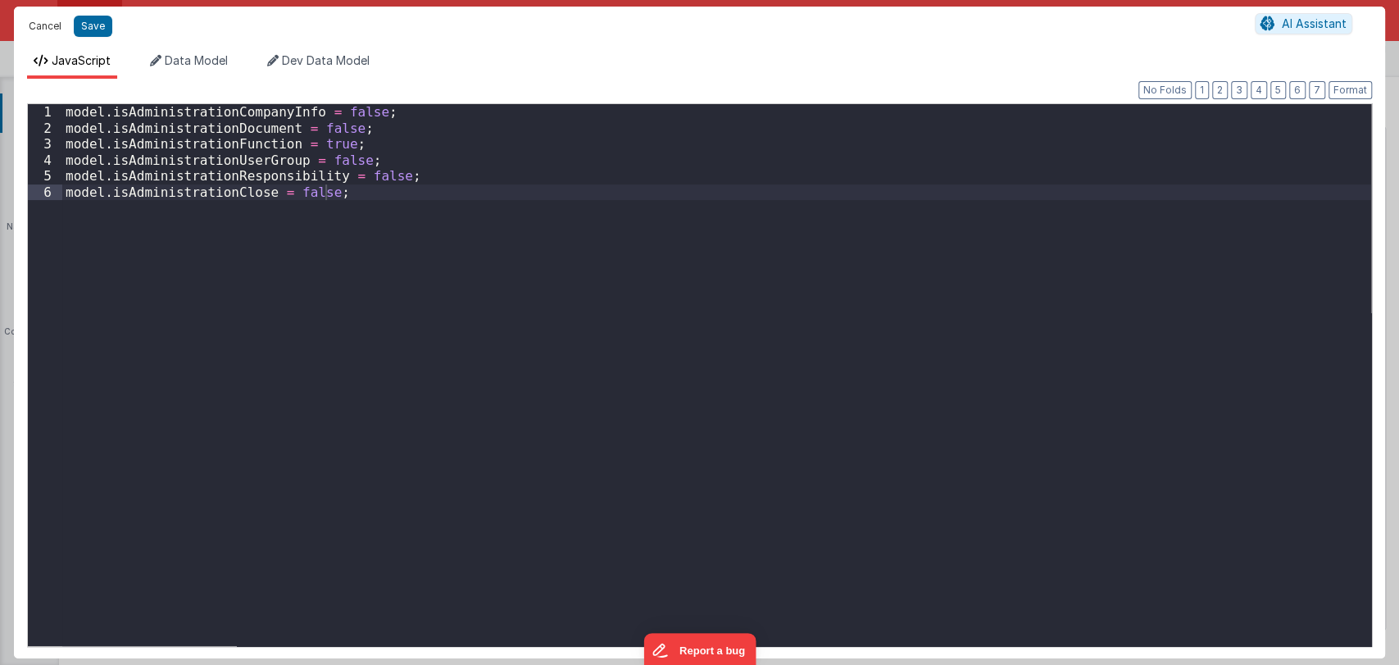
click at [49, 27] on button "Cancel" at bounding box center [44, 26] width 49 height 23
